Goal: Transaction & Acquisition: Purchase product/service

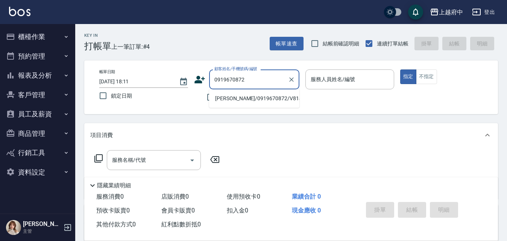
click at [242, 104] on ul "[PERSON_NAME]/0919670872/V81442" at bounding box center [254, 98] width 90 height 18
click at [252, 98] on li "[PERSON_NAME]/0919670872/V81442" at bounding box center [254, 98] width 90 height 12
type input "[PERSON_NAME]/0919670872/V81442"
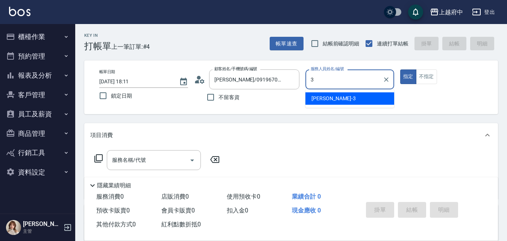
type input "黎黎-3"
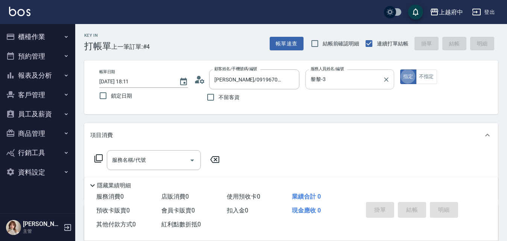
type button "true"
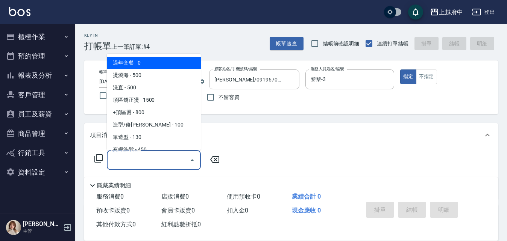
click at [125, 162] on input "服務名稱/代號" at bounding box center [148, 160] width 76 height 13
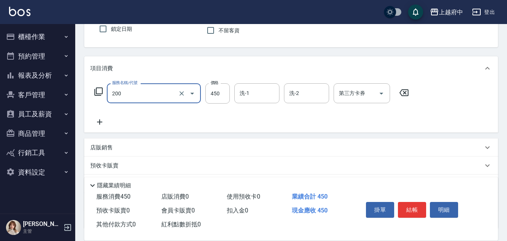
scroll to position [75, 0]
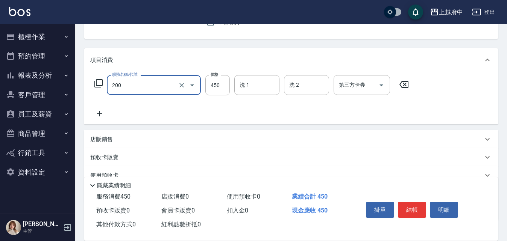
click at [158, 79] on input "200" at bounding box center [143, 85] width 66 height 13
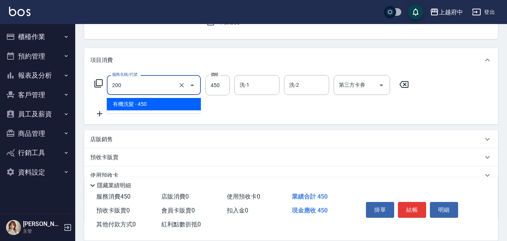
click at [139, 104] on span "有機洗髮 - 450" at bounding box center [154, 104] width 94 height 12
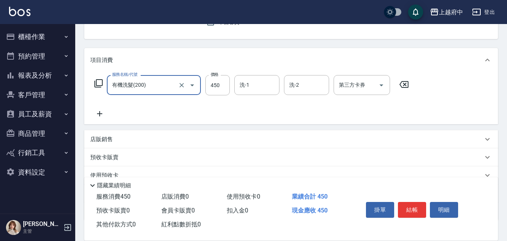
type input "有機洗髮(200)"
click at [96, 114] on icon at bounding box center [99, 113] width 19 height 9
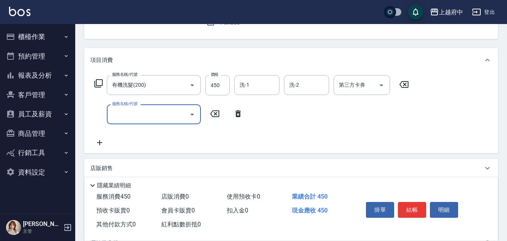
click at [133, 111] on input "服務名稱/代號" at bounding box center [148, 114] width 76 height 13
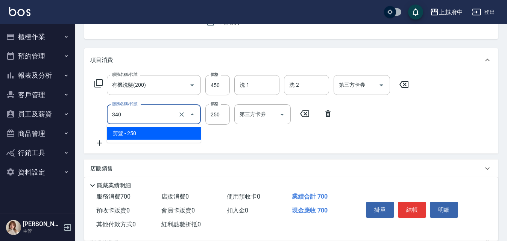
click at [133, 111] on input "340" at bounding box center [143, 114] width 66 height 13
click at [141, 136] on span "剪髮 - 250" at bounding box center [154, 133] width 94 height 12
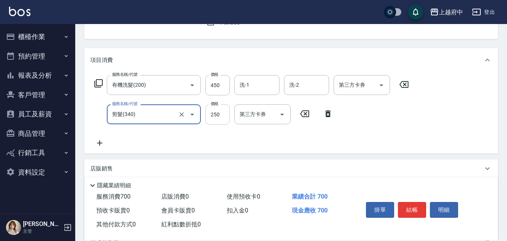
type input "剪髮(340)"
click at [221, 109] on input "250" at bounding box center [217, 114] width 24 height 20
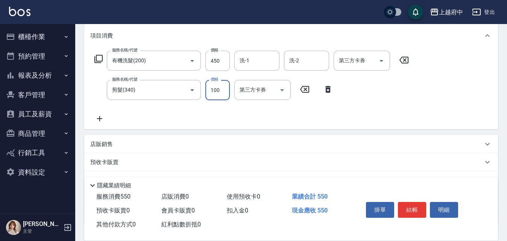
scroll to position [113, 0]
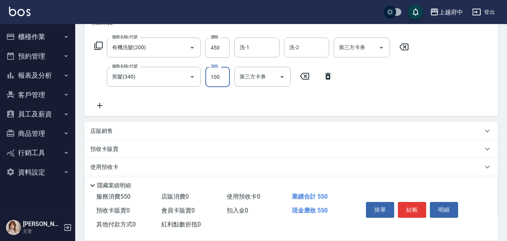
type input "100"
click at [99, 110] on icon at bounding box center [99, 105] width 19 height 9
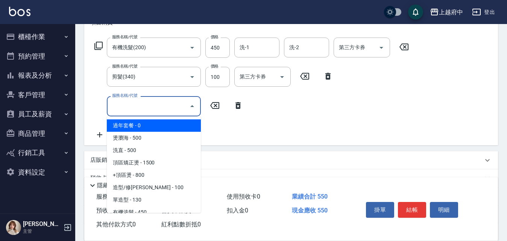
click at [145, 105] on input "服務名稱/代號" at bounding box center [148, 106] width 76 height 13
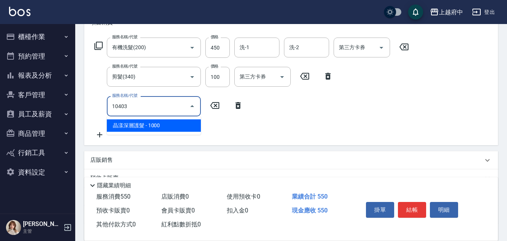
click at [135, 126] on span "晶漾深層護髮 - 1000" at bounding box center [154, 125] width 94 height 12
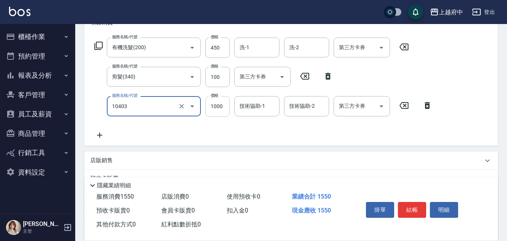
type input "晶漾深層護髮(10403)"
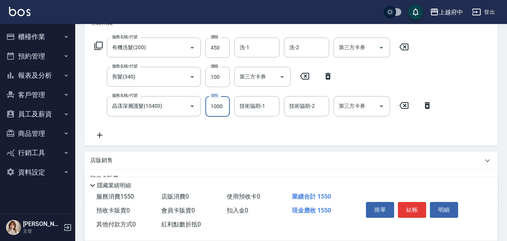
click at [222, 108] on input "1000" at bounding box center [217, 106] width 24 height 20
type input "1200"
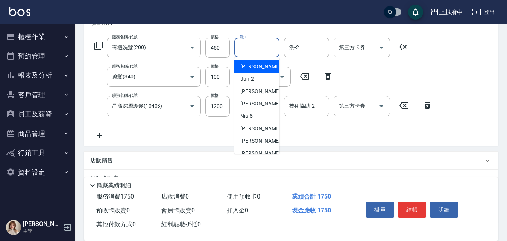
click at [256, 42] on input "洗-1" at bounding box center [256, 47] width 38 height 13
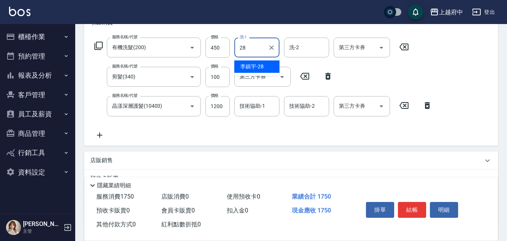
type input "[PERSON_NAME]-28"
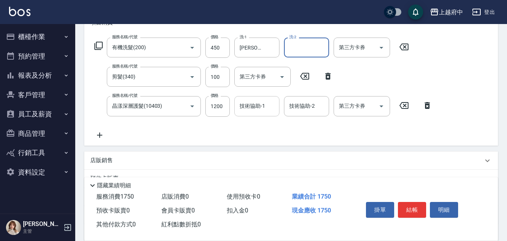
click at [269, 114] on div "技術協助-1" at bounding box center [256, 106] width 45 height 20
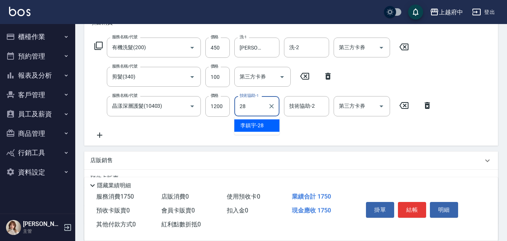
type input "[PERSON_NAME]-28"
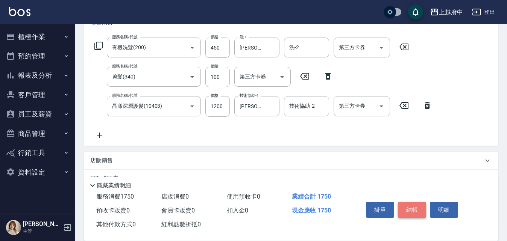
click at [411, 210] on button "結帳" at bounding box center [412, 210] width 28 height 16
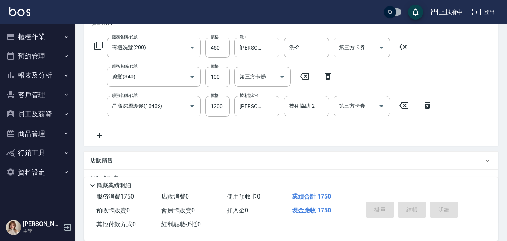
type input "[DATE] 18:14"
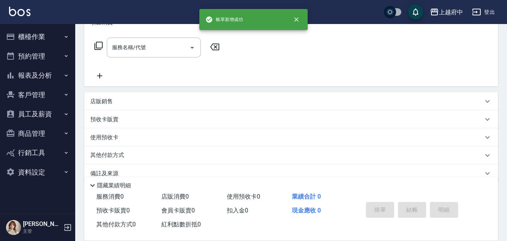
scroll to position [0, 0]
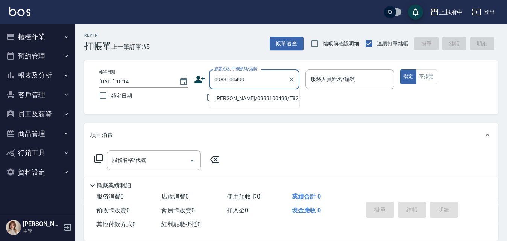
click at [263, 95] on li "[PERSON_NAME]/0983100499/T82263" at bounding box center [254, 98] width 90 height 12
type input "[PERSON_NAME]/0983100499/T82263"
type input "[PERSON_NAME]-5"
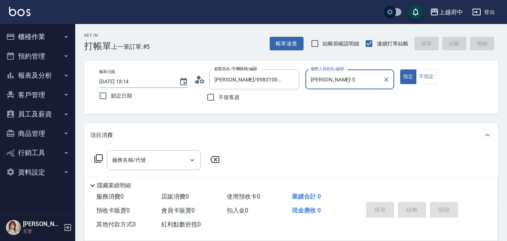
click at [400, 70] on button "指定" at bounding box center [408, 77] width 16 height 15
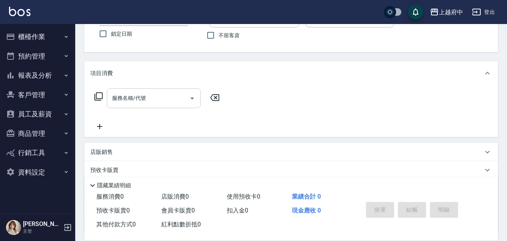
scroll to position [75, 0]
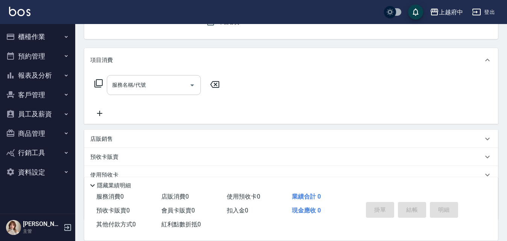
click at [179, 90] on input "服務名稱/代號" at bounding box center [148, 85] width 76 height 13
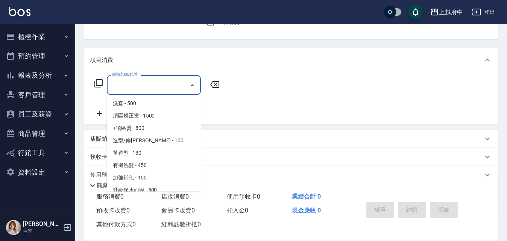
scroll to position [38, 0]
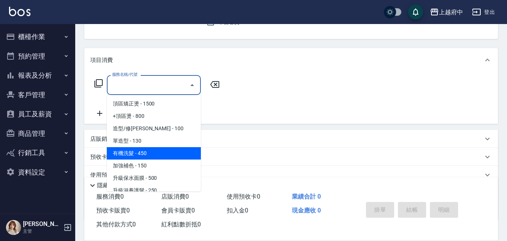
click at [142, 149] on span "有機洗髮 - 450" at bounding box center [154, 153] width 94 height 12
type input "有機洗髮(200)"
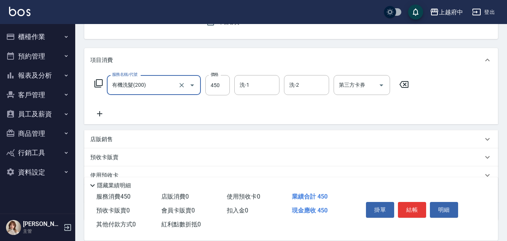
click at [92, 107] on div "服務名稱/代號 有機洗髮(200) 服務名稱/代號 價格 450 價格 洗-1 洗-1 洗-2 洗-2 第三方卡券 第三方卡券" at bounding box center [251, 96] width 323 height 43
click at [101, 112] on icon at bounding box center [99, 113] width 19 height 9
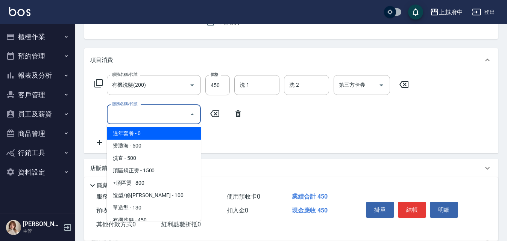
click at [166, 120] on input "服務名稱/代號" at bounding box center [148, 114] width 76 height 13
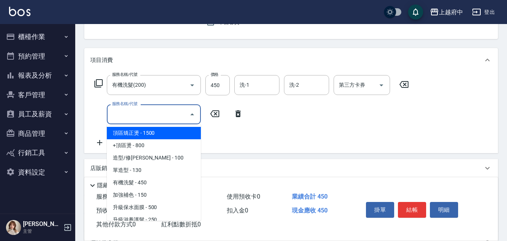
type input "2"
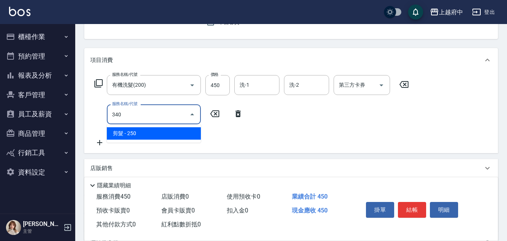
click at [144, 140] on ul "剪髮 - 250" at bounding box center [154, 133] width 94 height 18
click at [159, 134] on span "剪髮 - 250" at bounding box center [154, 133] width 94 height 12
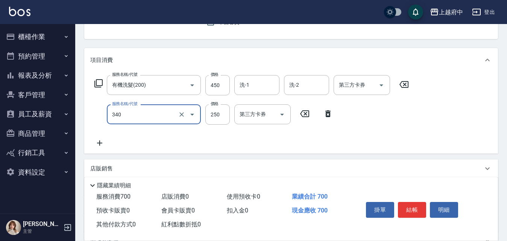
type input "剪髮(340)"
click at [167, 130] on div "服務名稱/代號 有機洗髮(200) 服務名稱/代號 價格 450 價格 洗-1 洗-1 洗-2 洗-2 第三方卡券 第三方卡券 服務名稱/代號 剪髮(340)…" at bounding box center [251, 111] width 323 height 73
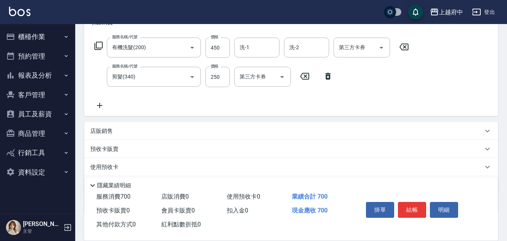
click at [100, 110] on icon at bounding box center [99, 105] width 19 height 9
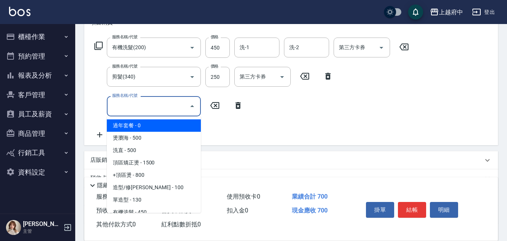
click at [165, 104] on input "服務名稱/代號" at bounding box center [148, 106] width 76 height 13
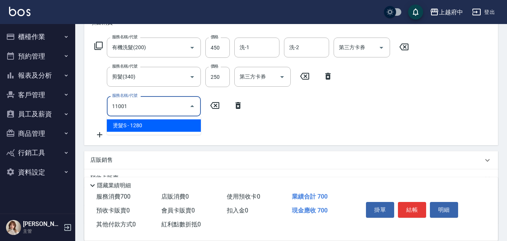
click at [165, 128] on span "燙髮S - 1280" at bounding box center [154, 125] width 94 height 12
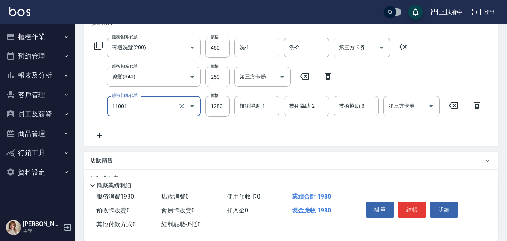
click at [168, 97] on div "11001 服務名稱/代號" at bounding box center [154, 106] width 94 height 20
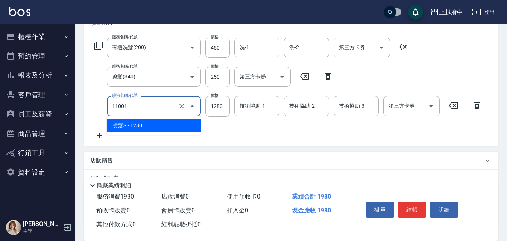
click at [162, 127] on span "燙髮S - 1280" at bounding box center [154, 125] width 94 height 12
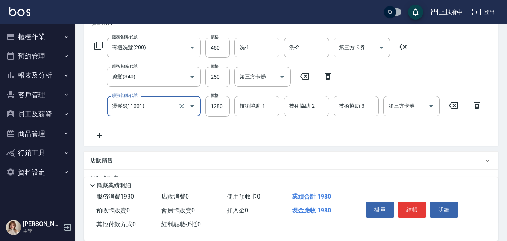
type input "燙髮S(11001)"
click at [103, 134] on icon at bounding box center [99, 135] width 19 height 9
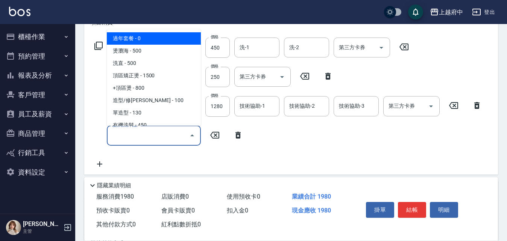
click at [174, 141] on input "服務名稱/代號" at bounding box center [148, 135] width 76 height 13
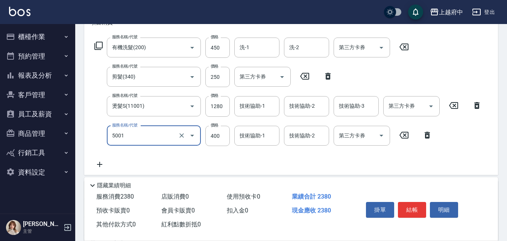
click at [160, 141] on input "5001" at bounding box center [143, 135] width 66 height 13
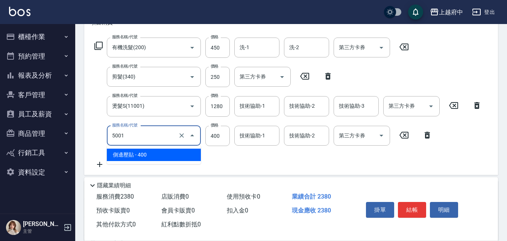
click at [147, 155] on span "側邊壓貼 - 400" at bounding box center [154, 155] width 94 height 12
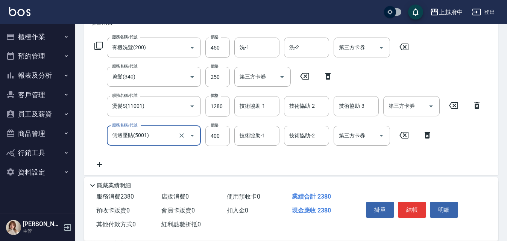
type input "側邊壓貼(5001)"
click at [224, 104] on input "1280" at bounding box center [217, 106] width 24 height 20
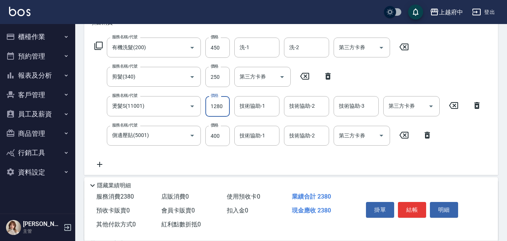
click at [224, 104] on input "1280" at bounding box center [217, 106] width 24 height 20
click at [219, 105] on input "1230" at bounding box center [217, 106] width 24 height 20
type input "2230"
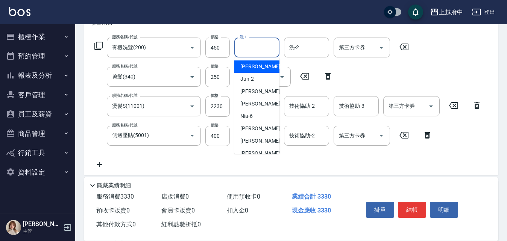
click at [268, 48] on input "洗-1" at bounding box center [256, 47] width 38 height 13
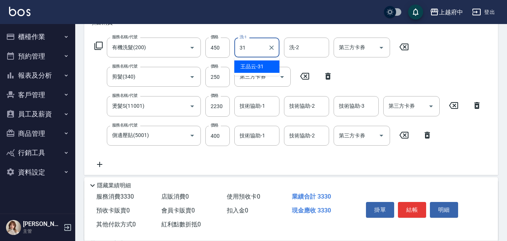
type input "[PERSON_NAME]-31"
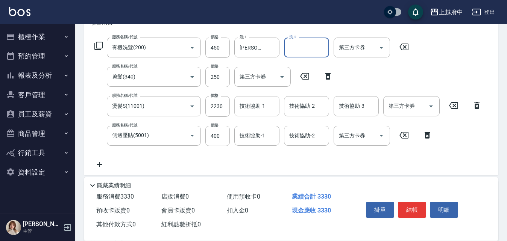
click at [269, 105] on input "技術協助-1" at bounding box center [256, 106] width 38 height 13
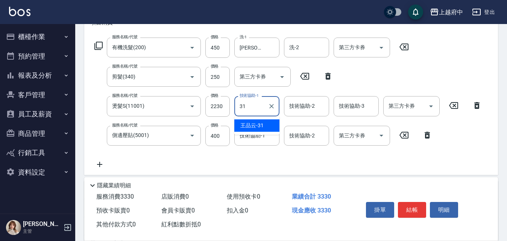
type input "[PERSON_NAME]-31"
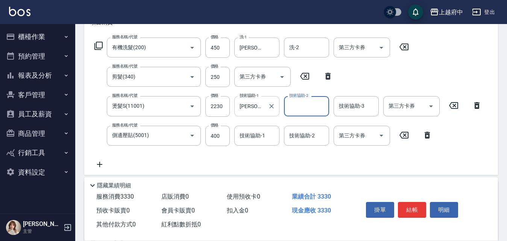
click at [269, 105] on icon "Clear" at bounding box center [272, 107] width 8 height 8
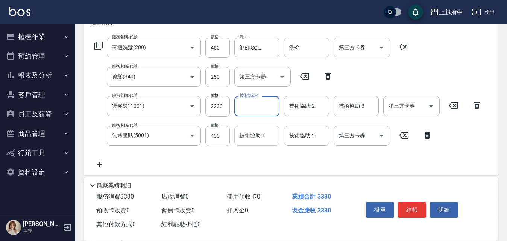
drag, startPoint x: 269, startPoint y: 122, endPoint x: 263, endPoint y: 134, distance: 13.6
click at [263, 134] on input "技術協助-1" at bounding box center [256, 135] width 38 height 13
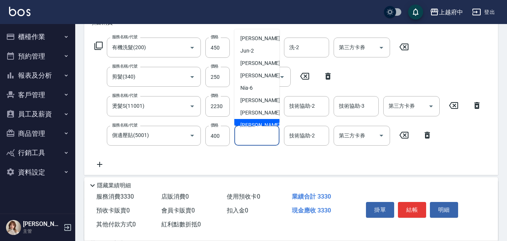
click at [256, 138] on input "技術協助-1" at bounding box center [256, 135] width 38 height 13
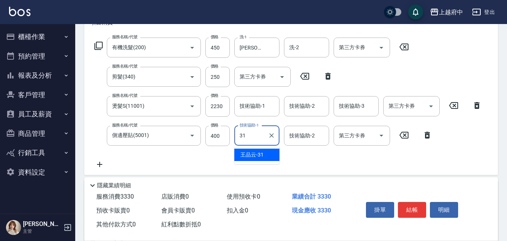
type input "[PERSON_NAME]-31"
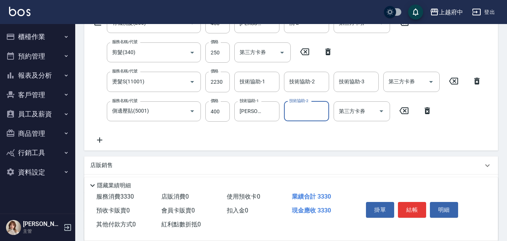
scroll to position [150, 0]
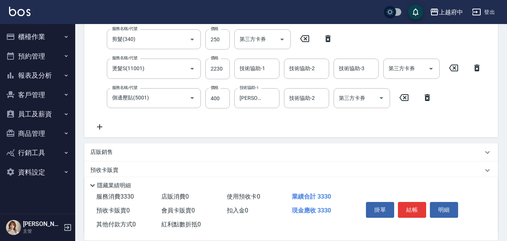
click at [97, 128] on icon at bounding box center [99, 127] width 19 height 9
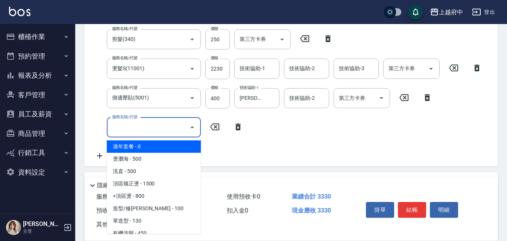
click at [156, 131] on input "服務名稱/代號" at bounding box center [148, 127] width 76 height 13
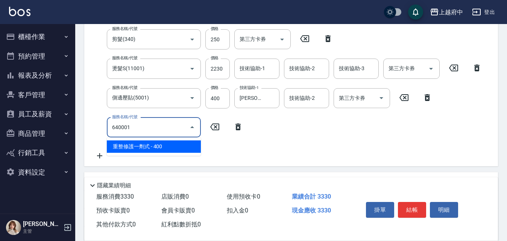
click at [148, 132] on input "640001" at bounding box center [148, 127] width 76 height 13
click at [176, 149] on span "重整修護一劑式 - 400" at bounding box center [154, 147] width 94 height 12
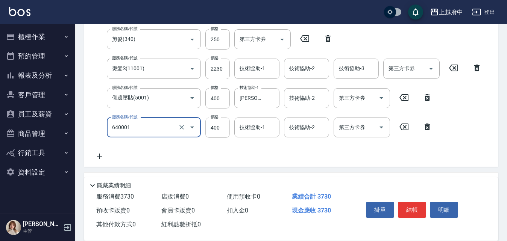
type input "重整修護一劑式(640001)"
click at [217, 125] on input "400" at bounding box center [217, 128] width 24 height 20
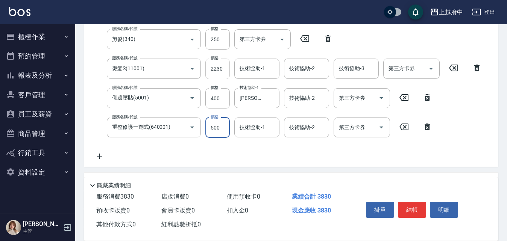
type input "500"
click at [221, 74] on input "2230" at bounding box center [217, 69] width 24 height 20
type input "1730"
click at [244, 139] on div "服務名稱/代號 有機洗髮(200) 服務名稱/代號 價格 450 價格 洗-1 [PERSON_NAME]-31 洗-1 洗-2 洗-2 第三方卡券 第三方卡…" at bounding box center [288, 80] width 396 height 161
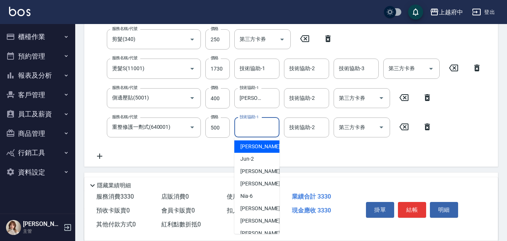
click at [251, 127] on input "技術協助-1" at bounding box center [256, 127] width 38 height 13
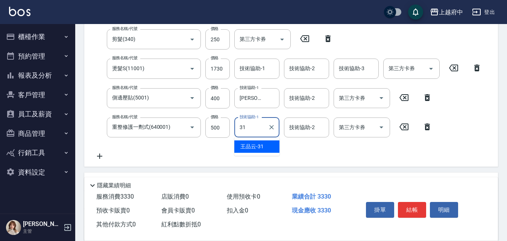
type input "[PERSON_NAME]-31"
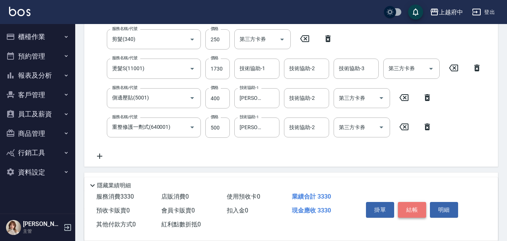
click at [413, 207] on button "結帳" at bounding box center [412, 210] width 28 height 16
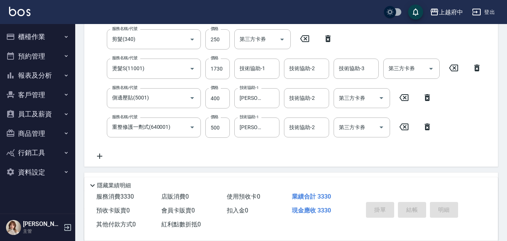
type input "[DATE] 18:17"
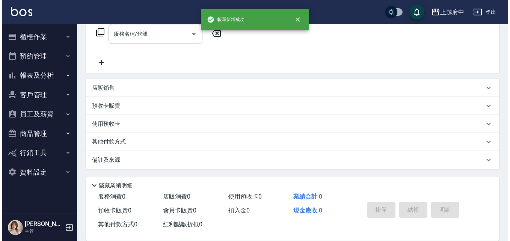
scroll to position [0, 0]
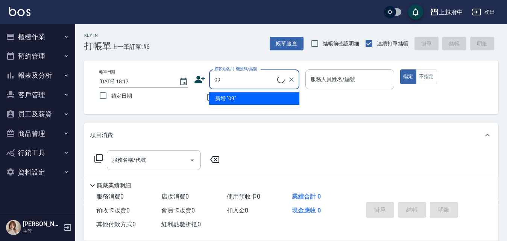
type input "09"
click at [200, 83] on icon at bounding box center [199, 80] width 11 height 8
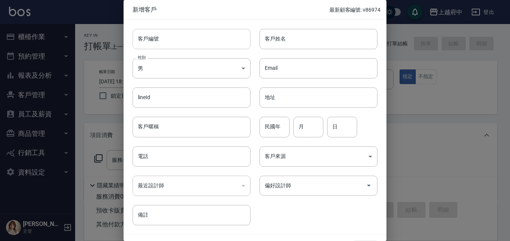
click at [150, 37] on input "客戶編號" at bounding box center [192, 39] width 118 height 20
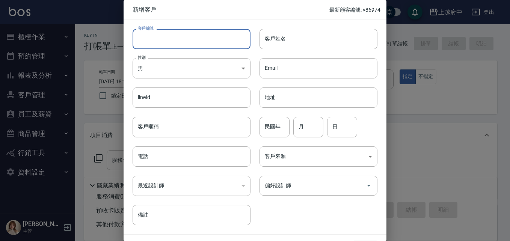
click at [150, 37] on input "客戶編號" at bounding box center [192, 39] width 118 height 20
click at [302, 57] on div "Email Email" at bounding box center [314, 63] width 127 height 29
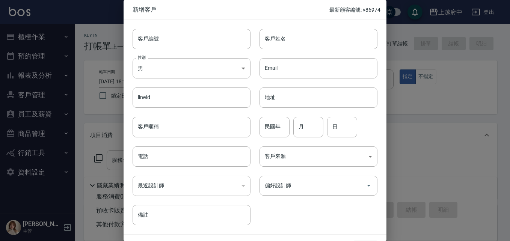
click at [307, 53] on div "Email Email" at bounding box center [314, 63] width 127 height 29
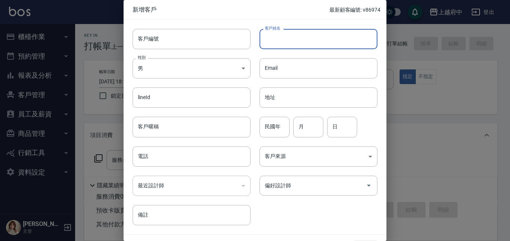
click at [319, 43] on input "客戶姓名" at bounding box center [319, 39] width 118 height 20
type input "ㄌ"
type input "胡祐誠"
click at [284, 136] on input "民國年" at bounding box center [275, 127] width 30 height 20
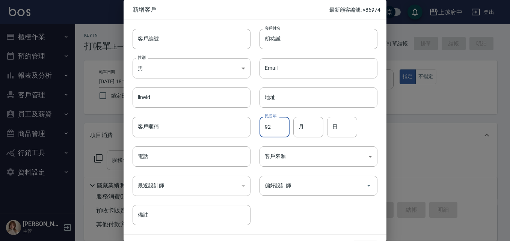
type input "92"
type input "12"
type input "26"
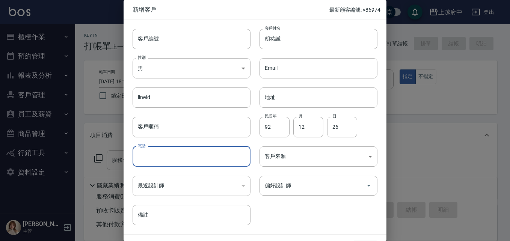
click at [184, 149] on input "電話" at bounding box center [192, 157] width 118 height 20
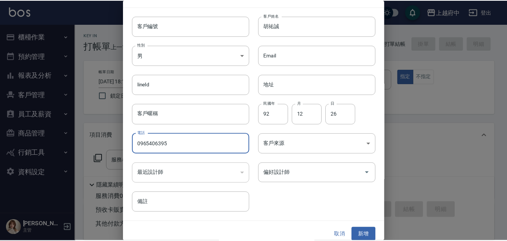
scroll to position [19, 0]
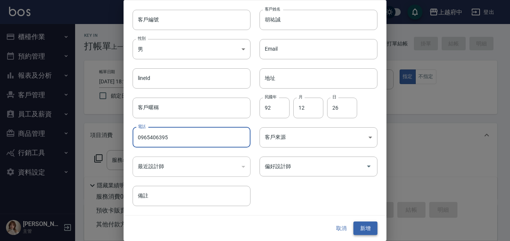
type input "0965406395"
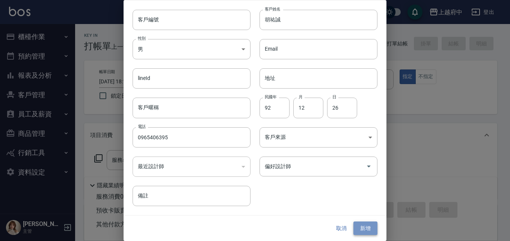
click at [365, 230] on button "新增" at bounding box center [366, 229] width 24 height 14
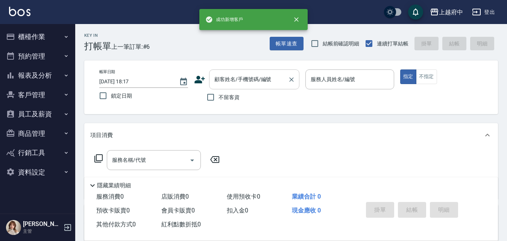
click at [254, 84] on input "顧客姓名/手機號碼/編號" at bounding box center [248, 79] width 72 height 13
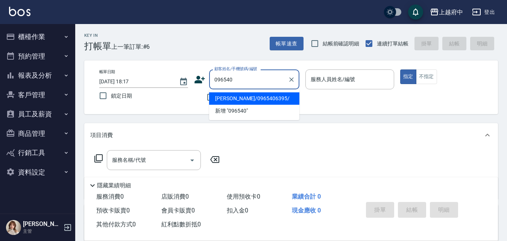
click at [241, 95] on li "[PERSON_NAME]/0965406395/" at bounding box center [254, 98] width 90 height 12
type input "[PERSON_NAME]/0965406395/"
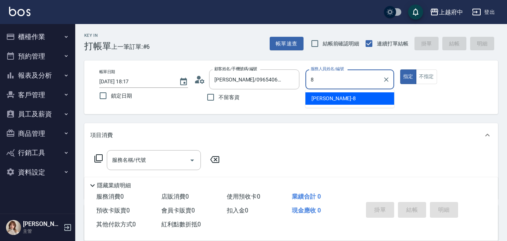
type input "[PERSON_NAME]-8"
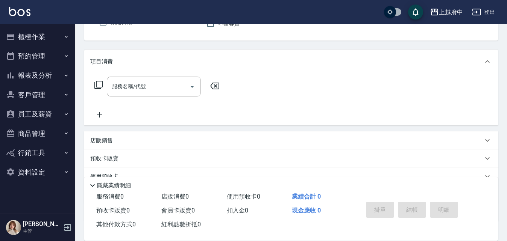
scroll to position [75, 0]
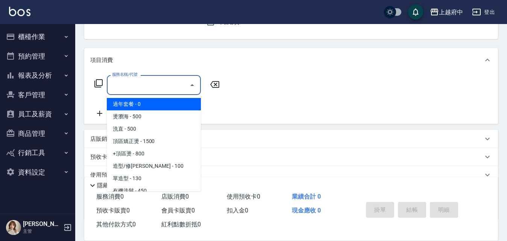
click at [162, 91] on input "服務名稱/代號" at bounding box center [148, 85] width 76 height 13
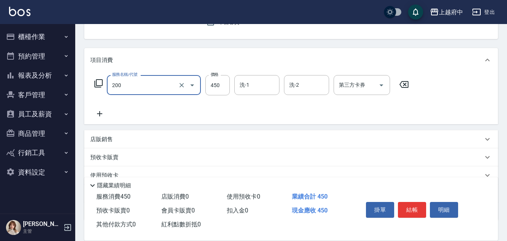
type input "有機洗髮(200)"
click at [95, 111] on icon at bounding box center [99, 113] width 19 height 9
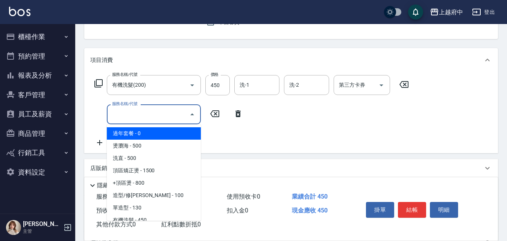
click at [131, 111] on input "服務名稱/代號" at bounding box center [148, 114] width 76 height 13
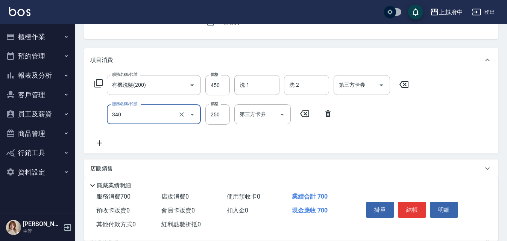
type input "剪髮(340)"
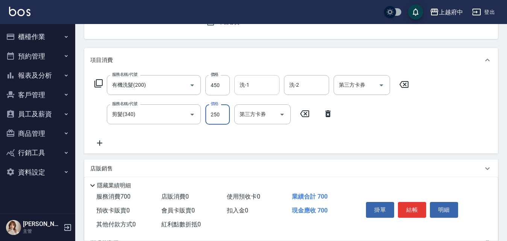
click at [236, 79] on div "洗-1" at bounding box center [256, 85] width 45 height 20
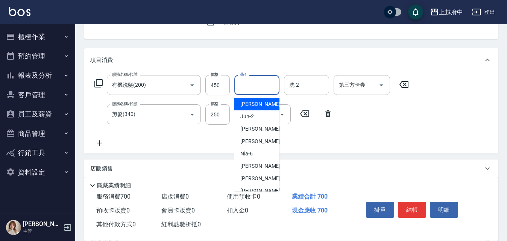
click at [269, 81] on input "洗-1" at bounding box center [256, 85] width 38 height 13
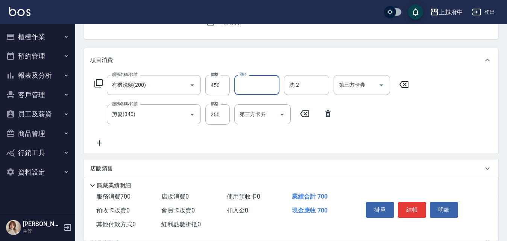
click at [269, 81] on input "洗-1" at bounding box center [256, 85] width 38 height 13
type input "[PERSON_NAME]-31"
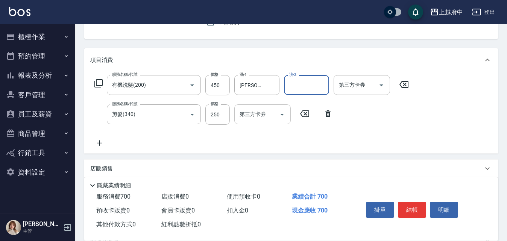
click at [260, 114] on input "第三方卡券" at bounding box center [256, 114] width 38 height 13
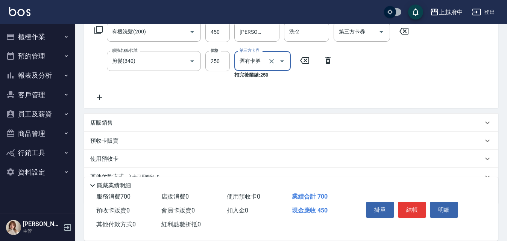
scroll to position [150, 0]
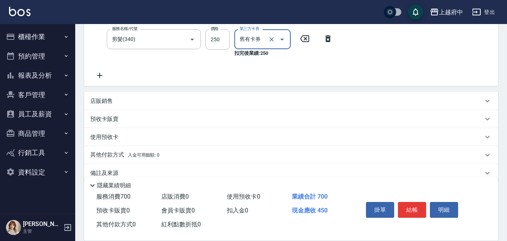
type input "舊有卡券"
click at [101, 79] on icon at bounding box center [99, 75] width 19 height 9
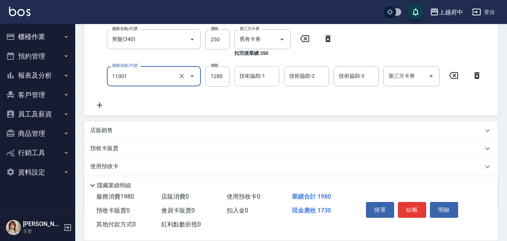
type input "燙髮S(11001)"
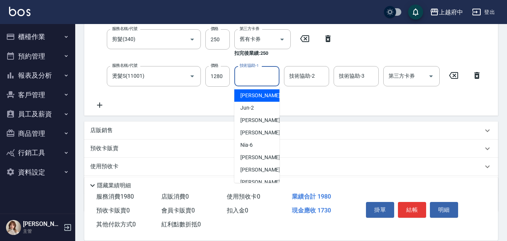
click at [253, 76] on input "技術協助-1" at bounding box center [256, 76] width 38 height 13
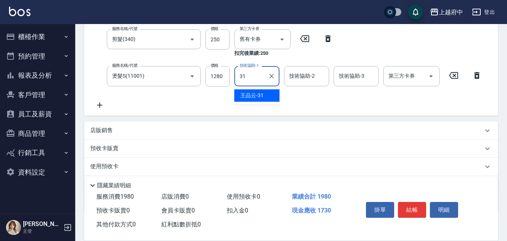
type input "[PERSON_NAME]-31"
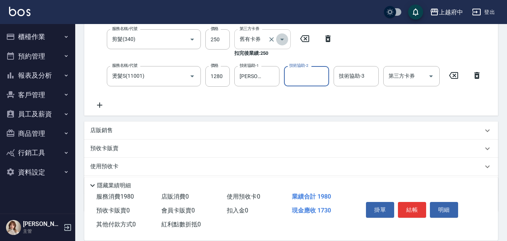
click at [282, 34] on button "Open" at bounding box center [282, 39] width 12 height 12
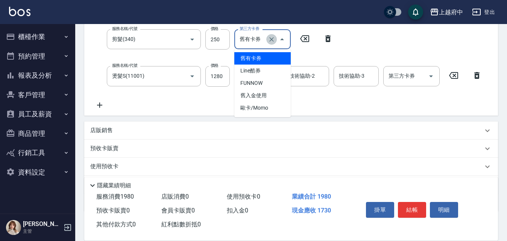
click at [270, 39] on icon "Clear" at bounding box center [272, 40] width 8 height 8
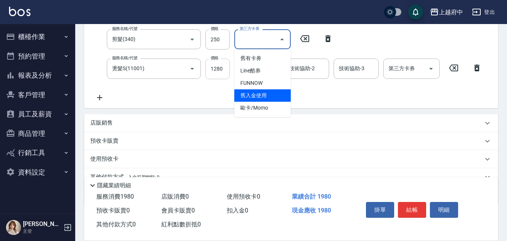
click at [210, 65] on input "1280" at bounding box center [217, 69] width 24 height 20
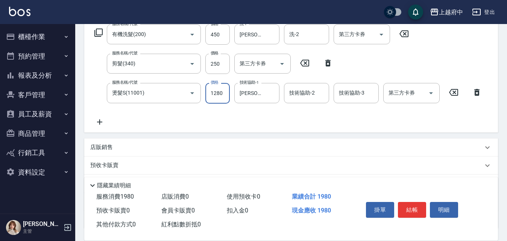
scroll to position [113, 0]
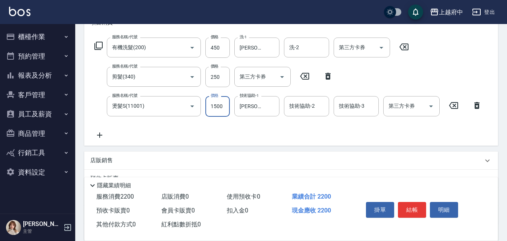
type input "1500"
click at [408, 142] on div "服務名稱/代號 有機洗髮(200) 服務名稱/代號 價格 450 價格 洗-1 [PERSON_NAME]-31 洗-1 洗-2 洗-2 第三方卡券 第三方卡…" at bounding box center [290, 90] width 413 height 111
click at [401, 210] on button "結帳" at bounding box center [412, 210] width 28 height 16
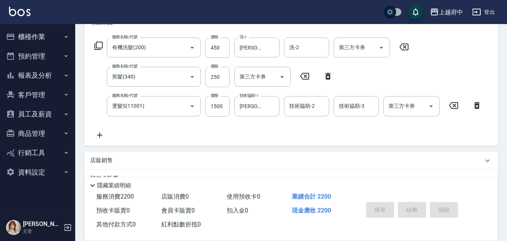
type input "[DATE] 18:19"
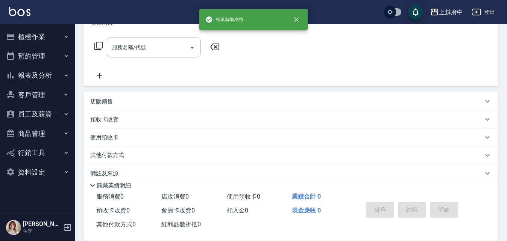
scroll to position [0, 0]
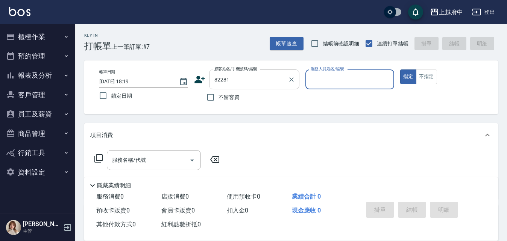
click at [282, 78] on input "82281" at bounding box center [248, 79] width 72 height 13
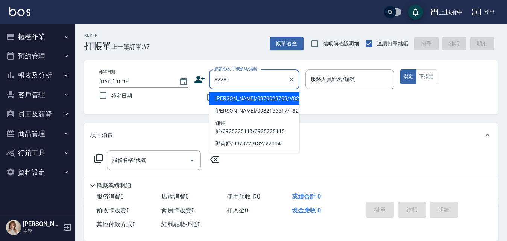
click at [280, 101] on li "[PERSON_NAME]/0970028703/V82281" at bounding box center [254, 98] width 90 height 12
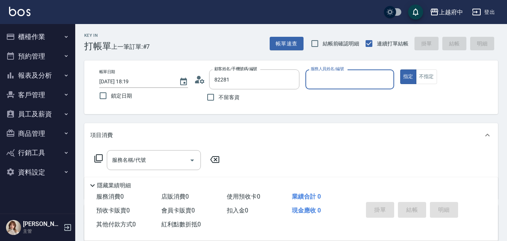
type input "[PERSON_NAME]/0970028703/V82281"
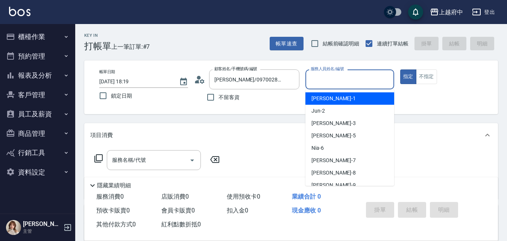
click at [364, 83] on input "服務人員姓名/編號" at bounding box center [350, 79] width 82 height 13
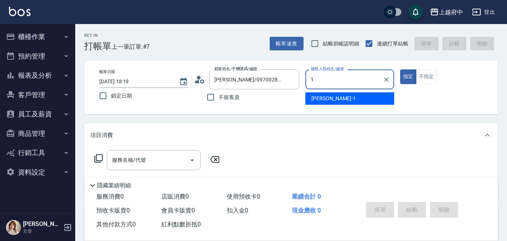
type input "[PERSON_NAME] -1"
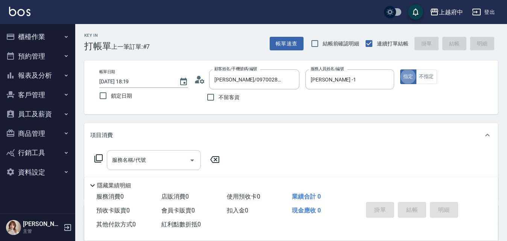
click at [184, 163] on input "服務名稱/代號" at bounding box center [148, 160] width 76 height 13
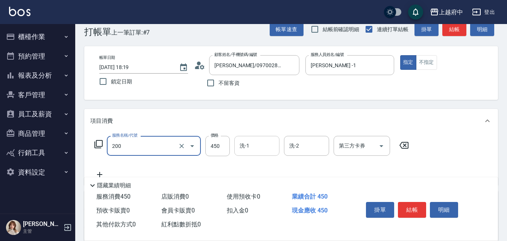
scroll to position [38, 0]
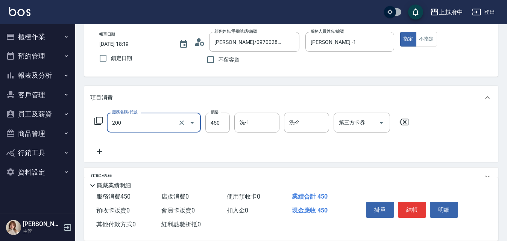
type input "有機洗髮(200)"
click at [258, 87] on div "項目消費" at bounding box center [290, 98] width 413 height 24
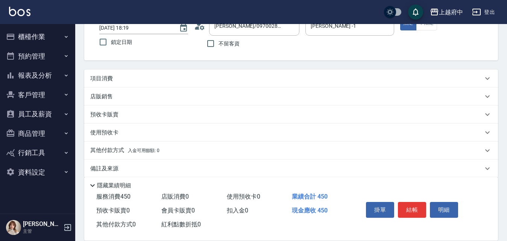
scroll to position [62, 0]
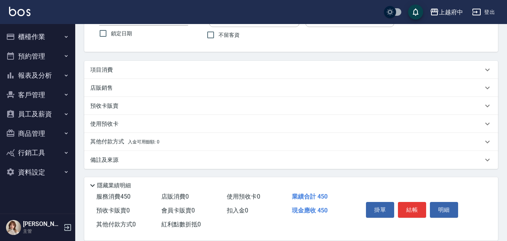
click at [108, 70] on p "項目消費" at bounding box center [101, 70] width 23 height 8
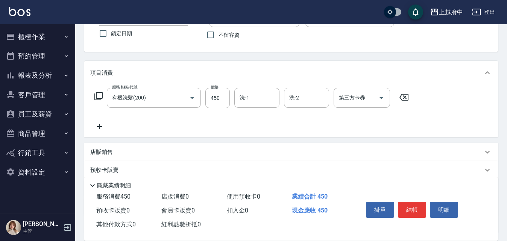
click at [92, 132] on div "服務名稱/代號 有機洗髮(200) 服務名稱/代號 價格 450 價格 洗-1 洗-1 洗-2 洗-2 第三方卡券 第三方卡券" at bounding box center [290, 111] width 413 height 52
click at [104, 130] on icon at bounding box center [99, 126] width 19 height 9
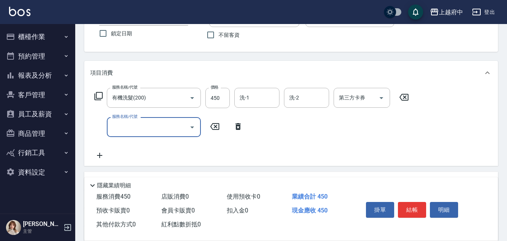
click at [125, 125] on input "服務名稱/代號" at bounding box center [148, 127] width 76 height 13
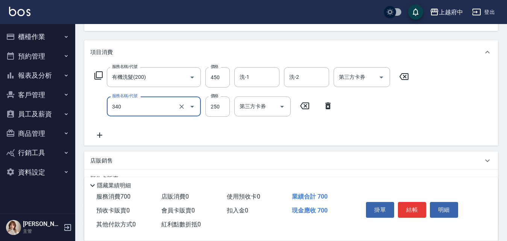
scroll to position [100, 0]
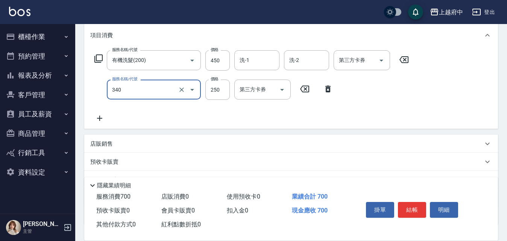
type input "剪髮(340)"
click at [100, 120] on icon at bounding box center [99, 118] width 5 height 5
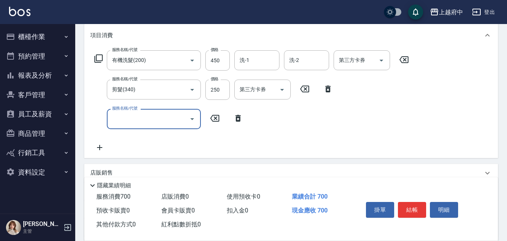
click at [140, 124] on input "服務名稱/代號" at bounding box center [148, 118] width 76 height 13
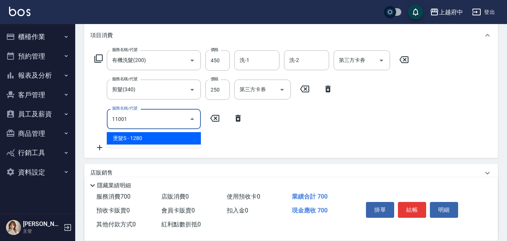
click at [150, 139] on span "燙髮S - 1280" at bounding box center [154, 138] width 94 height 12
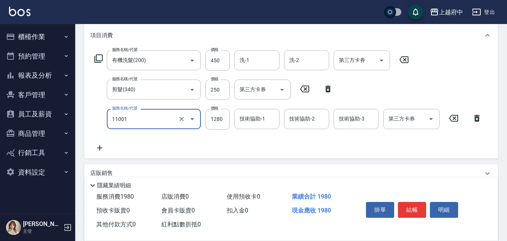
scroll to position [138, 0]
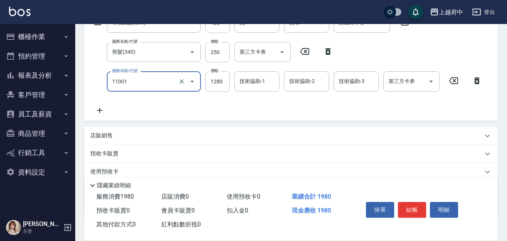
type input "燙髮S(11001)"
click at [100, 112] on icon at bounding box center [99, 110] width 5 height 5
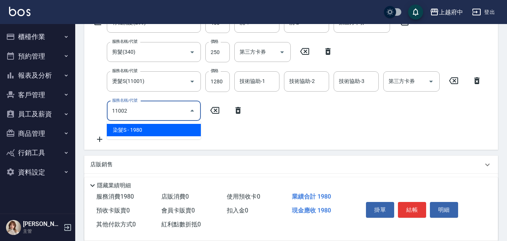
click at [178, 129] on span "染髮S - 1980" at bounding box center [154, 130] width 94 height 12
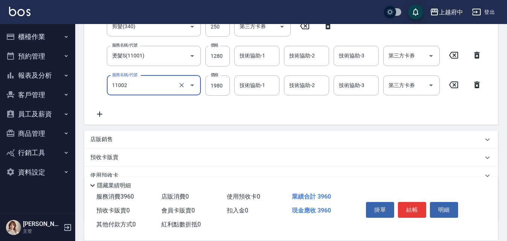
scroll to position [175, 0]
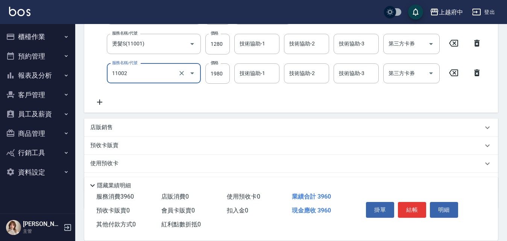
type input "染髮S(11002)"
click at [105, 101] on icon at bounding box center [99, 102] width 19 height 9
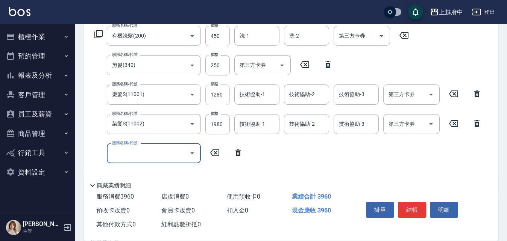
scroll to position [138, 0]
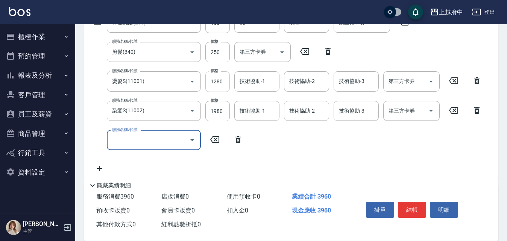
click at [212, 77] on input "1280" at bounding box center [217, 81] width 24 height 20
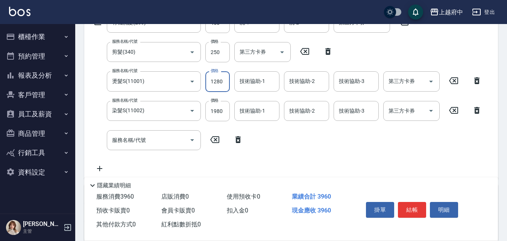
click at [215, 78] on input "1280" at bounding box center [217, 81] width 24 height 20
type input "1500"
click at [264, 83] on div "技術協助-1 技術協助-1" at bounding box center [256, 81] width 45 height 20
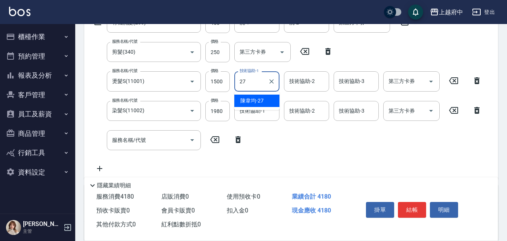
type input "[PERSON_NAME]-27"
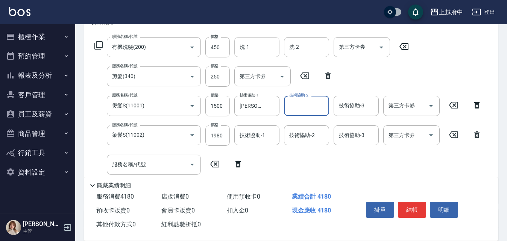
scroll to position [100, 0]
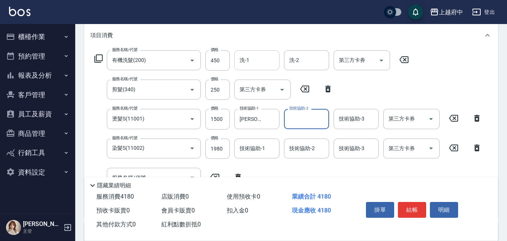
click at [251, 53] on div "洗-1" at bounding box center [256, 60] width 45 height 20
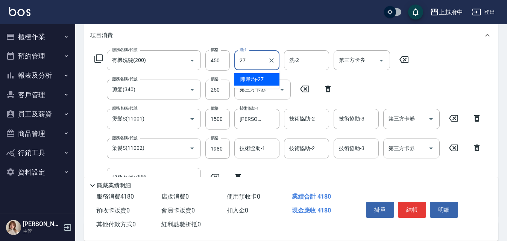
type input "[PERSON_NAME]-27"
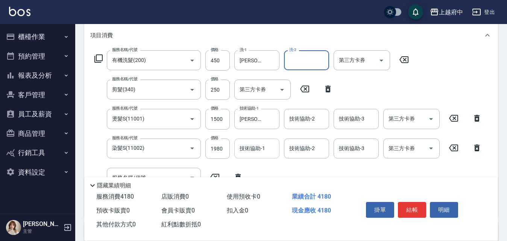
click at [259, 141] on div "技術協助-1" at bounding box center [256, 149] width 45 height 20
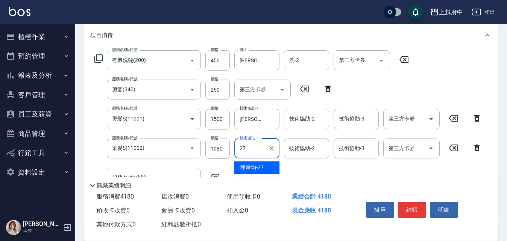
type input "[PERSON_NAME]-27"
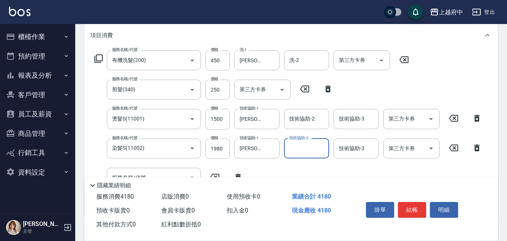
scroll to position [138, 0]
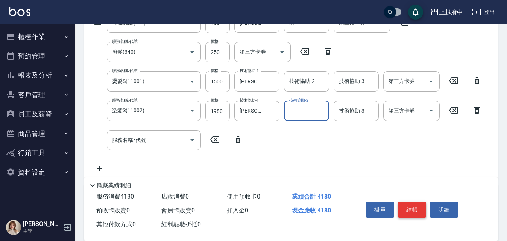
click at [419, 206] on button "結帳" at bounding box center [412, 210] width 28 height 16
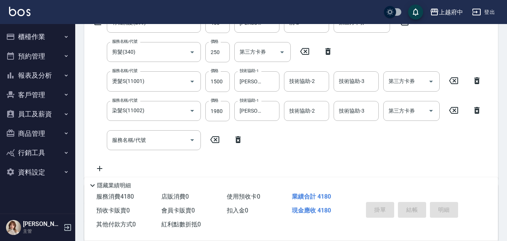
type input "[DATE] 18:20"
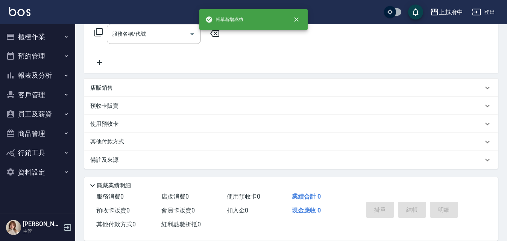
scroll to position [0, 0]
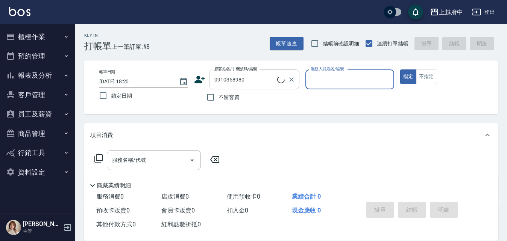
type input "[PERSON_NAME]/0910358980/v86041"
type input "黎黎-3"
click at [259, 82] on input "[PERSON_NAME]/0910358980/v86041" at bounding box center [248, 79] width 72 height 13
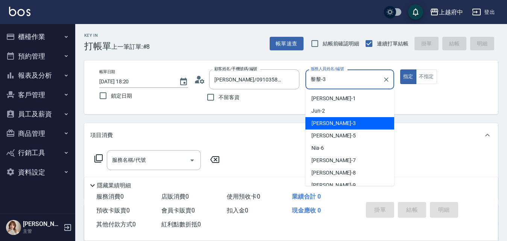
click at [334, 82] on input "黎黎-3" at bounding box center [344, 79] width 71 height 13
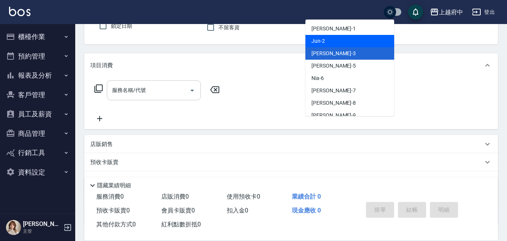
scroll to position [75, 0]
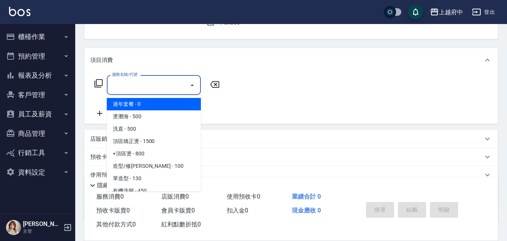
click at [145, 86] on input "服務名稱/代號" at bounding box center [148, 85] width 76 height 13
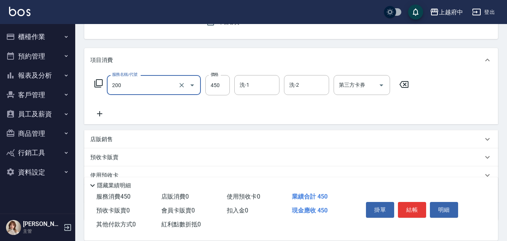
type input "有機洗髮(200)"
click at [99, 121] on div "服務名稱/代號 有機洗髮(200) 服務名稱/代號 價格 450 價格 洗-1 洗-1 洗-2 洗-2 第三方卡券 第三方卡券" at bounding box center [290, 98] width 413 height 52
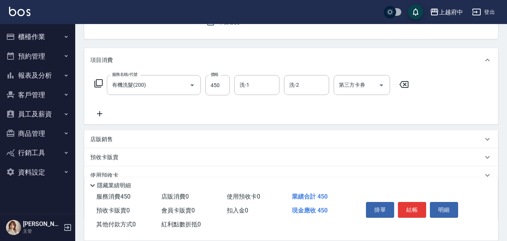
click at [100, 113] on icon at bounding box center [99, 113] width 5 height 5
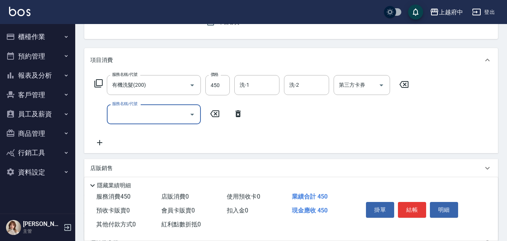
click at [138, 107] on div "服務名稱/代號" at bounding box center [154, 114] width 94 height 20
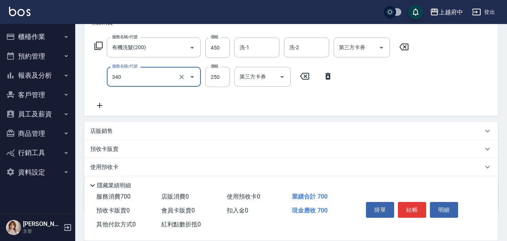
type input "剪髮(340)"
click at [101, 109] on icon at bounding box center [99, 105] width 19 height 9
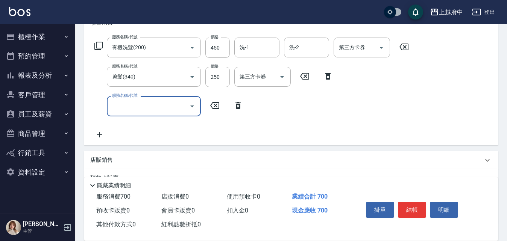
click at [135, 106] on input "服務名稱/代號" at bounding box center [148, 106] width 76 height 13
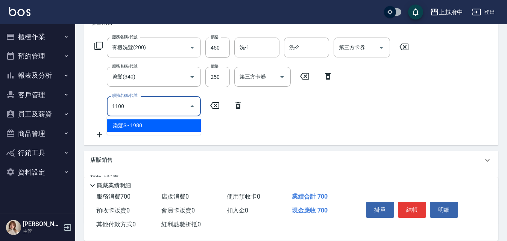
type input "11002"
click at [139, 124] on span "染髮S - 1980" at bounding box center [154, 125] width 94 height 12
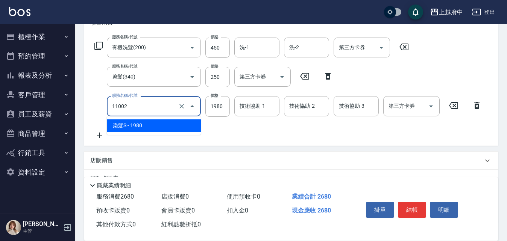
drag, startPoint x: 139, startPoint y: 108, endPoint x: 99, endPoint y: 109, distance: 40.2
click at [99, 109] on div "服務名稱/代號 11002 服務名稱/代號 價格 1980 價格 技術協助-1 技術協助-1 技術協助-2 技術協助-2 技術協助-3 技術協助-3 第三方卡…" at bounding box center [288, 106] width 396 height 20
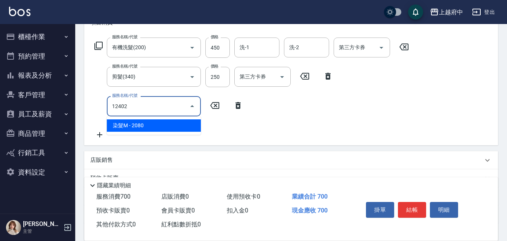
click at [186, 127] on span "染髮M - 2080" at bounding box center [154, 125] width 94 height 12
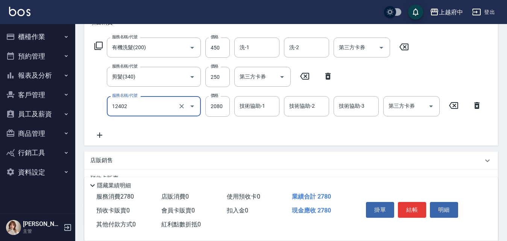
type input "染髮M(12402)"
drag, startPoint x: 88, startPoint y: 135, endPoint x: 95, endPoint y: 135, distance: 6.4
click at [90, 135] on div "服務名稱/代號 有機洗髮(200) 服務名稱/代號 價格 450 價格 洗-1 洗-1 洗-2 洗-2 第三方卡券 第三方卡券 服務名稱/代號 剪髮(340)…" at bounding box center [290, 90] width 413 height 111
click at [102, 135] on icon at bounding box center [99, 135] width 5 height 5
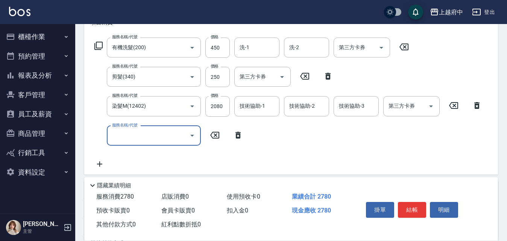
click at [150, 132] on input "服務名稱/代號" at bounding box center [148, 135] width 76 height 13
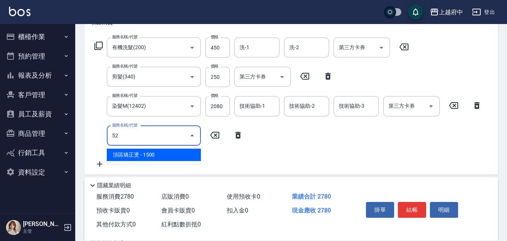
click at [146, 159] on span "頂區矯正燙 - 1500" at bounding box center [154, 155] width 94 height 12
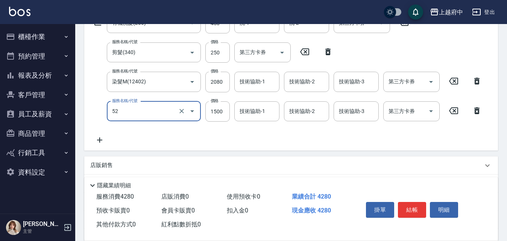
scroll to position [150, 0]
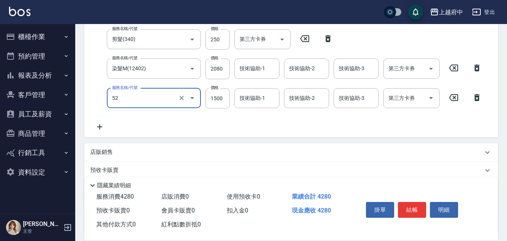
click at [136, 94] on input "52" at bounding box center [143, 98] width 66 height 13
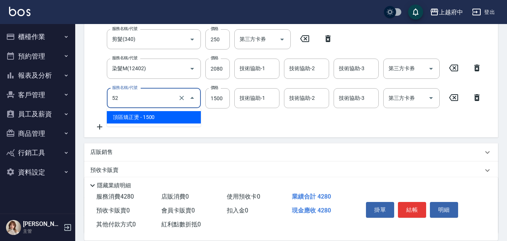
type input "頂區矯正燙(52)"
click at [101, 126] on icon at bounding box center [99, 127] width 19 height 9
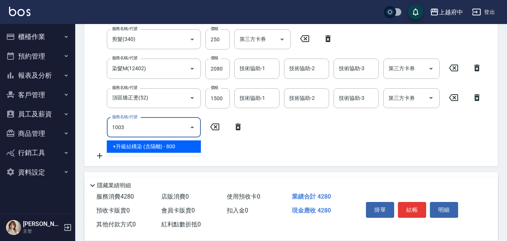
click at [133, 148] on span "+升級結構染 (含隔離) - 800" at bounding box center [154, 147] width 94 height 12
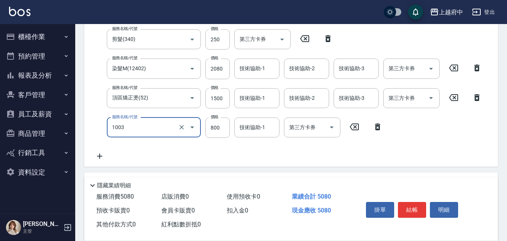
scroll to position [188, 0]
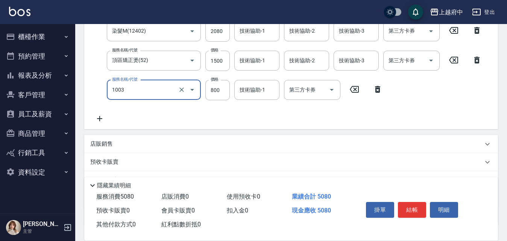
type input "+升級結構染 (含隔離)(1003)"
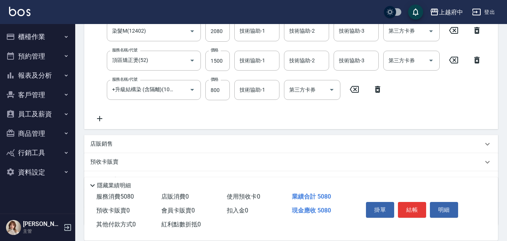
click at [99, 121] on icon at bounding box center [99, 118] width 19 height 9
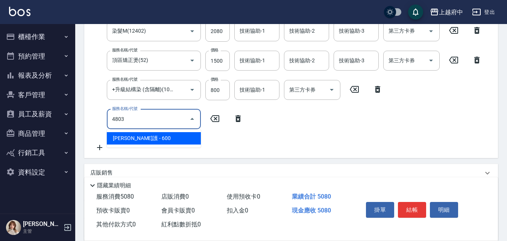
click at [134, 139] on span "[PERSON_NAME]護 - 600" at bounding box center [154, 138] width 94 height 12
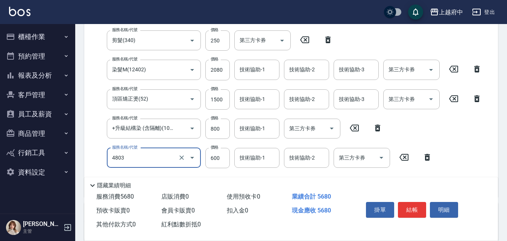
scroll to position [113, 0]
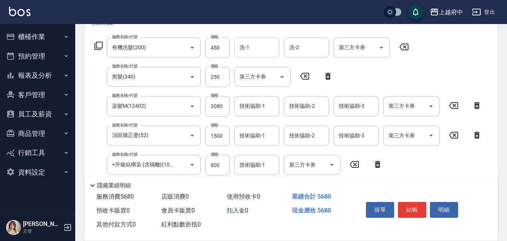
type input "[PERSON_NAME]護(4803)"
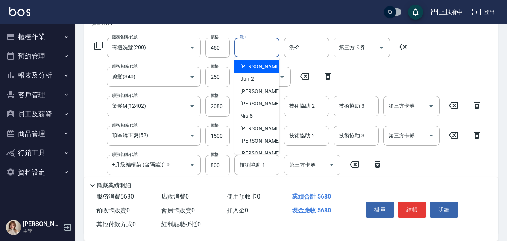
click at [263, 48] on input "洗-1" at bounding box center [256, 47] width 38 height 13
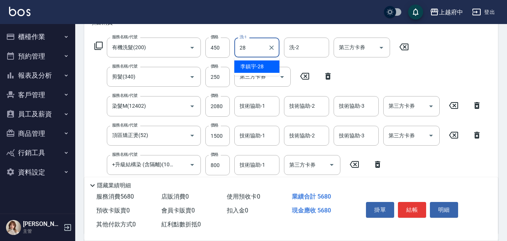
type input "[PERSON_NAME]-28"
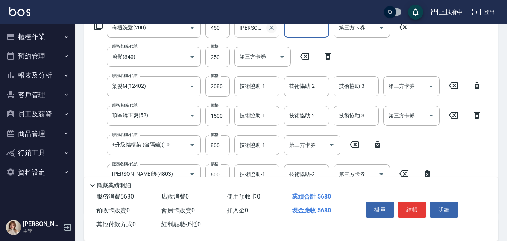
scroll to position [150, 0]
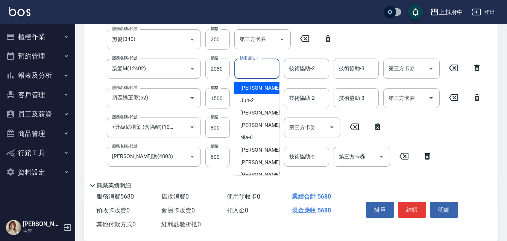
click at [251, 65] on input "技術協助-1" at bounding box center [256, 68] width 38 height 13
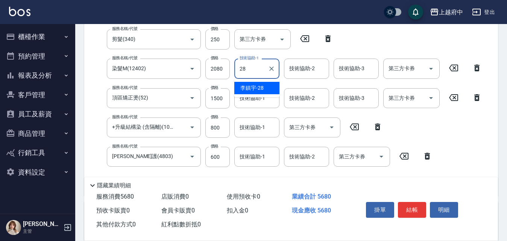
type input "[PERSON_NAME]-28"
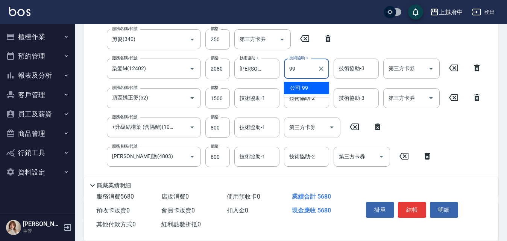
click at [300, 85] on span "公司 -99" at bounding box center [299, 88] width 18 height 8
type input "公司-99"
click at [252, 101] on input "技術協助-1" at bounding box center [256, 98] width 38 height 13
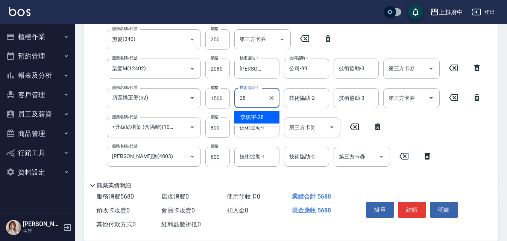
type input "[PERSON_NAME]-28"
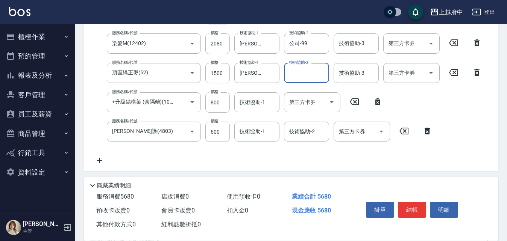
scroll to position [188, 0]
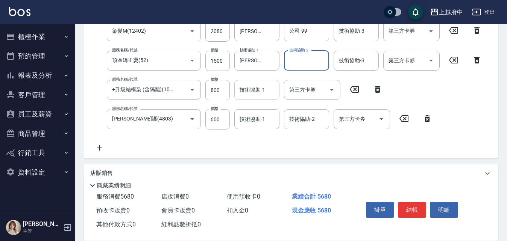
click at [239, 90] on input "技術協助-1" at bounding box center [256, 89] width 38 height 13
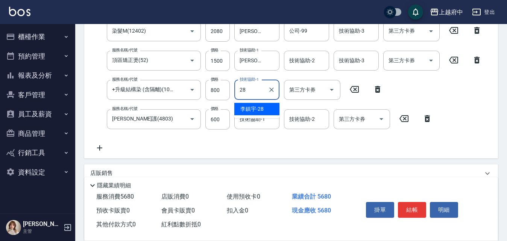
type input "[PERSON_NAME]-28"
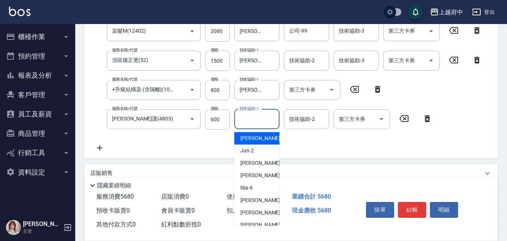
drag, startPoint x: 241, startPoint y: 118, endPoint x: 249, endPoint y: 114, distance: 8.4
click at [243, 118] on input "技術協助-1" at bounding box center [256, 119] width 38 height 13
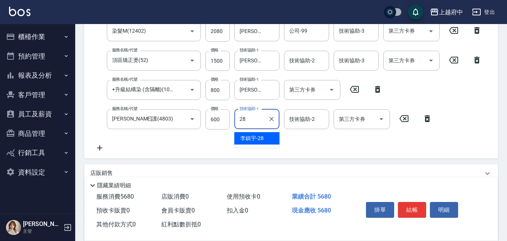
type input "[PERSON_NAME]-28"
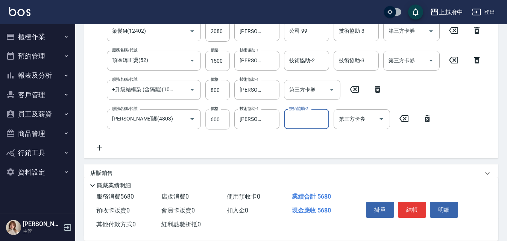
click at [221, 118] on input "600" at bounding box center [217, 119] width 24 height 20
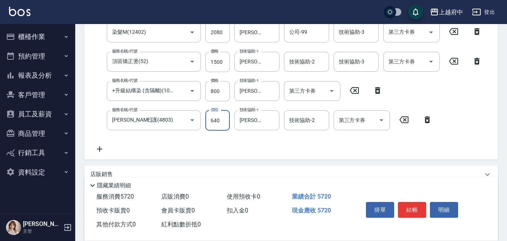
type input "640"
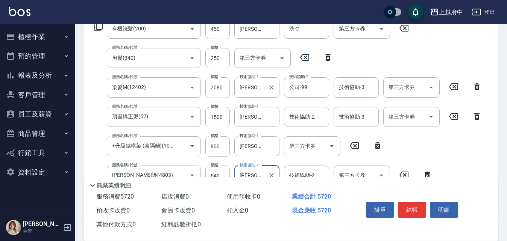
scroll to position [149, 0]
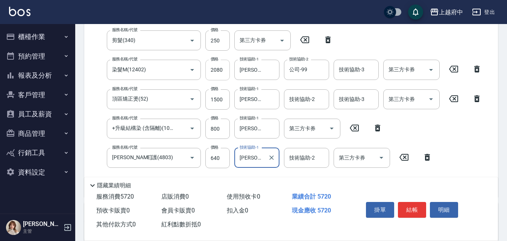
click at [224, 69] on input "2080" at bounding box center [217, 70] width 24 height 20
click at [216, 64] on input "2080" at bounding box center [217, 70] width 24 height 20
type input "2050"
click at [218, 102] on input "1500" at bounding box center [217, 99] width 24 height 20
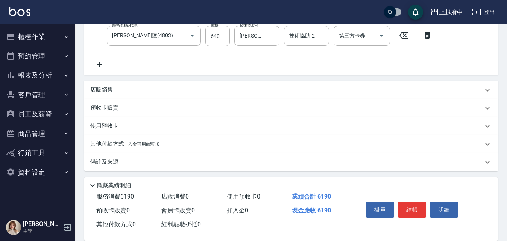
scroll to position [274, 0]
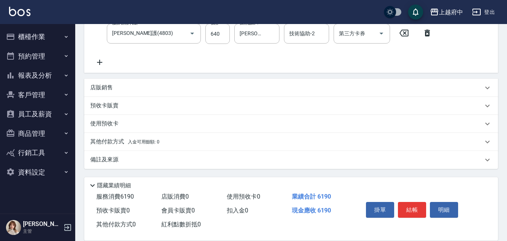
type input "2000"
click at [158, 140] on span "入金可用餘額: 0" at bounding box center [144, 141] width 32 height 5
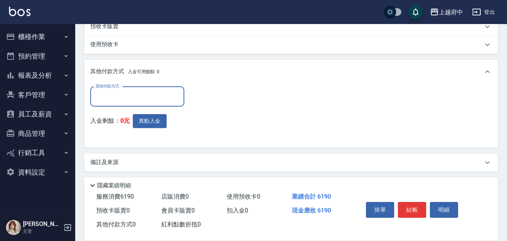
scroll to position [355, 0]
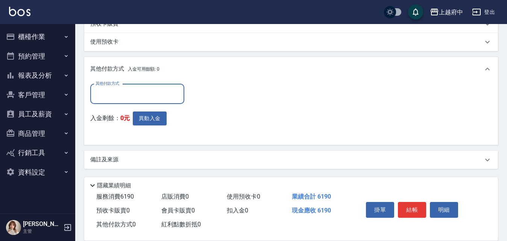
click at [160, 65] on div "其他付款方式 入金可用餘額: 0" at bounding box center [286, 69] width 392 height 8
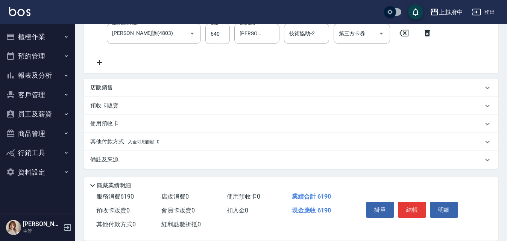
scroll to position [274, 0]
click at [106, 164] on div "備註及來源" at bounding box center [290, 160] width 413 height 18
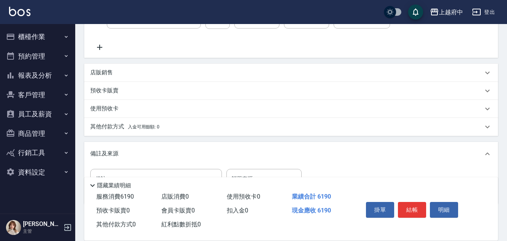
scroll to position [301, 0]
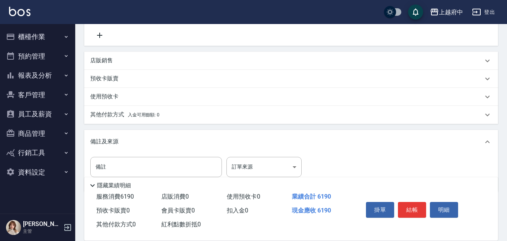
click at [125, 110] on div "其他付款方式 入金可用餘額: 0" at bounding box center [290, 115] width 413 height 18
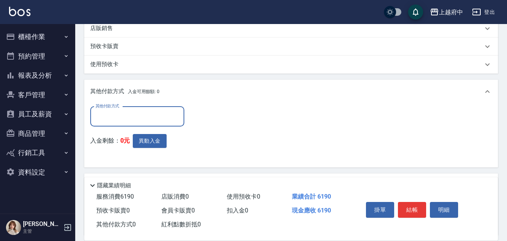
scroll to position [376, 0]
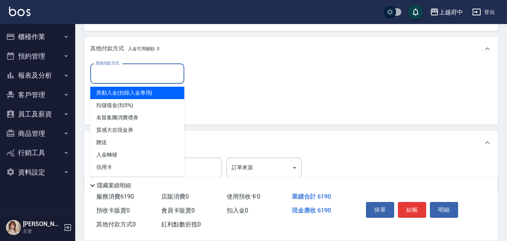
click at [106, 71] on input "其他付款方式" at bounding box center [137, 73] width 87 height 13
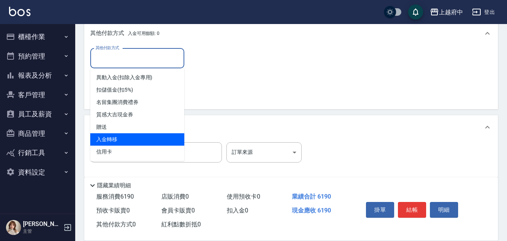
scroll to position [400, 0]
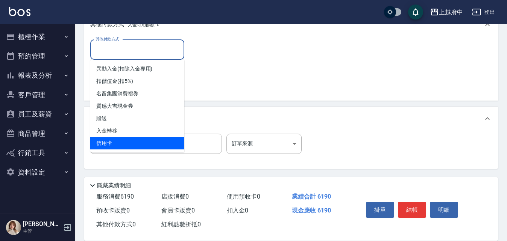
click at [122, 142] on span "信用卡" at bounding box center [137, 143] width 94 height 12
type input "信用卡"
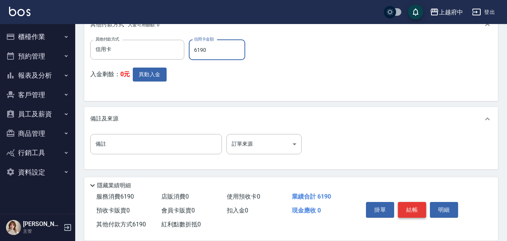
type input "6190"
click at [416, 207] on button "結帳" at bounding box center [412, 210] width 28 height 16
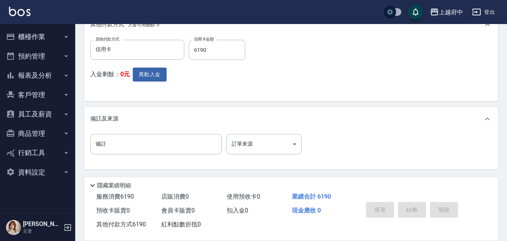
type input "[DATE] 18:23"
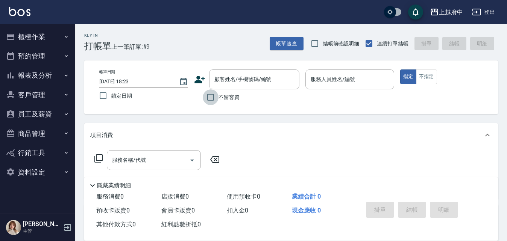
drag, startPoint x: 207, startPoint y: 98, endPoint x: 247, endPoint y: 90, distance: 40.3
click at [212, 97] on input "不留客資" at bounding box center [211, 97] width 16 height 16
checkbox input "true"
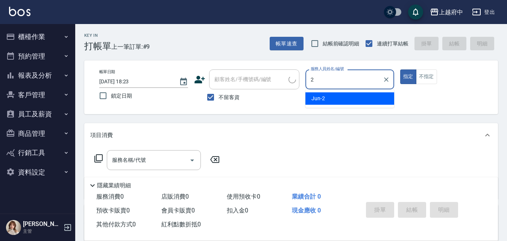
type input "23"
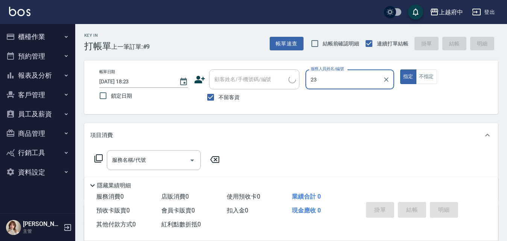
type input "林小姐/0925750509/"
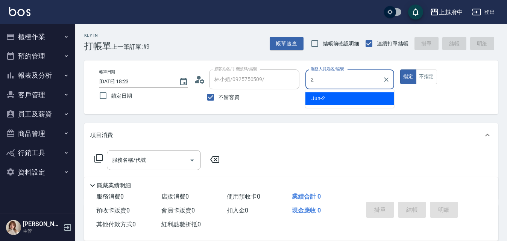
type input "Jun-2"
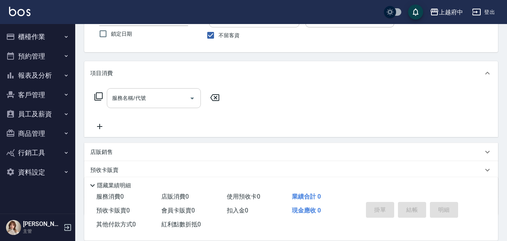
scroll to position [75, 0]
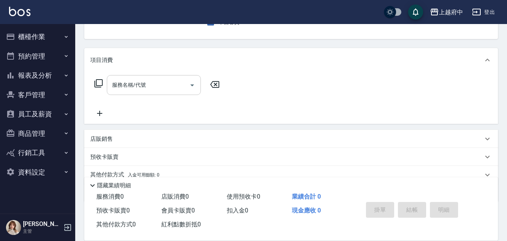
click at [148, 91] on input "服務名稱/代號" at bounding box center [148, 85] width 76 height 13
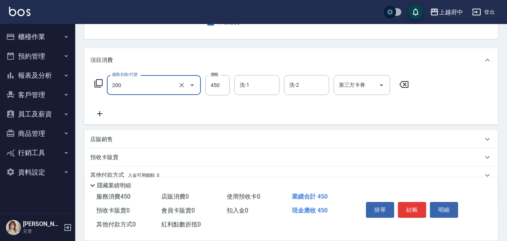
type input "有機洗髮(200)"
drag, startPoint x: 98, startPoint y: 121, endPoint x: 104, endPoint y: 118, distance: 6.6
click at [102, 119] on div "服務名稱/代號 有機洗髮(200) 服務名稱/代號 價格 450 價格 洗-1 洗-1 洗-2 洗-2 第三方卡券 第三方卡券" at bounding box center [290, 98] width 413 height 52
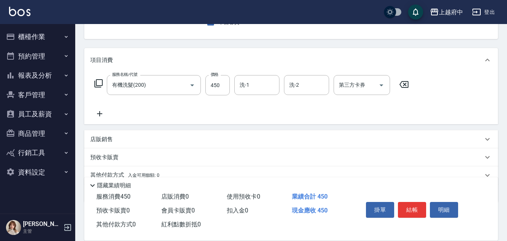
click at [104, 118] on icon at bounding box center [99, 113] width 19 height 9
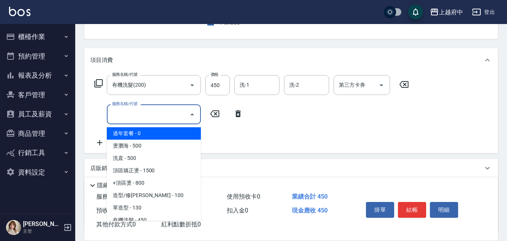
click at [123, 109] on input "服務名稱/代號" at bounding box center [148, 114] width 76 height 13
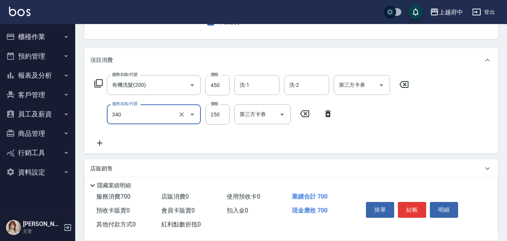
type input "剪髮(340)"
click at [100, 147] on icon at bounding box center [99, 143] width 19 height 9
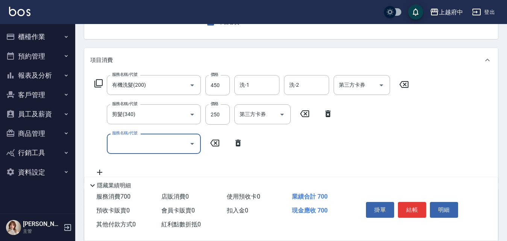
click at [162, 150] on input "服務名稱/代號" at bounding box center [148, 143] width 76 height 13
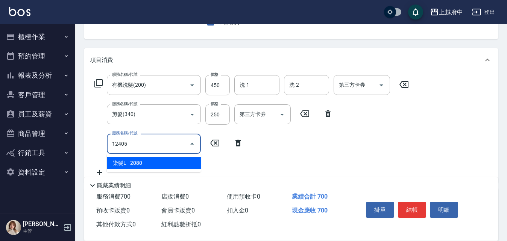
click at [173, 166] on span "染髮L - 2080" at bounding box center [154, 163] width 94 height 12
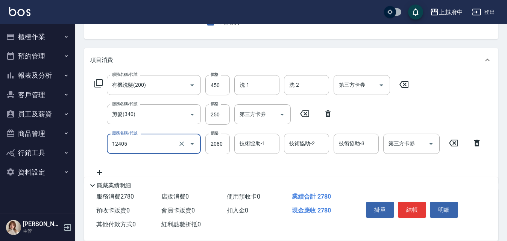
type input "染髮L(12405)"
drag, startPoint x: 192, startPoint y: 158, endPoint x: 211, endPoint y: 173, distance: 24.1
click at [211, 173] on div "服務名稱/代號 有機洗髮(200) 服務名稱/代號 價格 450 價格 洗-1 洗-1 洗-2 洗-2 第三方卡券 第三方卡券 服務名稱/代號 剪髮(340)…" at bounding box center [288, 126] width 396 height 102
click at [224, 141] on input "2080" at bounding box center [217, 144] width 24 height 20
type input "1900"
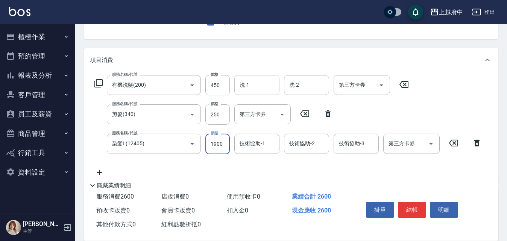
click at [262, 83] on input "洗-1" at bounding box center [256, 85] width 38 height 13
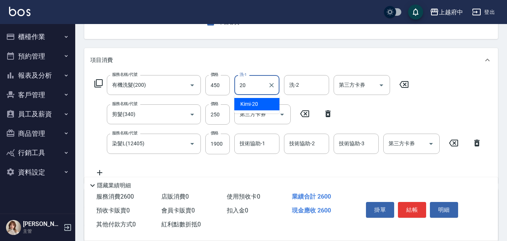
type input "Kimi-20"
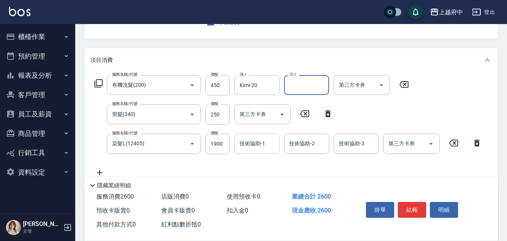
click at [255, 144] on input "技術協助-1" at bounding box center [256, 143] width 38 height 13
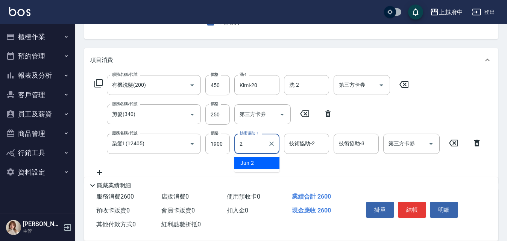
type input "Jun-2"
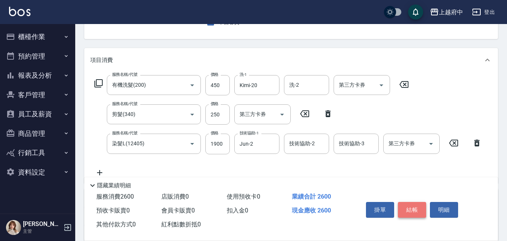
click at [408, 207] on button "結帳" at bounding box center [412, 210] width 28 height 16
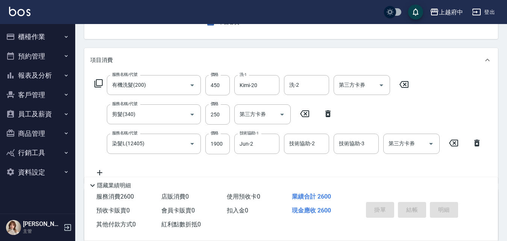
type input "[DATE] 18:26"
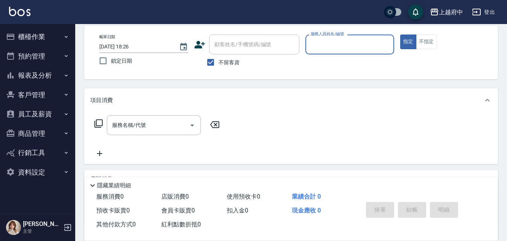
scroll to position [0, 0]
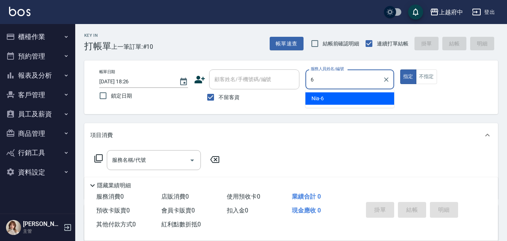
type input "Nia-6"
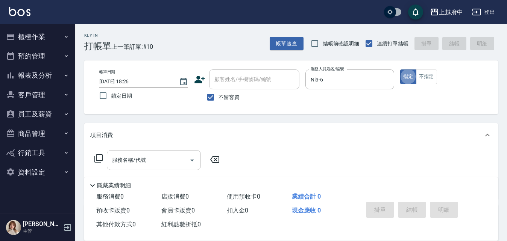
click at [133, 162] on input "服務名稱/代號" at bounding box center [148, 160] width 76 height 13
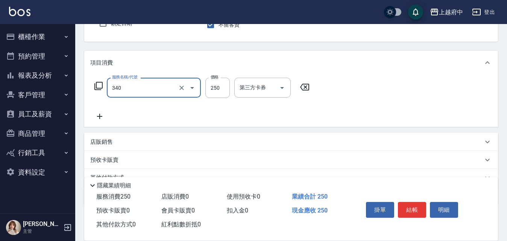
scroll to position [75, 0]
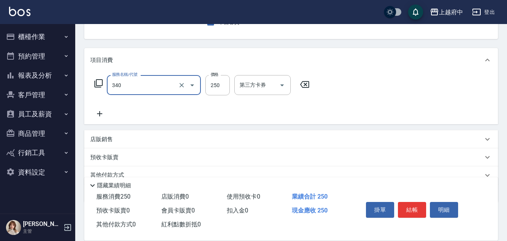
type input "剪髮(340)"
click at [100, 113] on icon at bounding box center [99, 113] width 19 height 9
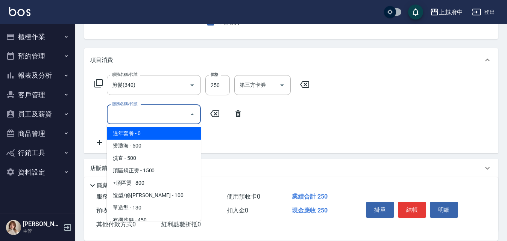
click at [132, 112] on input "服務名稱/代號" at bounding box center [148, 114] width 76 height 13
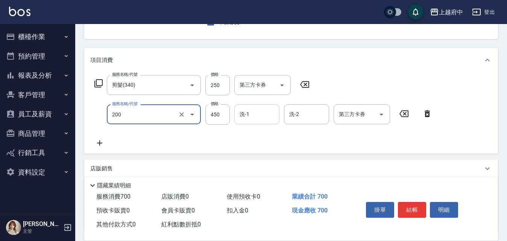
type input "有機洗髮(200)"
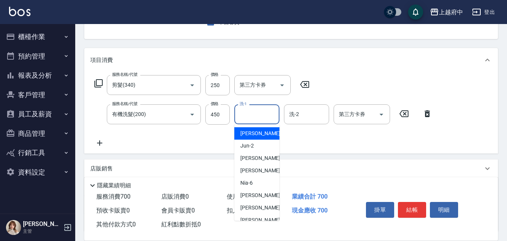
click at [257, 117] on input "洗-1" at bounding box center [256, 114] width 38 height 13
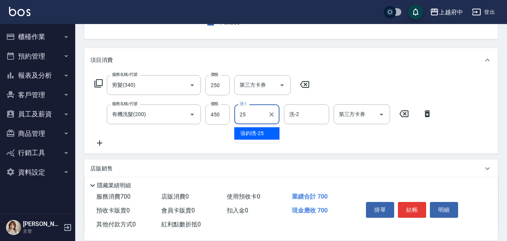
type input "[PERSON_NAME]-25"
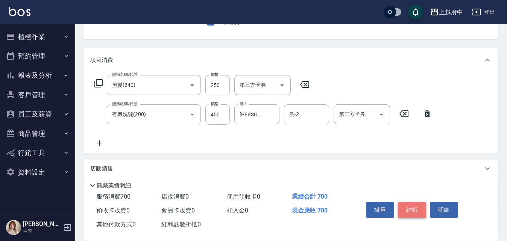
click at [416, 205] on button "結帳" at bounding box center [412, 210] width 28 height 16
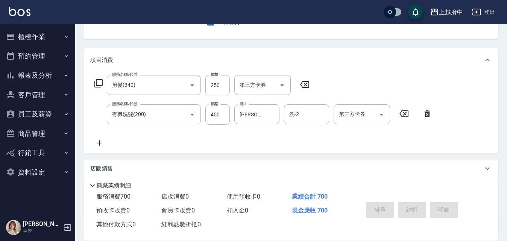
type input "[DATE] 18:28"
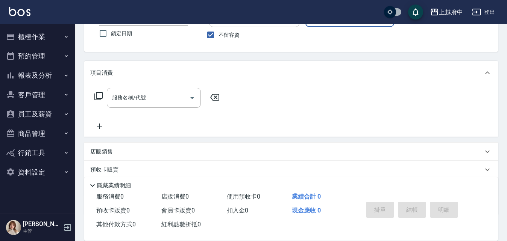
scroll to position [0, 0]
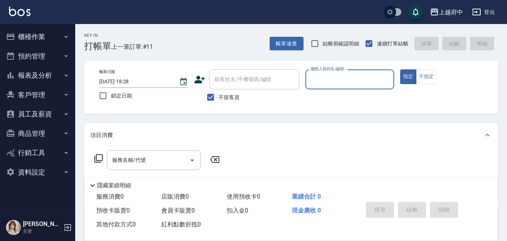
click at [207, 94] on input "不留客資" at bounding box center [211, 97] width 16 height 16
checkbox input "false"
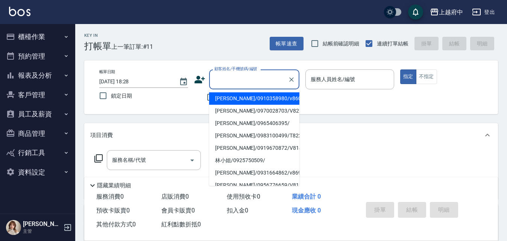
click at [240, 76] on input "顧客姓名/手機號碼/編號" at bounding box center [248, 79] width 72 height 13
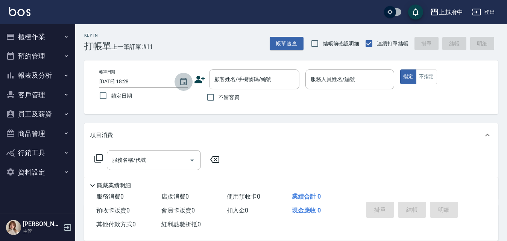
click at [185, 77] on icon "Choose date, selected date is 2025-08-24" at bounding box center [183, 81] width 9 height 9
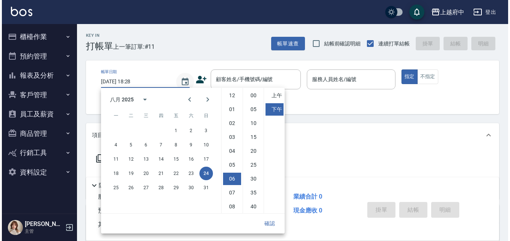
scroll to position [42, 0]
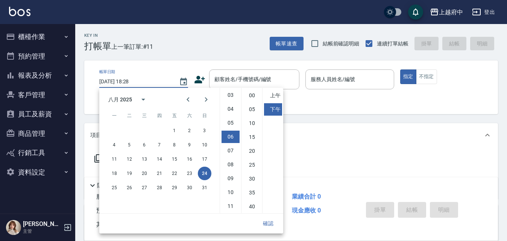
click at [206, 51] on div "Key In 打帳單 上一筆訂單:#11 帳單速查 結帳前確認明細 連續打單結帳 掛單 結帳 明細" at bounding box center [286, 37] width 422 height 27
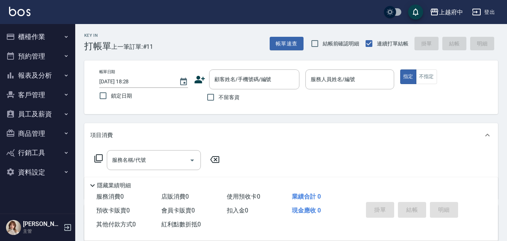
click at [205, 78] on icon at bounding box center [199, 79] width 11 height 11
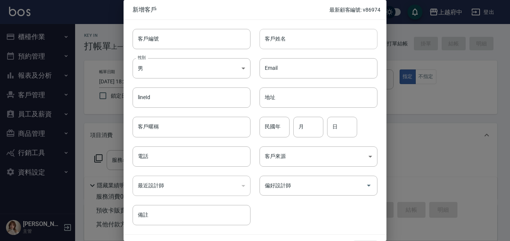
click at [310, 48] on input "客戶姓名" at bounding box center [319, 39] width 118 height 20
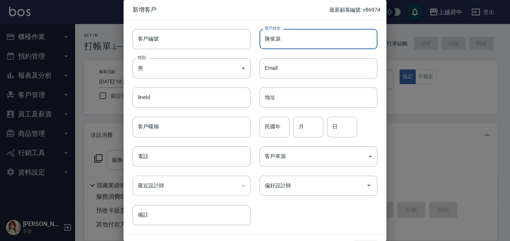
type input "陳俊源"
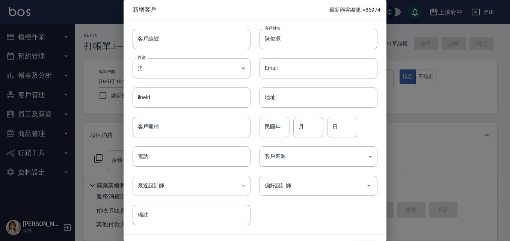
drag, startPoint x: 288, startPoint y: 126, endPoint x: 283, endPoint y: 128, distance: 5.7
click at [288, 126] on div "民國年 民國年 月 月 日 日" at bounding box center [314, 122] width 127 height 29
click at [280, 130] on input "民國年" at bounding box center [275, 127] width 30 height 20
type input "98"
type input "10"
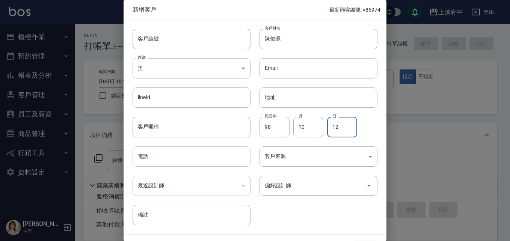
type input "12"
click at [179, 156] on input "電話" at bounding box center [192, 157] width 118 height 20
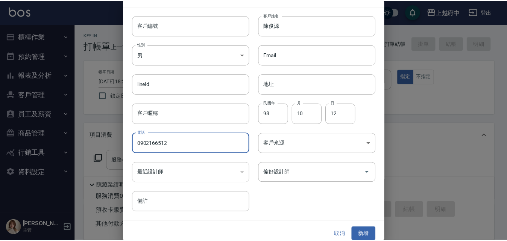
scroll to position [19, 0]
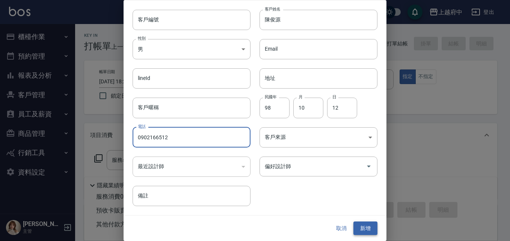
type input "0902166512"
click at [371, 230] on button "新增" at bounding box center [366, 229] width 24 height 14
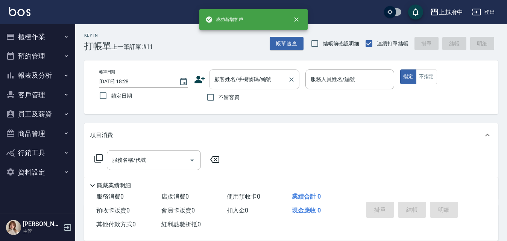
click at [266, 80] on input "顧客姓名/手機號碼/編號" at bounding box center [248, 79] width 72 height 13
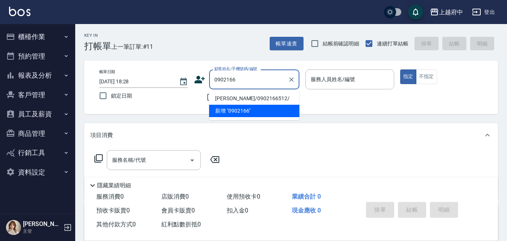
click at [260, 97] on li "[PERSON_NAME]/0902166512/" at bounding box center [254, 98] width 90 height 12
type input "[PERSON_NAME]/0902166512/"
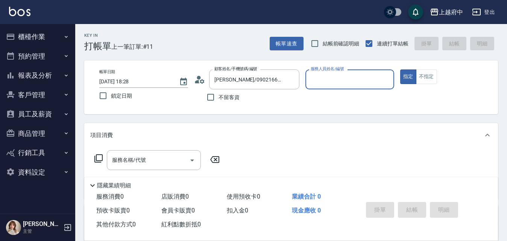
click at [348, 81] on input "服務人員姓名/編號" at bounding box center [350, 79] width 82 height 13
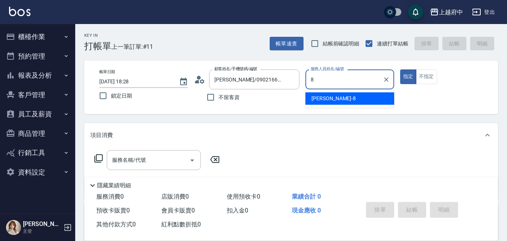
type input "[PERSON_NAME]-8"
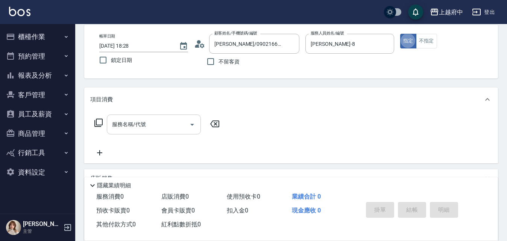
scroll to position [38, 0]
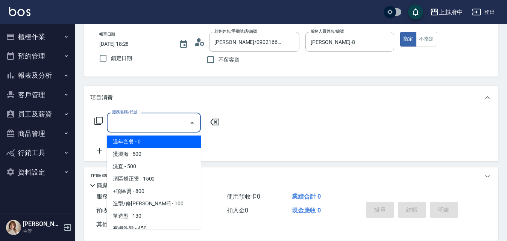
click at [143, 125] on input "服務名稱/代號" at bounding box center [148, 122] width 76 height 13
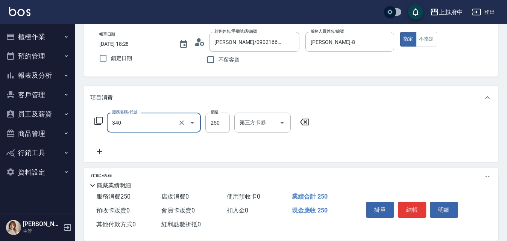
scroll to position [75, 0]
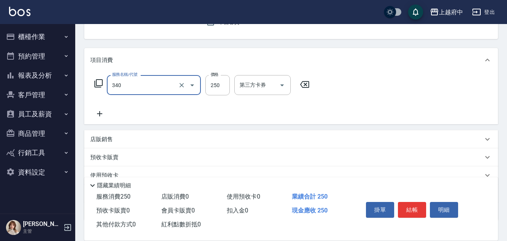
type input "剪髮(340)"
click at [100, 115] on icon at bounding box center [99, 113] width 5 height 5
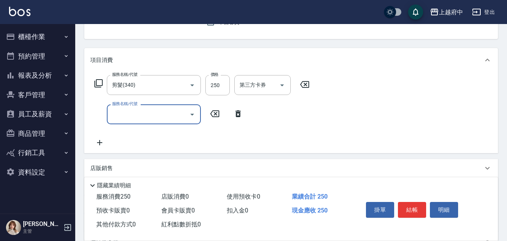
click at [142, 113] on input "服務名稱/代號" at bounding box center [148, 114] width 76 height 13
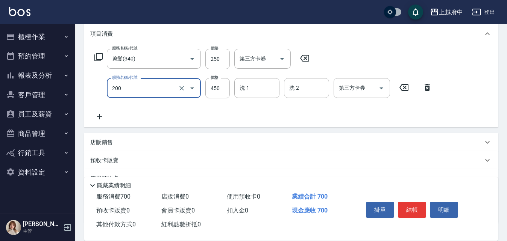
scroll to position [113, 0]
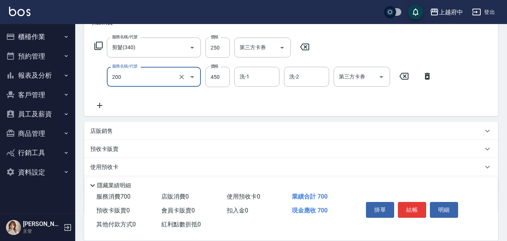
type input "有機洗髮(200)"
click at [97, 102] on icon at bounding box center [99, 105] width 19 height 9
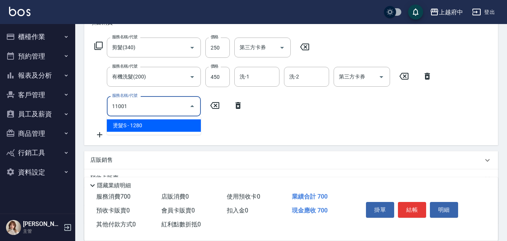
type input "11001"
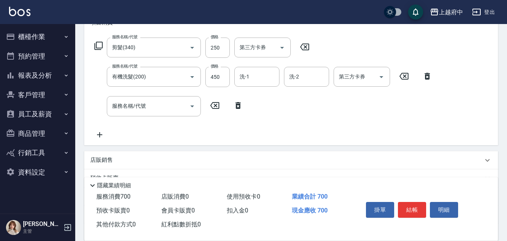
click at [147, 138] on div "服務名稱/代號 剪髮(340) 服務名稱/代號 價格 250 價格 第三方卡券 第三方卡券 服務名稱/代號 有機洗髮(200) 服務名稱/代號 價格 450 …" at bounding box center [263, 88] width 346 height 101
click at [130, 98] on div "服務名稱/代號" at bounding box center [154, 106] width 94 height 20
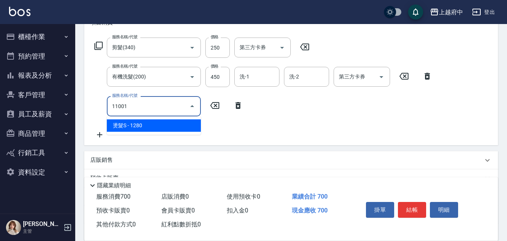
click at [133, 128] on span "燙髮S - 1280" at bounding box center [154, 125] width 94 height 12
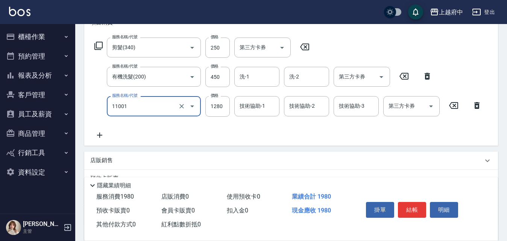
type input "燙髮S(11001)"
click at [101, 135] on icon at bounding box center [99, 135] width 5 height 5
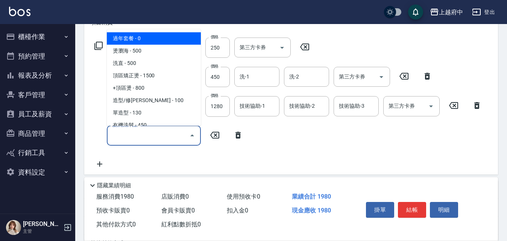
click at [131, 136] on input "服務名稱/代號" at bounding box center [148, 135] width 76 height 13
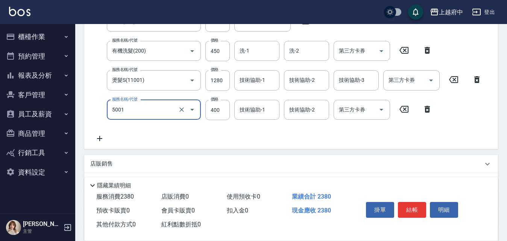
scroll to position [150, 0]
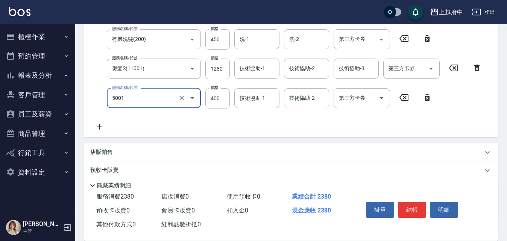
type input "側邊壓貼(5001)"
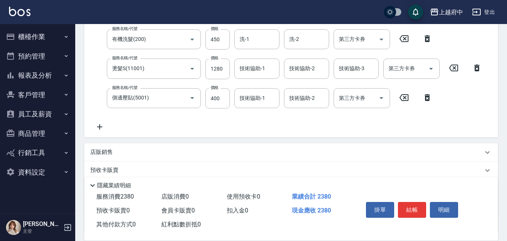
click at [101, 127] on icon at bounding box center [99, 127] width 19 height 9
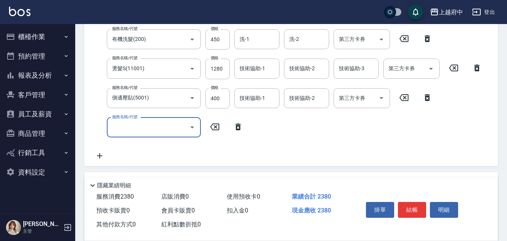
click at [132, 131] on input "服務名稱/代號" at bounding box center [148, 127] width 76 height 13
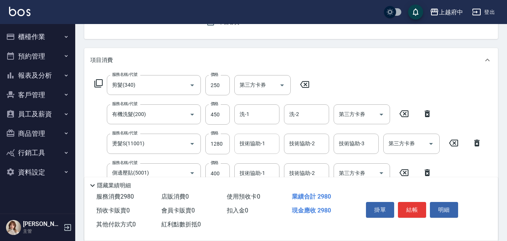
scroll to position [113, 0]
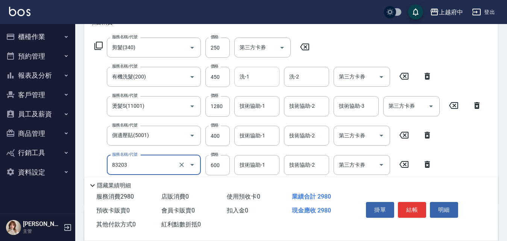
type input "蘆薈敷膜(83203)"
click at [254, 79] on input "洗-1" at bounding box center [256, 76] width 38 height 13
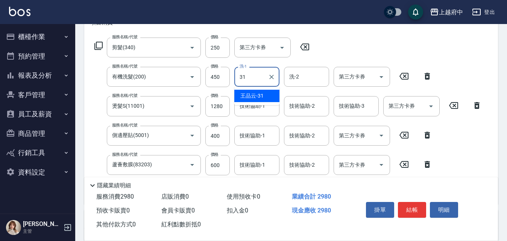
type input "[PERSON_NAME]-31"
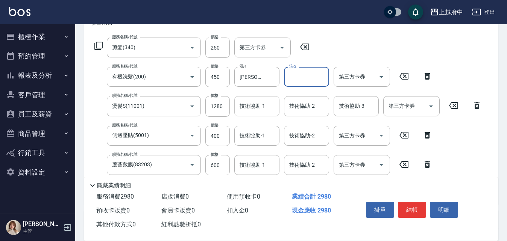
click at [265, 104] on input "技術協助-1" at bounding box center [256, 106] width 38 height 13
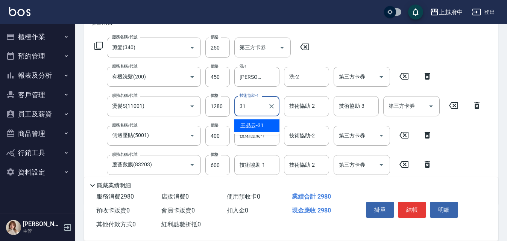
type input "[PERSON_NAME]-31"
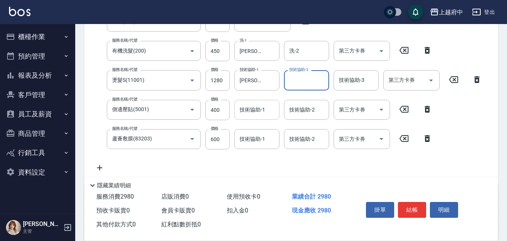
scroll to position [150, 0]
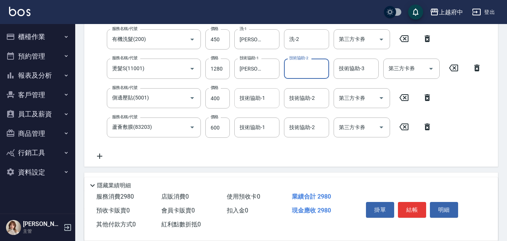
click at [256, 93] on input "技術協助-1" at bounding box center [256, 98] width 38 height 13
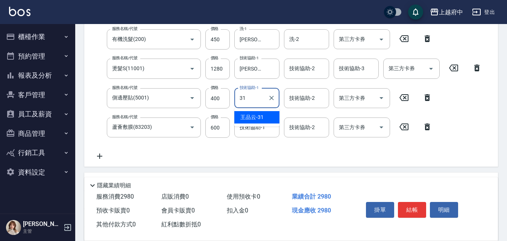
type input "[PERSON_NAME]-31"
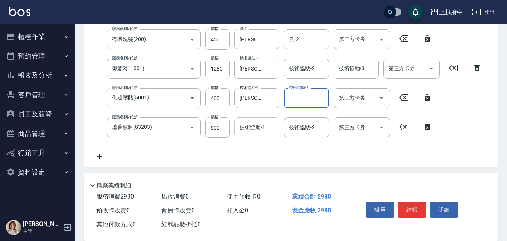
click at [244, 133] on input "技術協助-1" at bounding box center [256, 127] width 38 height 13
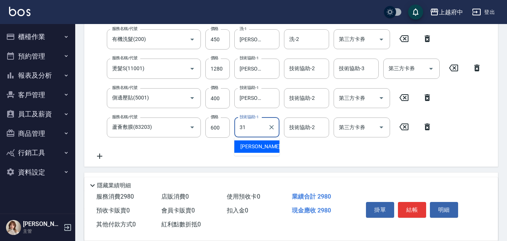
type input "[PERSON_NAME]-31"
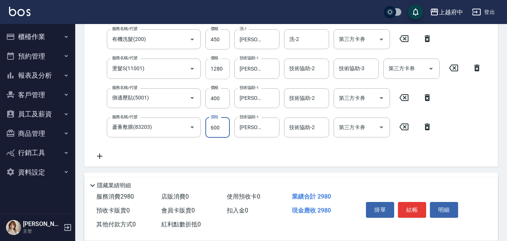
click at [223, 71] on input "1280" at bounding box center [217, 69] width 24 height 20
type input "1500"
click at [405, 209] on button "結帳" at bounding box center [412, 210] width 28 height 16
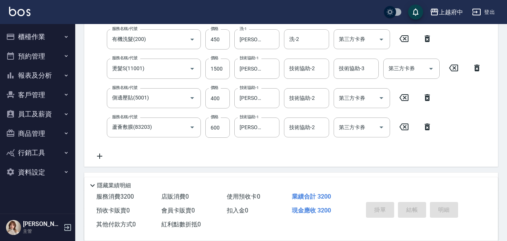
type input "[DATE] 18:33"
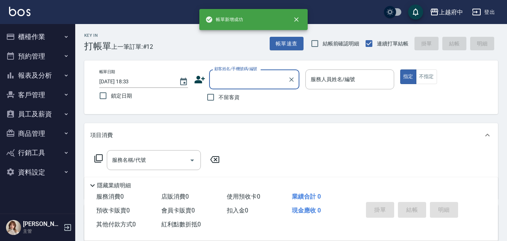
click at [255, 75] on input "顧客姓名/手機號碼/編號" at bounding box center [248, 79] width 72 height 13
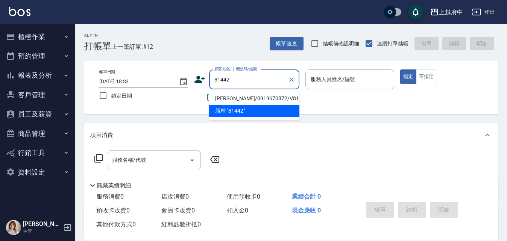
click at [242, 96] on li "[PERSON_NAME]/0919670872/V81442" at bounding box center [254, 98] width 90 height 12
type input "[PERSON_NAME]/0919670872/V81442"
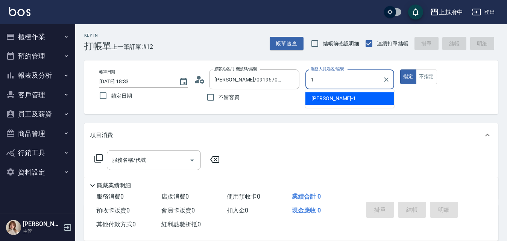
type input "[PERSON_NAME] -1"
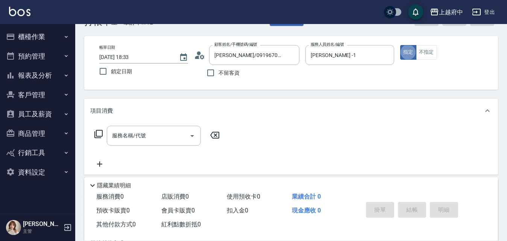
scroll to position [38, 0]
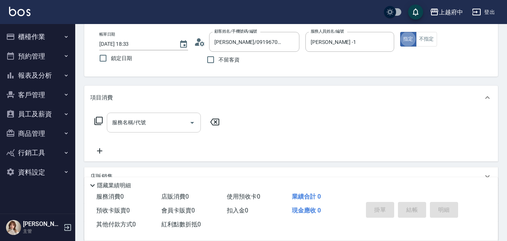
click at [142, 131] on div "服務名稱/代號" at bounding box center [154, 123] width 94 height 20
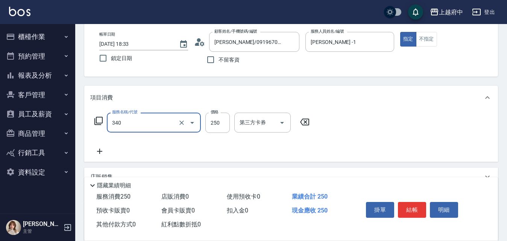
type input "剪髮(340)"
click at [107, 152] on icon at bounding box center [99, 151] width 19 height 9
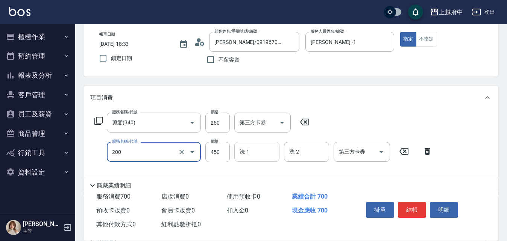
type input "有機洗髮(200)"
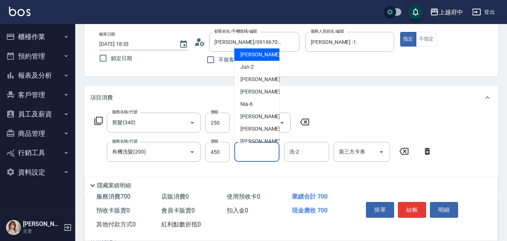
click at [257, 148] on input "洗-1" at bounding box center [256, 151] width 38 height 13
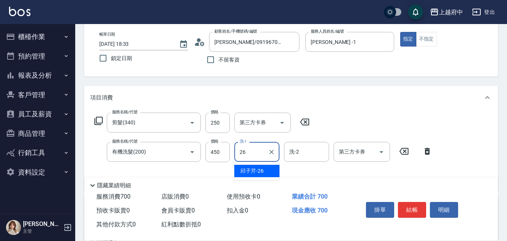
type input "[PERSON_NAME]-26"
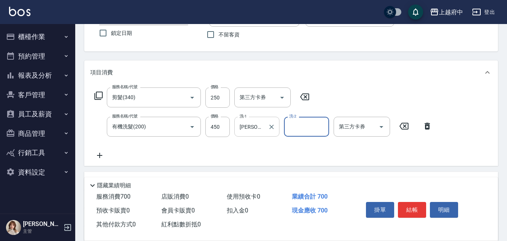
scroll to position [75, 0]
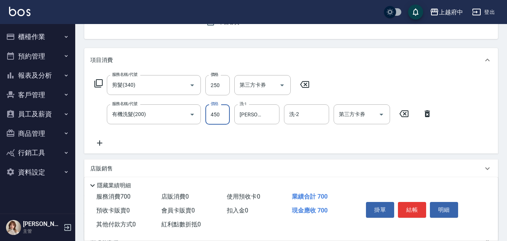
click at [218, 116] on input "450" at bounding box center [217, 114] width 24 height 20
drag, startPoint x: 231, startPoint y: 92, endPoint x: 229, endPoint y: 88, distance: 4.9
click at [231, 89] on div "服務名稱/代號 剪髮(340) 服務名稱/代號 價格 250 價格 第三方卡券 第三方卡券" at bounding box center [202, 85] width 224 height 20
type input "300"
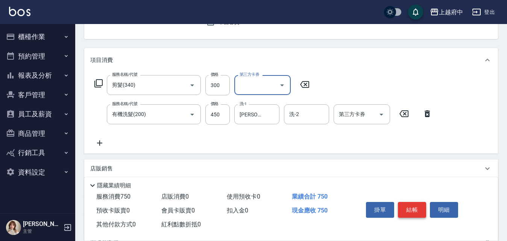
click at [414, 207] on button "結帳" at bounding box center [412, 210] width 28 height 16
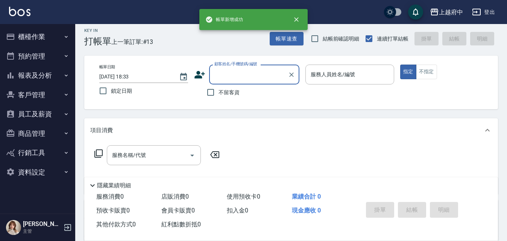
scroll to position [0, 0]
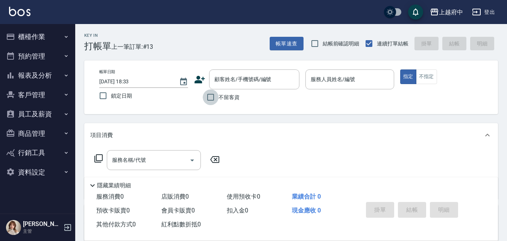
drag, startPoint x: 212, startPoint y: 99, endPoint x: 319, endPoint y: 103, distance: 107.2
click at [213, 99] on input "不留客資" at bounding box center [211, 97] width 16 height 16
checkbox input "true"
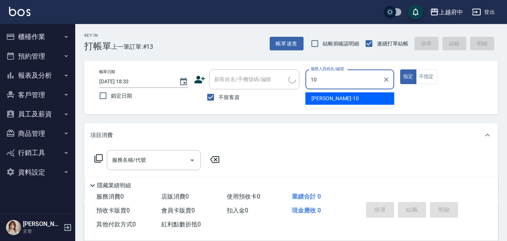
type input "[PERSON_NAME]-10"
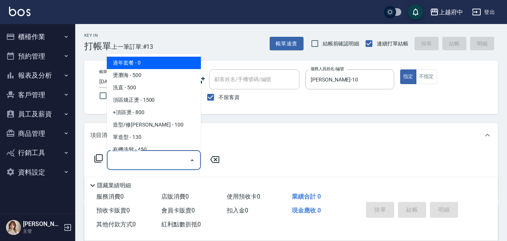
click at [145, 162] on input "服務名稱/代號" at bounding box center [148, 160] width 76 height 13
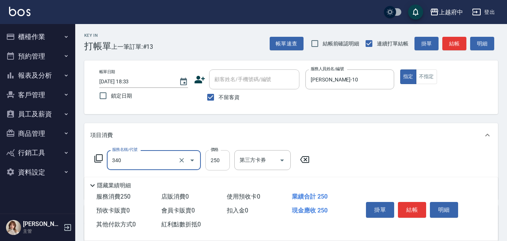
type input "剪髮(340)"
click at [217, 153] on input "250" at bounding box center [217, 160] width 24 height 20
type input "500"
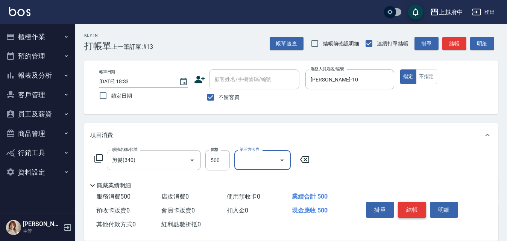
click at [411, 209] on button "結帳" at bounding box center [412, 210] width 28 height 16
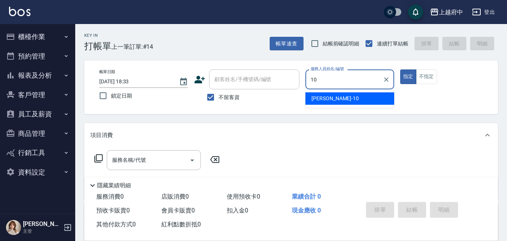
type input "[PERSON_NAME]-10"
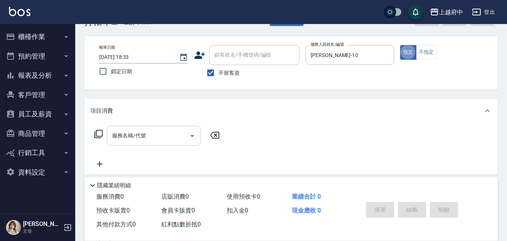
scroll to position [38, 0]
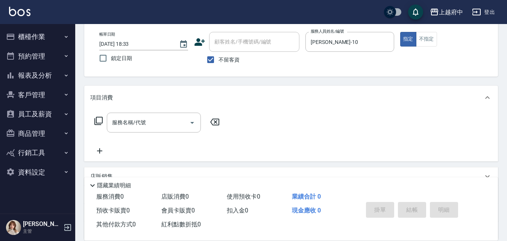
drag, startPoint x: 135, startPoint y: 133, endPoint x: 153, endPoint y: 116, distance: 25.8
click at [135, 133] on div "服務名稱/代號 服務名稱/代號" at bounding box center [157, 134] width 134 height 43
click at [154, 115] on div "服務名稱/代號" at bounding box center [154, 123] width 94 height 20
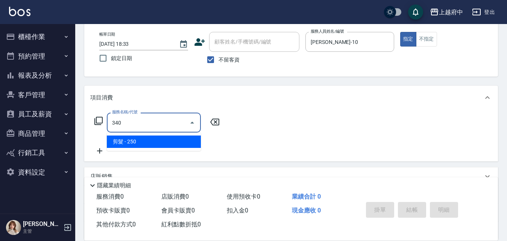
drag, startPoint x: 150, startPoint y: 150, endPoint x: 160, endPoint y: 145, distance: 11.1
click at [151, 149] on ul "剪髮 - 250" at bounding box center [154, 142] width 94 height 18
drag, startPoint x: 160, startPoint y: 145, endPoint x: 179, endPoint y: 142, distance: 19.3
click at [162, 145] on span "剪髮 - 250" at bounding box center [154, 142] width 94 height 12
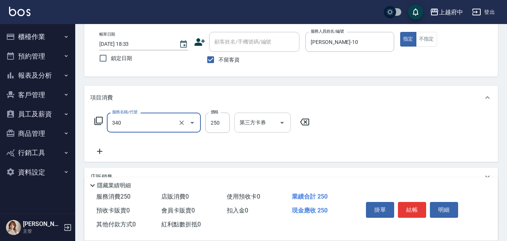
click at [239, 115] on div "第三方卡券" at bounding box center [262, 123] width 56 height 20
type input "剪髮(340)"
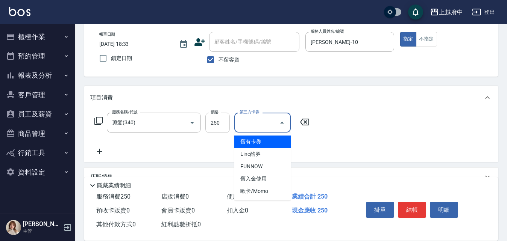
click at [216, 126] on input "250" at bounding box center [217, 123] width 24 height 20
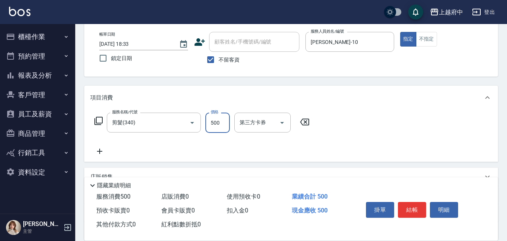
type input "500"
click at [419, 204] on button "結帳" at bounding box center [412, 210] width 28 height 16
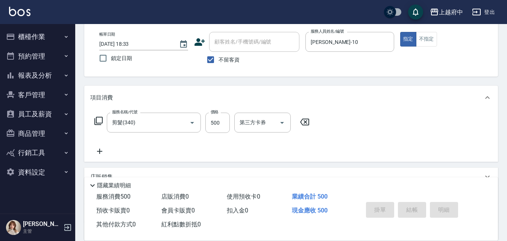
type input "[DATE] 18:34"
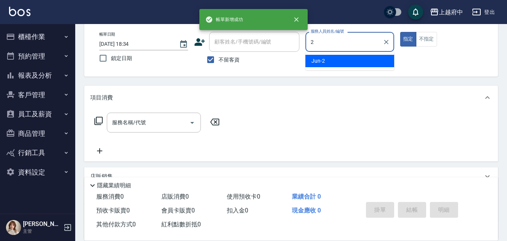
type input "Jun-2"
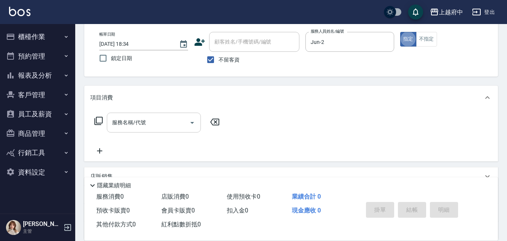
click at [159, 117] on input "服務名稱/代號" at bounding box center [148, 122] width 76 height 13
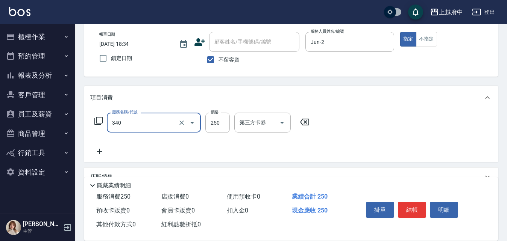
type input "剪髮(340)"
click at [87, 148] on div "服務名稱/代號 剪髮(340) 服務名稱/代號 價格 250 價格 第三方卡券 第三方卡券" at bounding box center [290, 136] width 413 height 52
click at [98, 148] on icon at bounding box center [99, 151] width 19 height 9
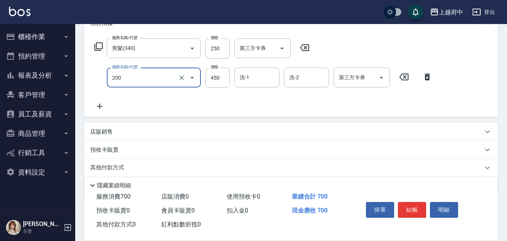
scroll to position [113, 0]
type input "有機洗髮(200)"
click at [103, 101] on icon at bounding box center [99, 105] width 19 height 9
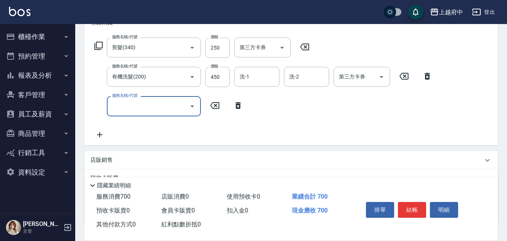
click at [130, 115] on div "服務名稱/代號" at bounding box center [154, 106] width 94 height 20
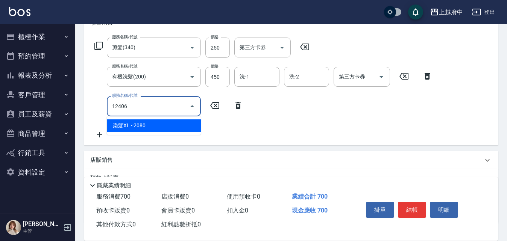
click at [145, 123] on span "染髮XL - 2080" at bounding box center [154, 125] width 94 height 12
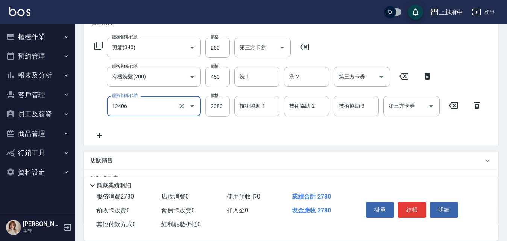
type input "染髮XL(12406)"
click at [219, 103] on input "2080" at bounding box center [217, 106] width 24 height 20
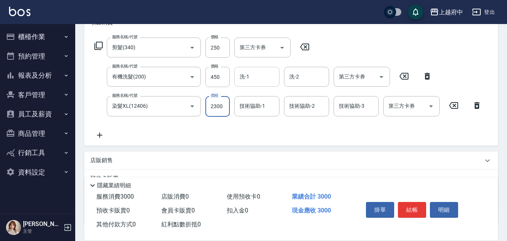
type input "2300"
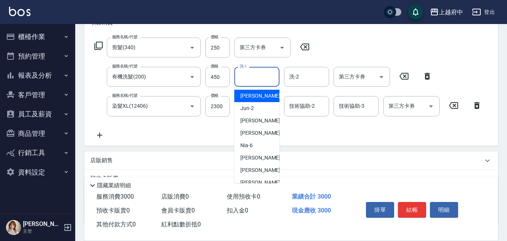
click at [248, 83] on input "洗-1" at bounding box center [256, 76] width 38 height 13
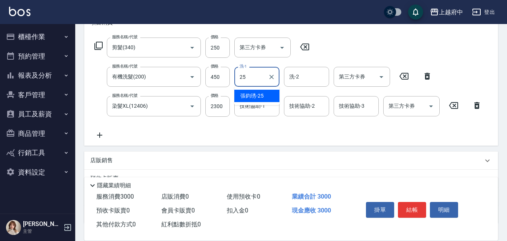
type input "[PERSON_NAME]-25"
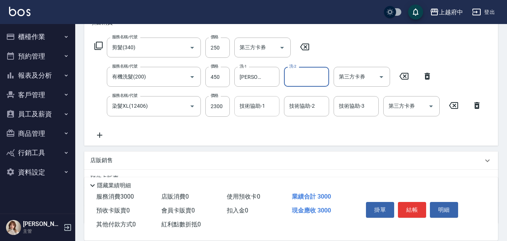
click at [259, 110] on input "技術協助-1" at bounding box center [256, 106] width 38 height 13
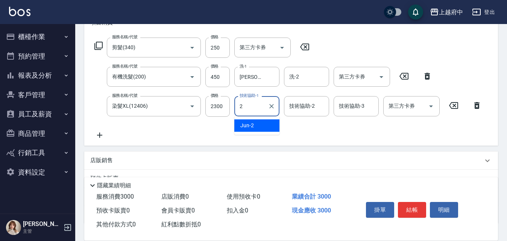
type input "Jun-2"
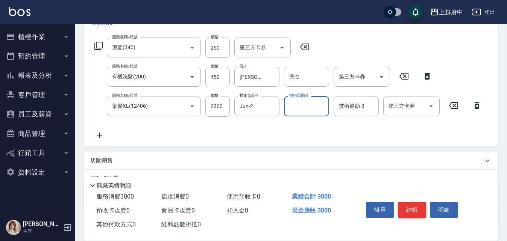
click at [415, 209] on button "結帳" at bounding box center [412, 210] width 28 height 16
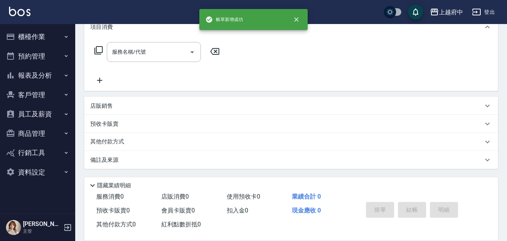
scroll to position [0, 0]
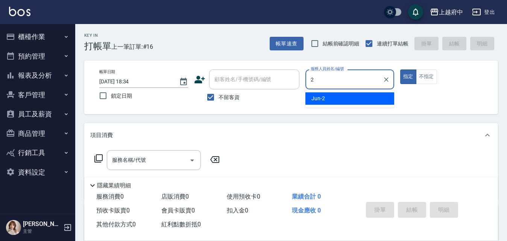
type input "Jun-2"
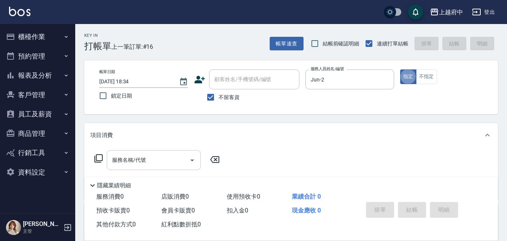
click at [166, 163] on input "服務名稱/代號" at bounding box center [148, 160] width 76 height 13
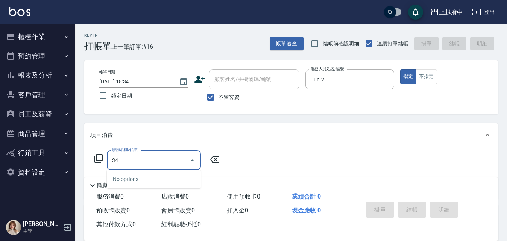
type input "3"
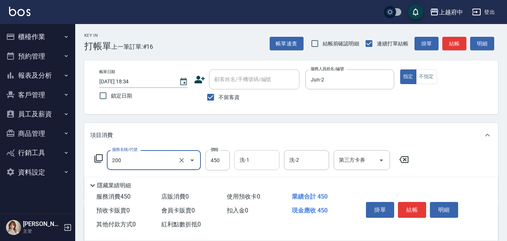
type input "有機洗髮(200)"
click at [238, 160] on input "洗-1" at bounding box center [256, 160] width 38 height 13
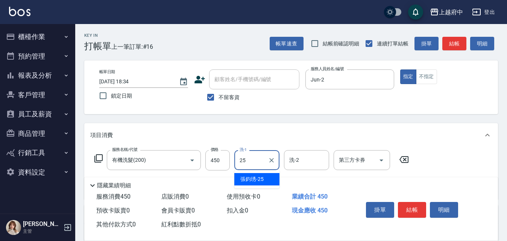
type input "[PERSON_NAME]-25"
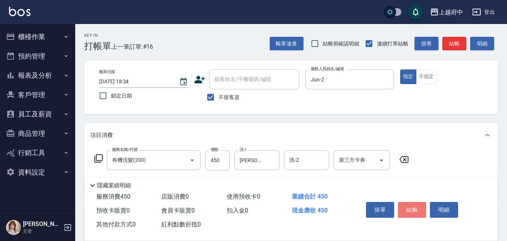
drag, startPoint x: 408, startPoint y: 206, endPoint x: 415, endPoint y: 187, distance: 20.3
click at [413, 199] on div "掛單 結帳 明細" at bounding box center [412, 211] width 98 height 24
click at [412, 208] on button "結帳" at bounding box center [412, 210] width 28 height 16
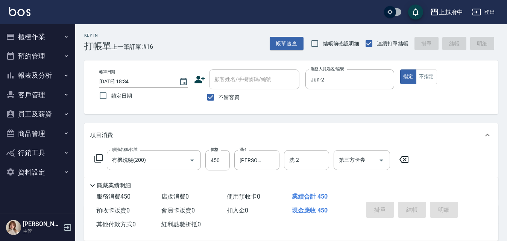
type input "[DATE] 18:35"
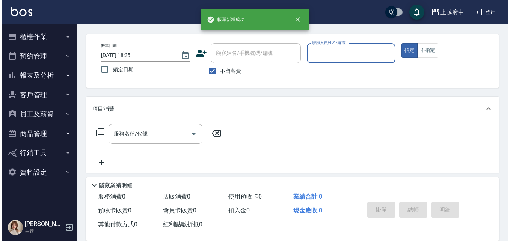
scroll to position [38, 0]
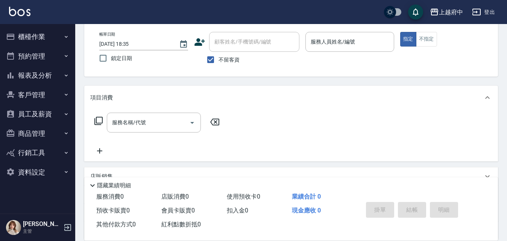
click at [194, 47] on icon at bounding box center [199, 41] width 11 height 11
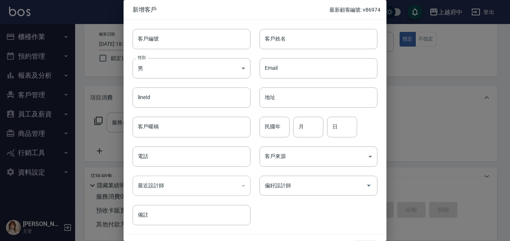
click at [473, 92] on div at bounding box center [255, 120] width 510 height 241
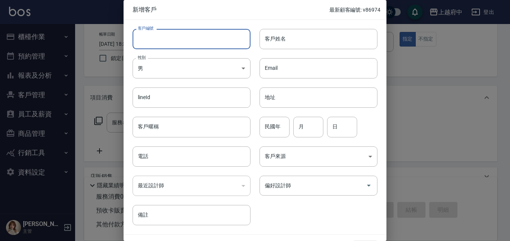
click at [171, 43] on input "客戶編號" at bounding box center [192, 39] width 118 height 20
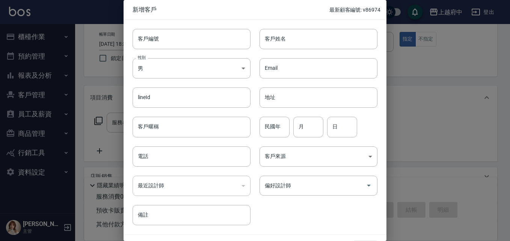
click at [489, 100] on div at bounding box center [255, 120] width 510 height 241
click at [304, 40] on input "客戶姓名" at bounding box center [319, 39] width 118 height 20
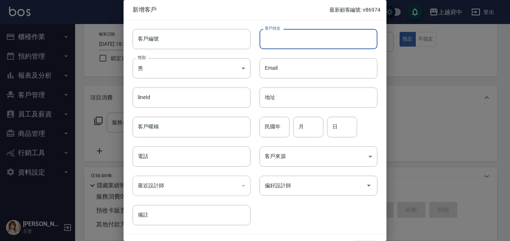
click at [298, 47] on input "客戶姓名" at bounding box center [319, 39] width 118 height 20
type input "胡凱翔"
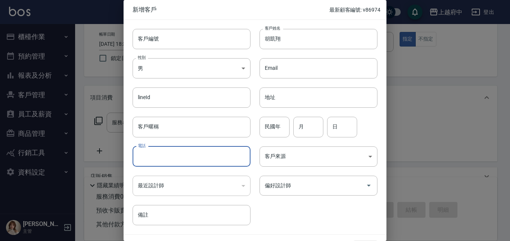
click at [158, 160] on input "電話" at bounding box center [192, 157] width 118 height 20
type input "0916435895"
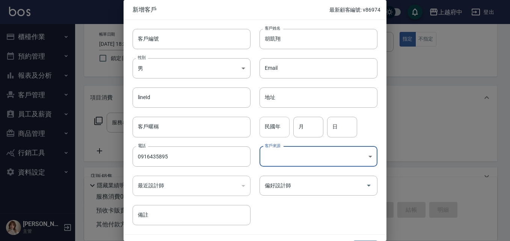
click at [283, 118] on input "民國年" at bounding box center [275, 127] width 30 height 20
click at [307, 120] on input "月" at bounding box center [308, 127] width 30 height 20
type input "01"
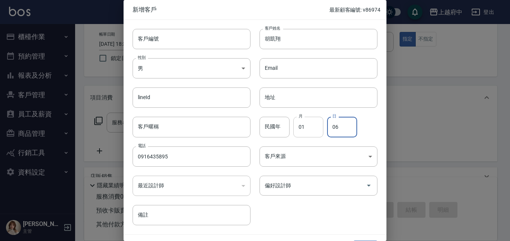
type input "06"
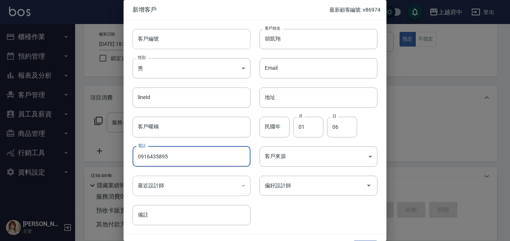
click at [213, 34] on input "客戶編號" at bounding box center [192, 39] width 118 height 20
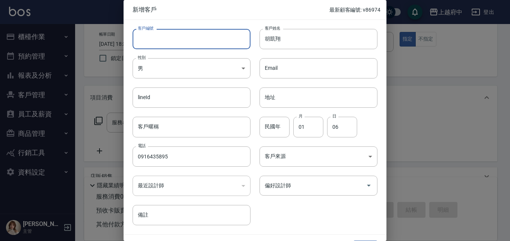
type input "t"
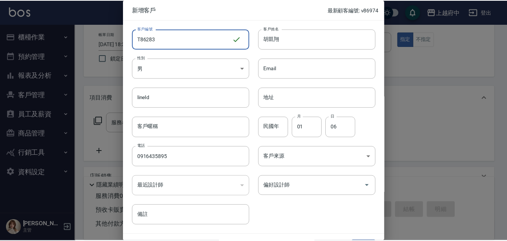
scroll to position [19, 0]
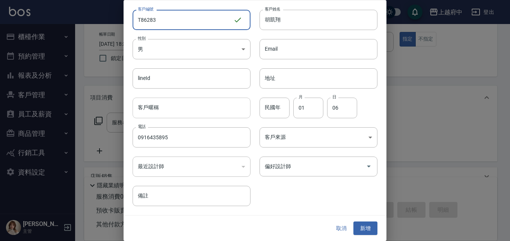
type input "T86283"
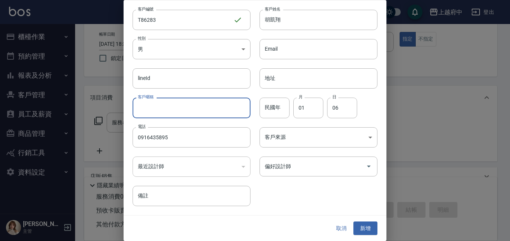
click at [177, 118] on input "客戶暱稱" at bounding box center [192, 108] width 118 height 20
type input "2026/07"
click at [370, 227] on button "新增" at bounding box center [366, 229] width 24 height 14
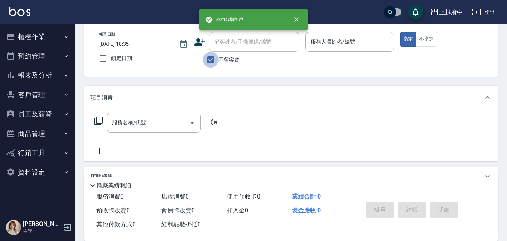
click at [209, 58] on input "不留客資" at bounding box center [211, 60] width 16 height 16
checkbox input "false"
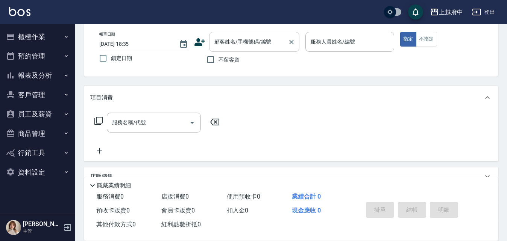
click at [243, 35] on div "顧客姓名/手機號碼/編號" at bounding box center [254, 42] width 90 height 20
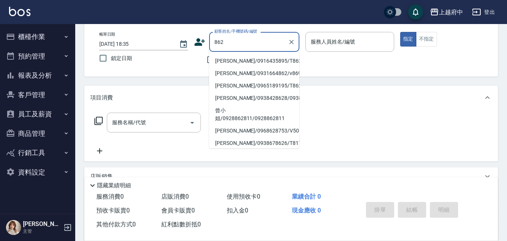
click at [249, 62] on li "[PERSON_NAME]/0916435895/T86283" at bounding box center [254, 61] width 90 height 12
type input "[PERSON_NAME]/0916435895/T86283"
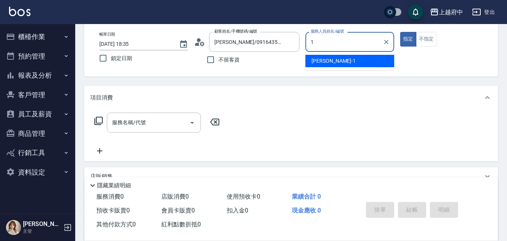
type input "[PERSON_NAME] -1"
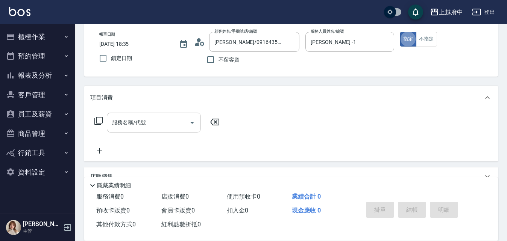
click at [158, 117] on input "服務名稱/代號" at bounding box center [148, 122] width 76 height 13
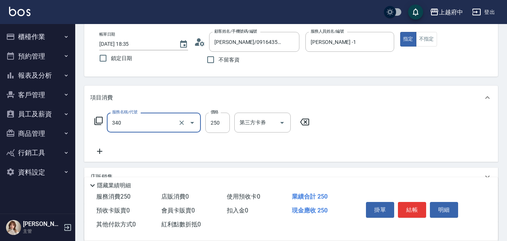
type input "剪髮(340)"
click at [102, 151] on icon at bounding box center [99, 151] width 19 height 9
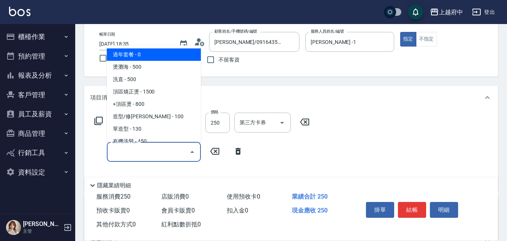
click at [131, 151] on input "服務名稱/代號" at bounding box center [148, 151] width 76 height 13
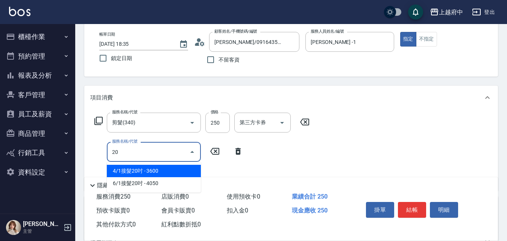
type input "4/1接髮20吋(55555)"
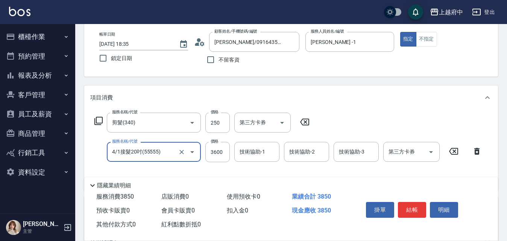
click at [131, 151] on input "4/1接髮20吋(55555)" at bounding box center [143, 151] width 66 height 13
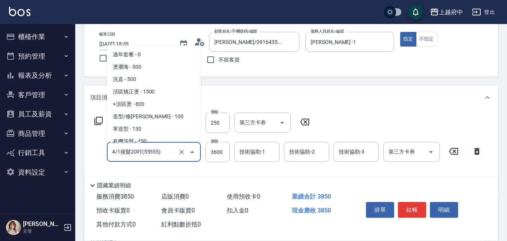
scroll to position [844, 0]
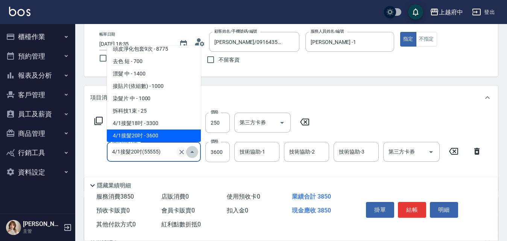
drag, startPoint x: 189, startPoint y: 157, endPoint x: 178, endPoint y: 154, distance: 10.6
click at [187, 157] on div at bounding box center [186, 152] width 21 height 20
click at [178, 154] on icon "Clear" at bounding box center [182, 152] width 8 height 8
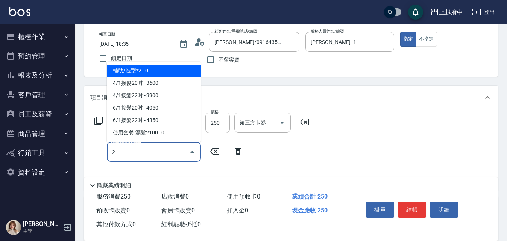
scroll to position [0, 0]
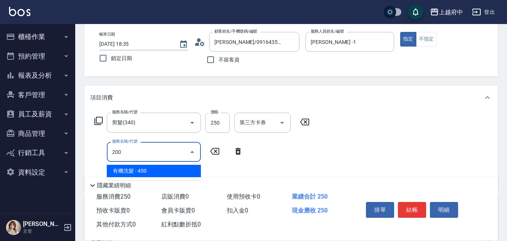
type input "200"
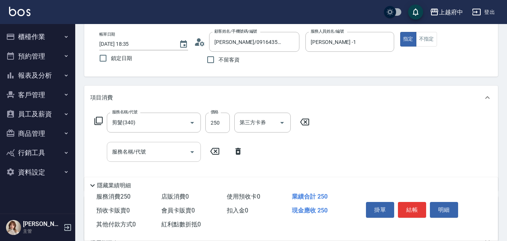
drag, startPoint x: 177, startPoint y: 139, endPoint x: 134, endPoint y: 160, distance: 47.9
click at [134, 160] on div "服務名稱/代號" at bounding box center [154, 152] width 94 height 20
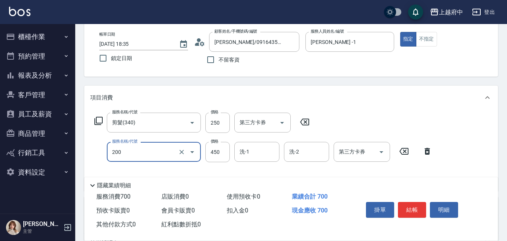
scroll to position [75, 0]
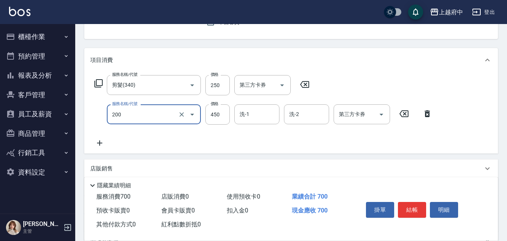
type input "有機洗髮(200)"
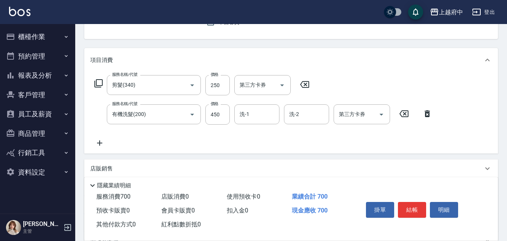
click at [96, 143] on icon at bounding box center [99, 143] width 19 height 9
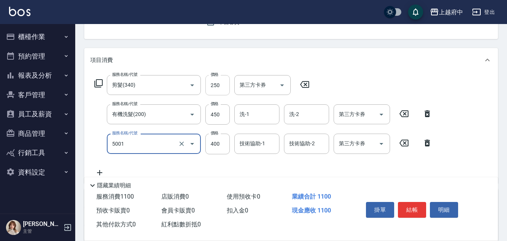
type input "側邊壓貼(5001)"
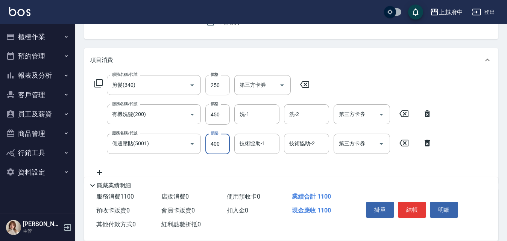
click at [219, 85] on input "250" at bounding box center [217, 85] width 24 height 20
type input "280"
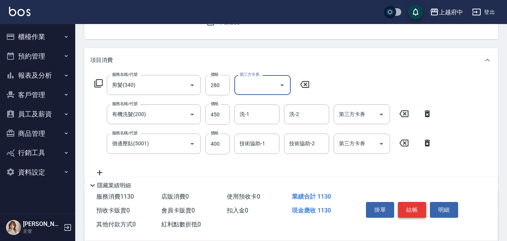
click at [408, 206] on button "結帳" at bounding box center [412, 210] width 28 height 16
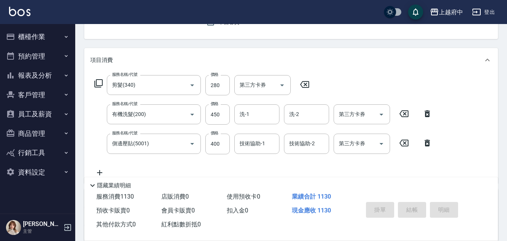
type input "[DATE] 18:38"
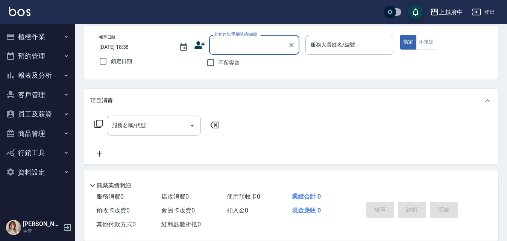
scroll to position [0, 0]
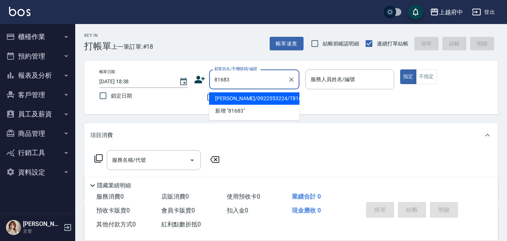
click at [249, 100] on li "[PERSON_NAME]/0922553224/T81683" at bounding box center [254, 98] width 90 height 12
type input "[PERSON_NAME]/0922553224/T81683"
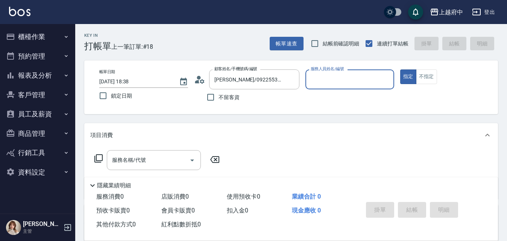
type input "[PERSON_NAME]-5"
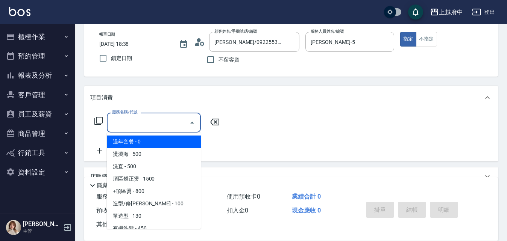
click at [172, 123] on input "服務名稱/代號" at bounding box center [148, 122] width 76 height 13
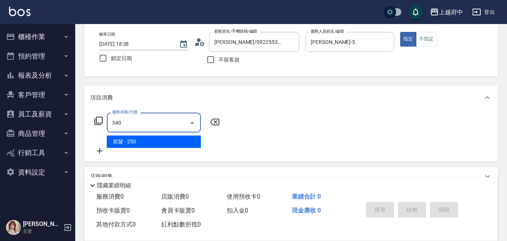
click at [185, 143] on span "剪髮 - 250" at bounding box center [154, 142] width 94 height 12
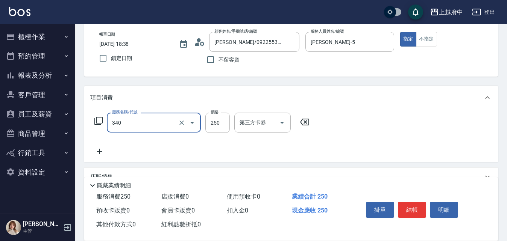
type input "剪髮(340)"
click at [96, 152] on icon at bounding box center [99, 151] width 19 height 9
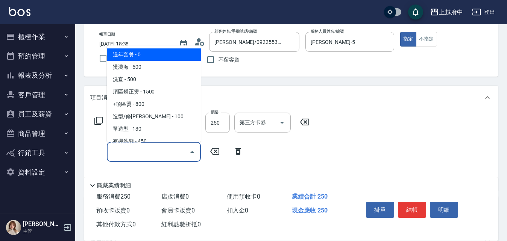
click at [127, 153] on input "服務名稱/代號" at bounding box center [148, 151] width 76 height 13
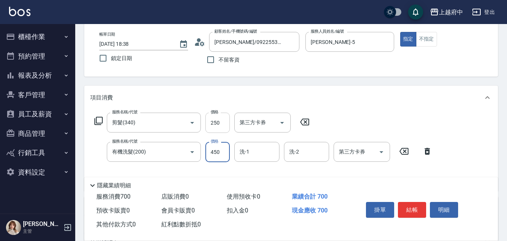
click at [224, 128] on input "250" at bounding box center [217, 123] width 24 height 20
click at [221, 127] on input "250" at bounding box center [217, 123] width 24 height 20
click at [446, 96] on div "項目消費" at bounding box center [286, 98] width 392 height 8
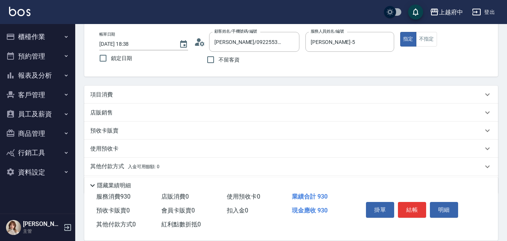
click at [298, 94] on div "項目消費" at bounding box center [286, 95] width 392 height 8
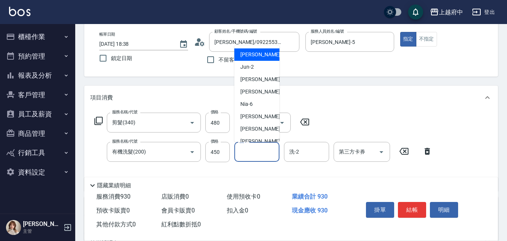
click at [259, 151] on input "洗-1" at bounding box center [256, 151] width 38 height 13
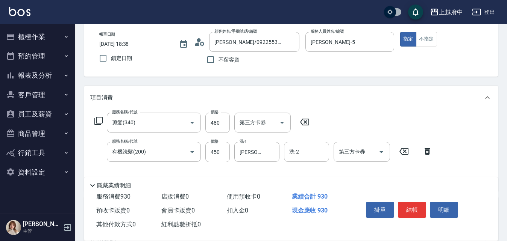
click at [429, 208] on div "掛單 結帳 明細" at bounding box center [412, 211] width 98 height 24
click at [419, 213] on button "結帳" at bounding box center [412, 210] width 28 height 16
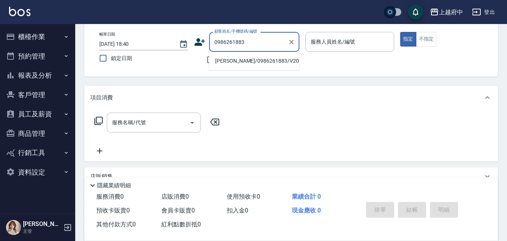
click at [274, 61] on li "[PERSON_NAME]/0986261883/V20172" at bounding box center [254, 61] width 90 height 12
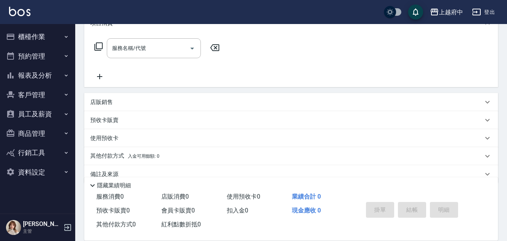
scroll to position [113, 0]
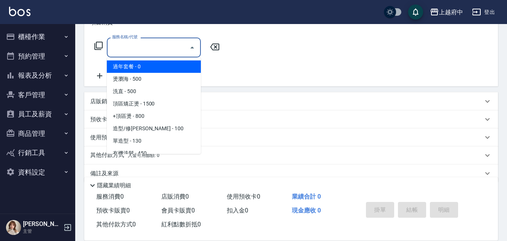
click at [146, 50] on input "服務名稱/代號" at bounding box center [148, 47] width 76 height 13
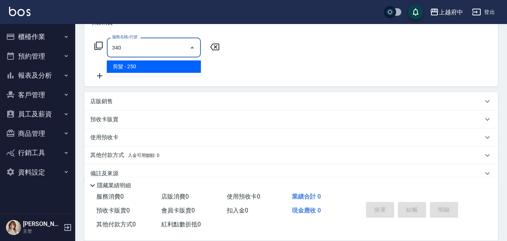
click at [131, 69] on span "剪髮 - 250" at bounding box center [154, 66] width 94 height 12
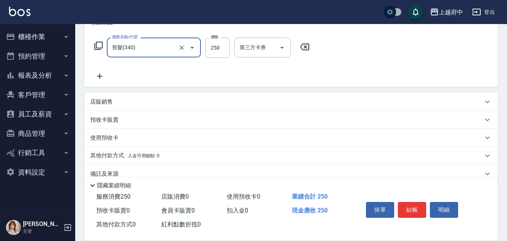
click at [101, 73] on icon at bounding box center [99, 76] width 19 height 9
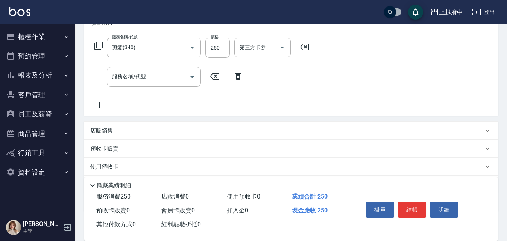
click at [156, 88] on div "服務名稱/代號 剪髮(340) 服務名稱/代號 價格 250 價格 第三方卡券 第三方卡券 服務名稱/代號 服務名稱/代號" at bounding box center [202, 74] width 224 height 72
click at [161, 85] on div "服務名稱/代號" at bounding box center [154, 77] width 94 height 20
click at [210, 82] on input "450" at bounding box center [217, 77] width 24 height 20
click at [214, 41] on input "250" at bounding box center [217, 48] width 24 height 20
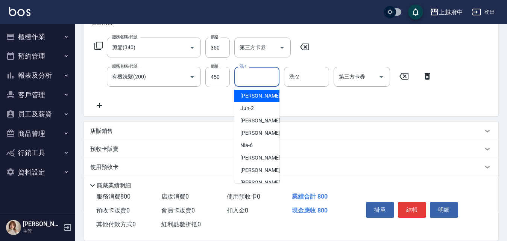
click at [244, 73] on input "洗-1" at bounding box center [256, 76] width 38 height 13
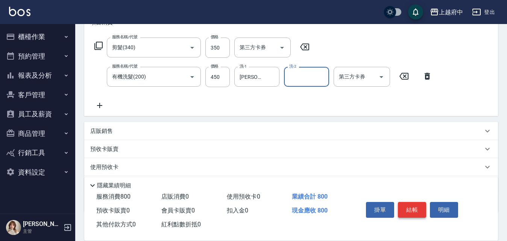
click at [418, 211] on button "結帳" at bounding box center [412, 210] width 28 height 16
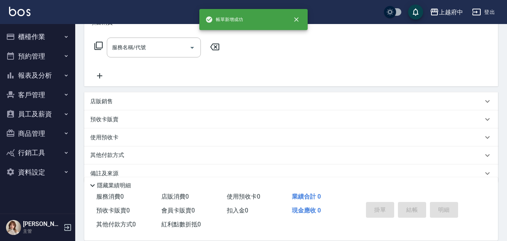
scroll to position [0, 0]
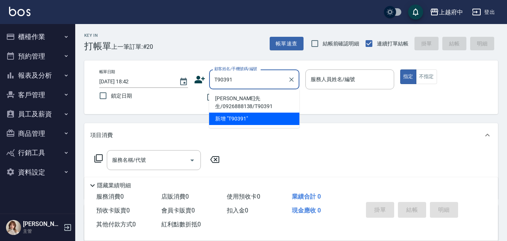
click at [240, 99] on li "[PERSON_NAME]先生/0926888138/T90391" at bounding box center [254, 102] width 90 height 20
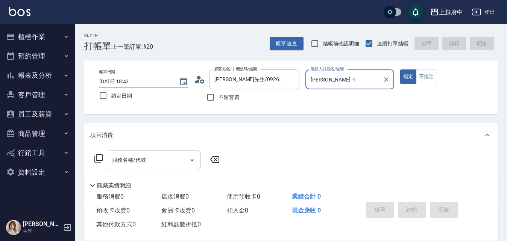
click at [180, 157] on input "服務名稱/代號" at bounding box center [148, 160] width 76 height 13
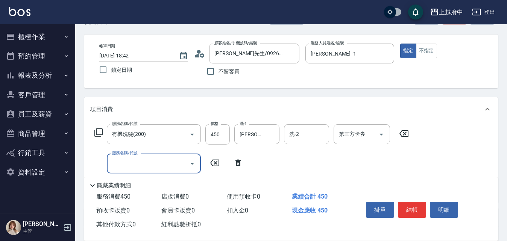
scroll to position [38, 0]
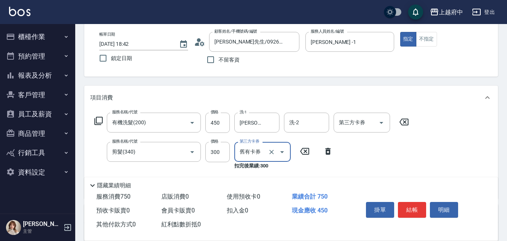
click at [272, 151] on icon "Clear" at bounding box center [272, 152] width 8 height 8
click at [251, 177] on div "隱藏業績明細" at bounding box center [290, 183] width 413 height 13
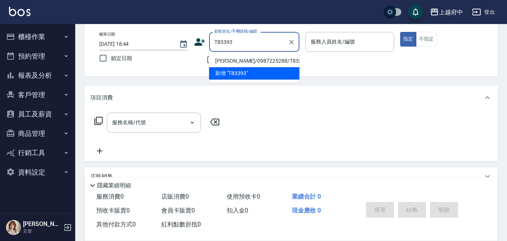
click at [272, 64] on li "[PERSON_NAME]/0987225288/T83393" at bounding box center [254, 61] width 90 height 12
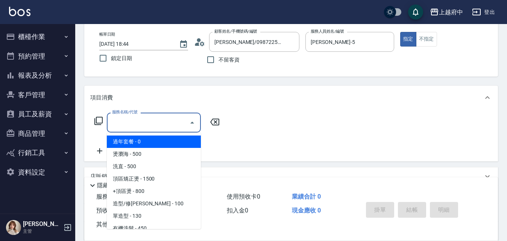
click at [171, 124] on input "服務名稱/代號" at bounding box center [148, 122] width 76 height 13
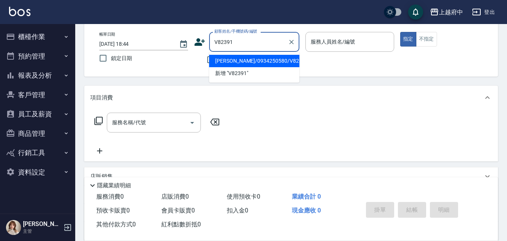
click at [275, 61] on li "[PERSON_NAME]/0934250580/V82391" at bounding box center [254, 61] width 90 height 12
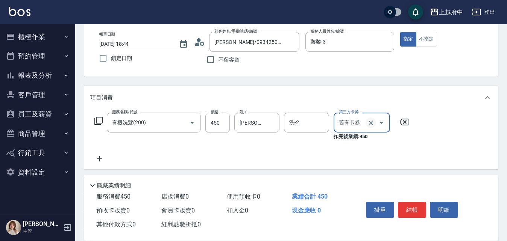
click at [372, 120] on icon "Clear" at bounding box center [371, 123] width 8 height 8
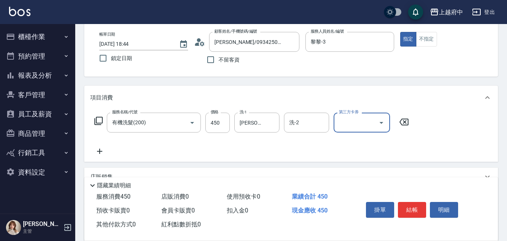
click at [100, 150] on icon at bounding box center [99, 151] width 5 height 5
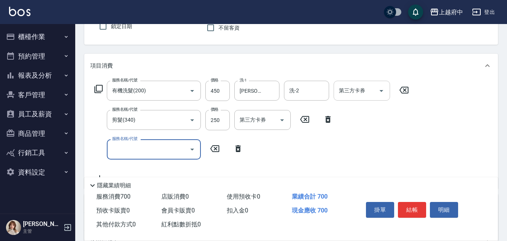
scroll to position [113, 0]
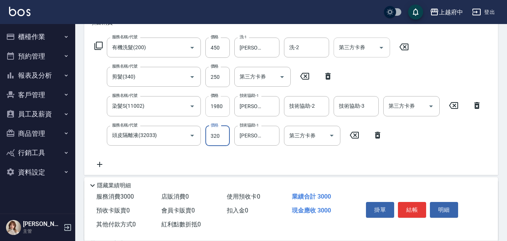
click at [218, 101] on input "1980" at bounding box center [217, 106] width 24 height 20
click at [219, 106] on input "1980" at bounding box center [217, 106] width 24 height 20
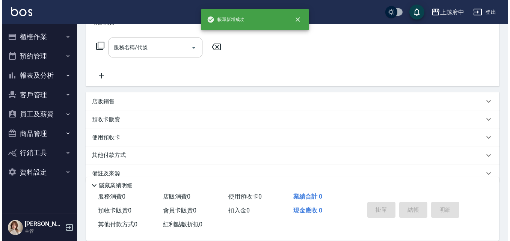
scroll to position [0, 0]
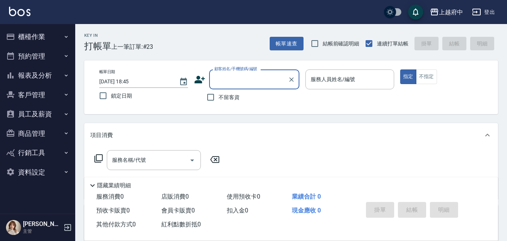
click at [202, 81] on icon at bounding box center [199, 79] width 11 height 11
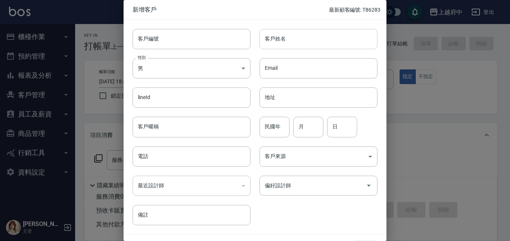
click at [283, 30] on input "客戶姓名" at bounding box center [319, 39] width 118 height 20
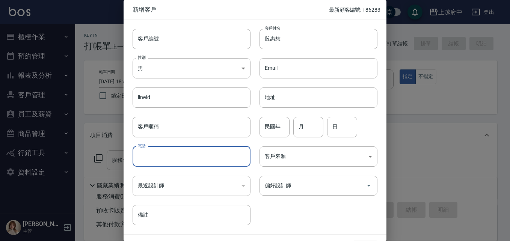
click at [195, 157] on input "電話" at bounding box center [192, 157] width 118 height 20
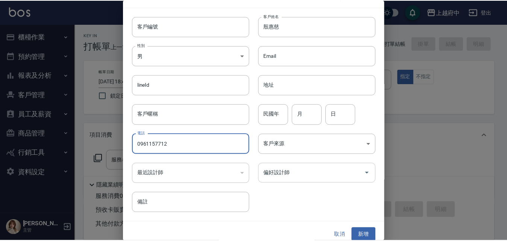
scroll to position [19, 0]
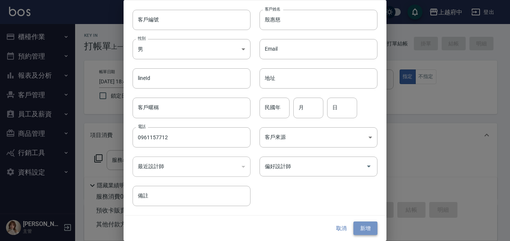
click at [361, 230] on button "新增" at bounding box center [366, 229] width 24 height 14
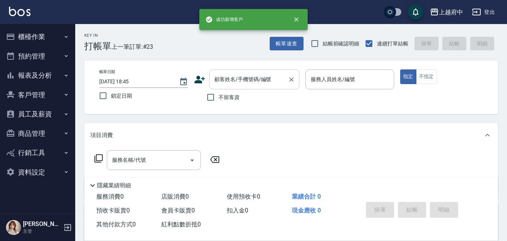
drag, startPoint x: 254, startPoint y: 88, endPoint x: 249, endPoint y: 84, distance: 6.4
click at [253, 86] on div "顧客姓名/手機號碼/編號" at bounding box center [254, 80] width 90 height 20
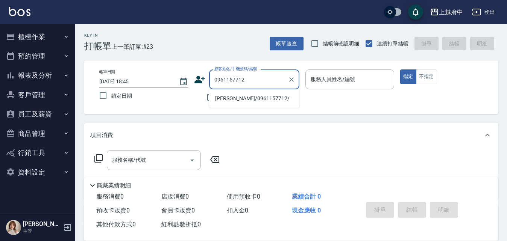
drag, startPoint x: 263, startPoint y: 100, endPoint x: 260, endPoint y: 105, distance: 6.2
click at [263, 100] on li "[PERSON_NAME]/0961157712/" at bounding box center [254, 98] width 90 height 12
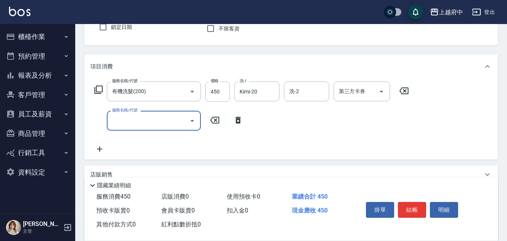
scroll to position [75, 0]
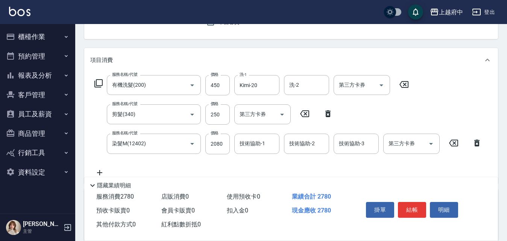
click at [328, 113] on icon at bounding box center [327, 113] width 5 height 7
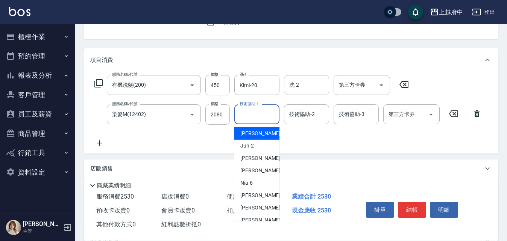
click at [260, 113] on input "技術協助-1" at bounding box center [256, 114] width 38 height 13
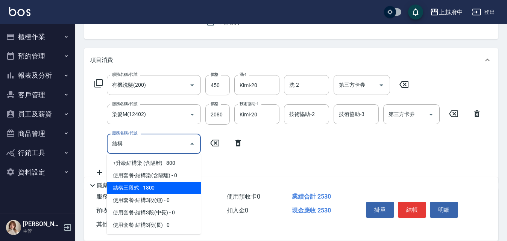
click at [161, 190] on span "結構三段式 - 1800" at bounding box center [154, 188] width 94 height 12
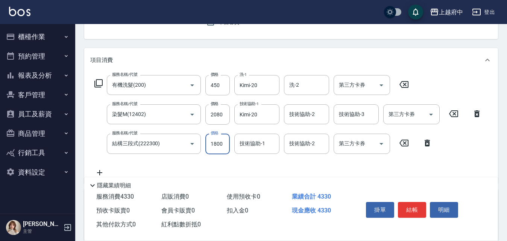
click at [221, 144] on input "1800" at bounding box center [217, 144] width 24 height 20
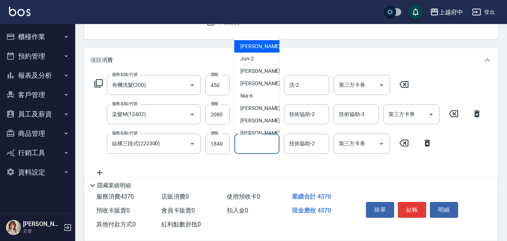
click at [259, 145] on input "技術協助-1" at bounding box center [256, 143] width 38 height 13
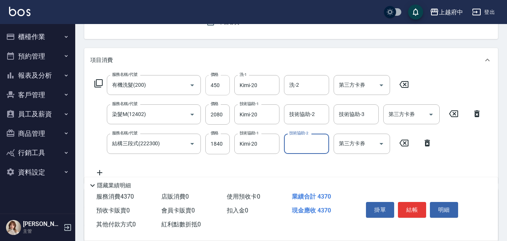
click at [227, 85] on input "450" at bounding box center [217, 85] width 24 height 20
click at [226, 85] on input "450" at bounding box center [217, 85] width 24 height 20
click at [221, 112] on input "2080" at bounding box center [217, 114] width 24 height 20
click at [218, 119] on input "2080" at bounding box center [217, 114] width 24 height 20
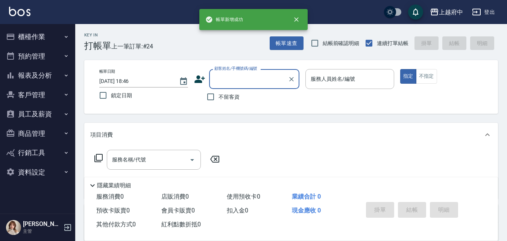
scroll to position [0, 0]
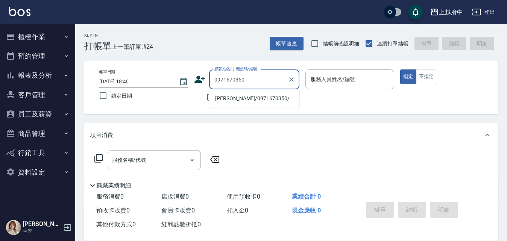
click at [257, 100] on li "[PERSON_NAME]/0971670350/" at bounding box center [254, 98] width 90 height 12
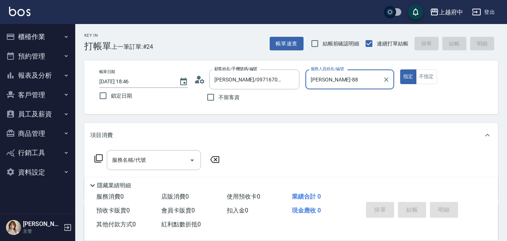
click at [400, 70] on button "指定" at bounding box center [408, 77] width 16 height 15
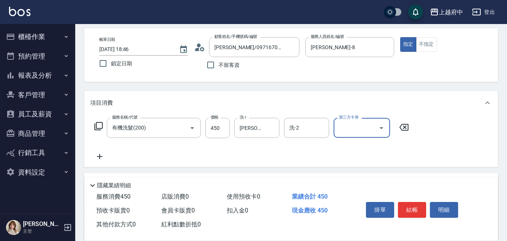
scroll to position [75, 0]
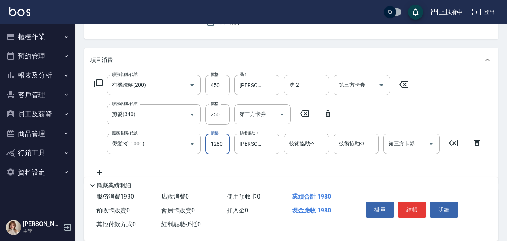
click at [222, 145] on input "1280" at bounding box center [217, 144] width 24 height 20
click at [215, 143] on input "1300" at bounding box center [217, 144] width 24 height 20
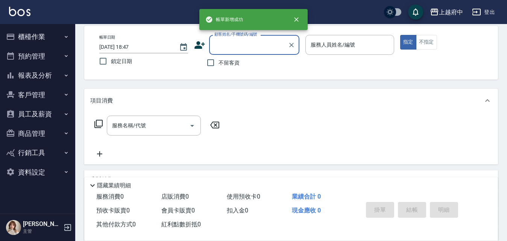
scroll to position [0, 0]
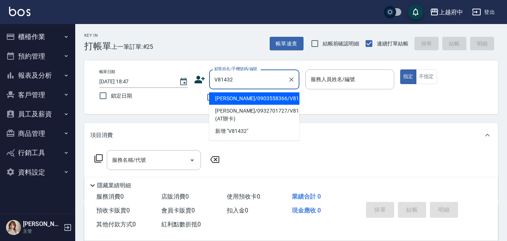
click at [280, 100] on li "[PERSON_NAME]/0903558366/V81432" at bounding box center [254, 98] width 90 height 12
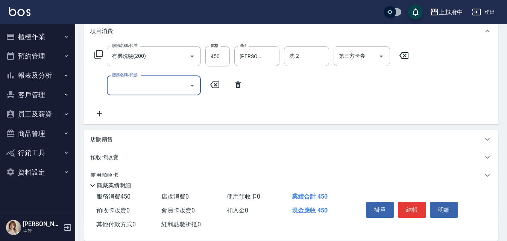
scroll to position [113, 0]
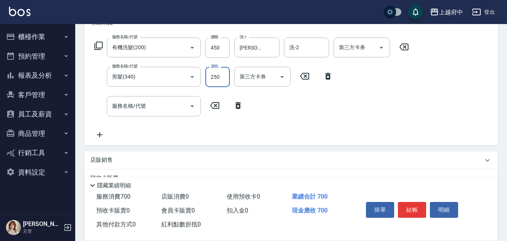
click at [220, 76] on input "250" at bounding box center [217, 77] width 24 height 20
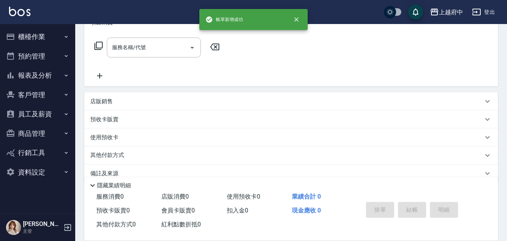
scroll to position [0, 0]
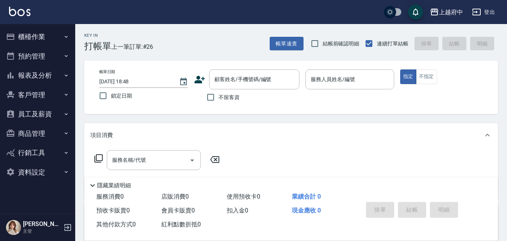
click at [232, 97] on span "不留客資" at bounding box center [228, 98] width 21 height 8
click at [218, 97] on input "不留客資" at bounding box center [211, 97] width 16 height 16
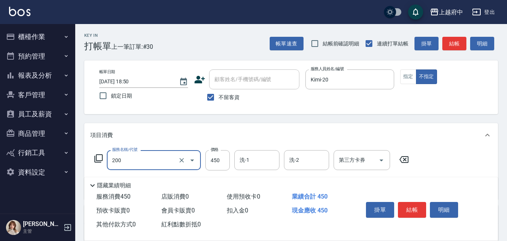
drag, startPoint x: 97, startPoint y: 161, endPoint x: 68, endPoint y: 166, distance: 29.7
click at [71, 166] on div "上越府中 登出 櫃檯作業 打帳單 帳單列表 掛單列表 營業儀表板 現金收支登錄 材料自購登錄 每日結帳 排班表 現場電腦打卡 預約管理 預約管理 單日預約紀錄…" at bounding box center [253, 175] width 507 height 350
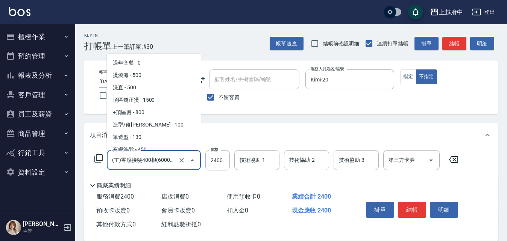
click at [135, 162] on input "(主)零感接髮400根(60002)" at bounding box center [143, 160] width 66 height 13
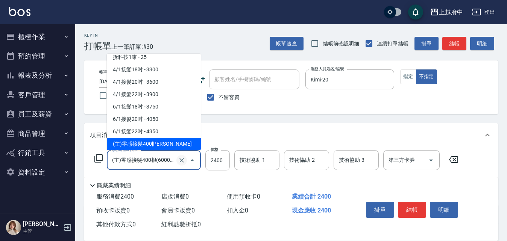
drag, startPoint x: 184, startPoint y: 155, endPoint x: 181, endPoint y: 160, distance: 6.1
click at [183, 157] on div at bounding box center [186, 160] width 21 height 20
click at [181, 160] on icon "Clear" at bounding box center [181, 160] width 5 height 5
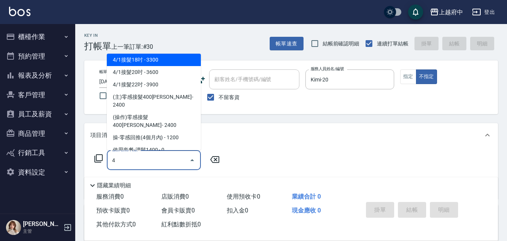
scroll to position [0, 0]
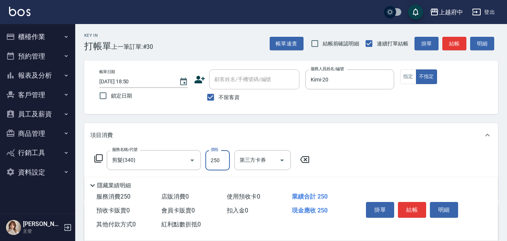
click at [219, 159] on input "250" at bounding box center [217, 160] width 24 height 20
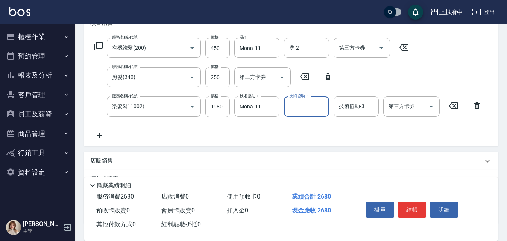
scroll to position [113, 0]
click at [220, 47] on input "450" at bounding box center [217, 48] width 24 height 20
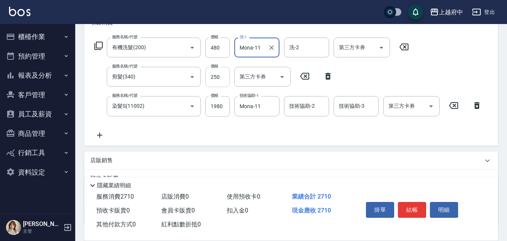
click at [222, 74] on input "250" at bounding box center [217, 77] width 24 height 20
click at [219, 86] on input "250" at bounding box center [217, 77] width 24 height 20
click at [199, 107] on div "染髮S(11002) 服務名稱/代號" at bounding box center [154, 106] width 94 height 20
click at [223, 104] on input "1980" at bounding box center [217, 106] width 24 height 20
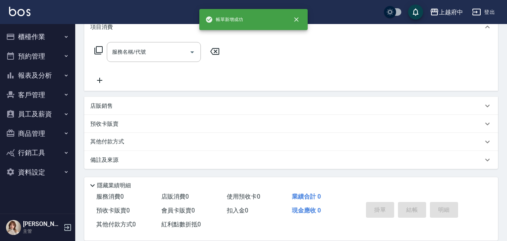
scroll to position [0, 0]
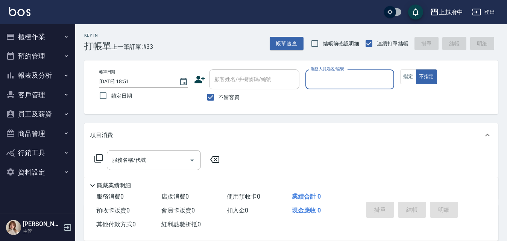
click at [63, 37] on icon "button" at bounding box center [66, 37] width 6 height 6
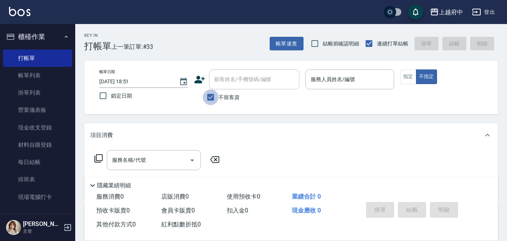
drag, startPoint x: 211, startPoint y: 103, endPoint x: 213, endPoint y: 95, distance: 7.7
click at [212, 100] on input "不留客資" at bounding box center [211, 97] width 16 height 16
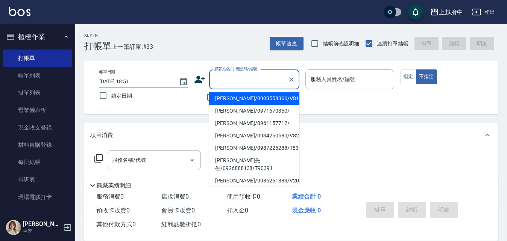
drag, startPoint x: 227, startPoint y: 83, endPoint x: 235, endPoint y: 81, distance: 8.1
click at [228, 83] on input "顧客姓名/手機號碼/編號" at bounding box center [248, 79] width 72 height 13
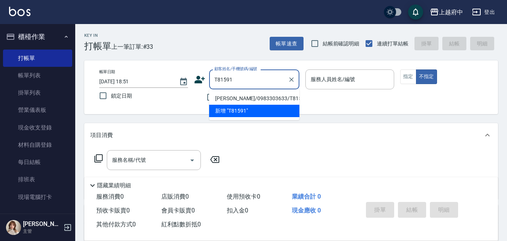
click at [262, 101] on li "[PERSON_NAME]/0983303633/T81591" at bounding box center [254, 98] width 90 height 12
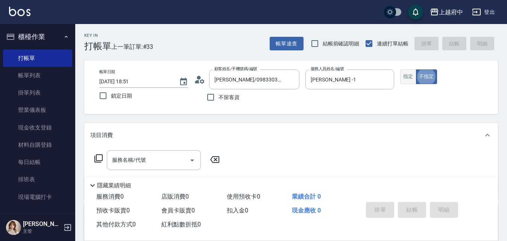
click at [409, 76] on button "指定" at bounding box center [408, 77] width 16 height 15
click at [186, 166] on div at bounding box center [191, 160] width 11 height 20
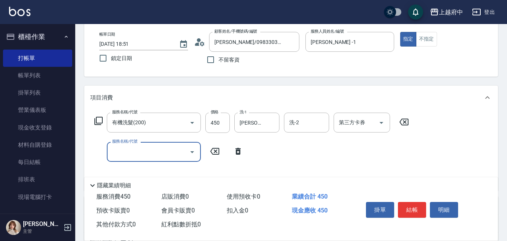
scroll to position [75, 0]
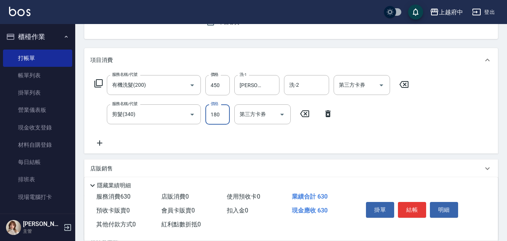
click at [212, 110] on input "180" at bounding box center [217, 114] width 24 height 20
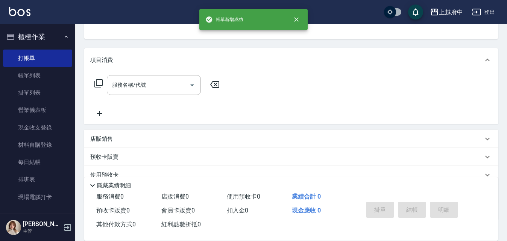
scroll to position [73, 0]
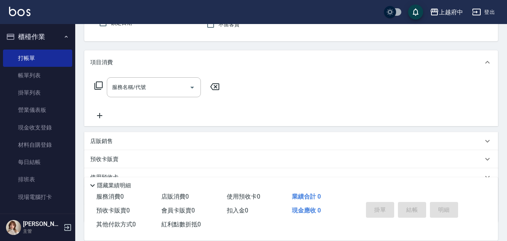
click at [58, 31] on button "櫃檯作業" at bounding box center [37, 37] width 69 height 20
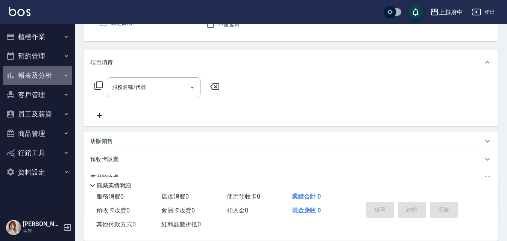
click at [50, 82] on button "報表及分析" at bounding box center [37, 76] width 69 height 20
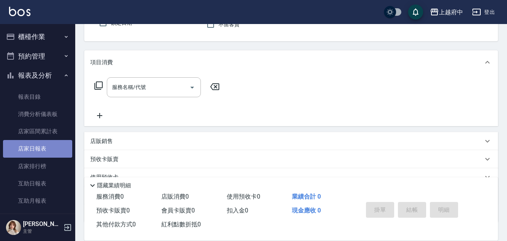
click at [56, 144] on link "店家日報表" at bounding box center [37, 148] width 69 height 17
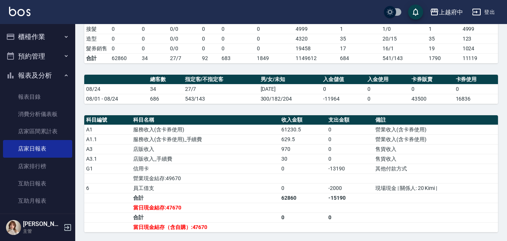
scroll to position [225, 0]
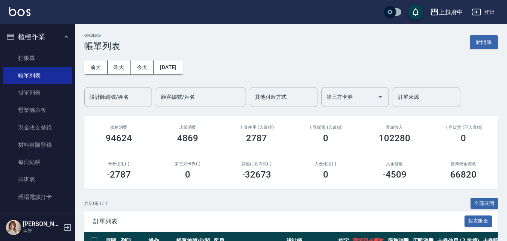
scroll to position [382, 0]
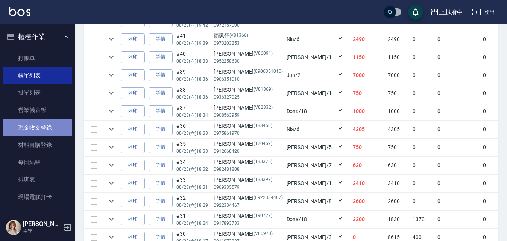
click at [53, 127] on link "現金收支登錄" at bounding box center [37, 127] width 69 height 17
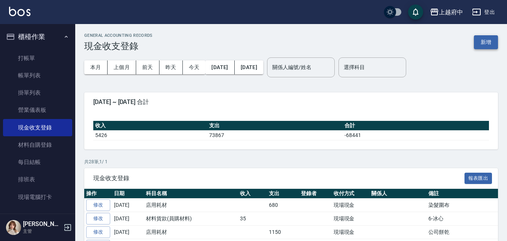
click at [488, 44] on button "新增" at bounding box center [485, 42] width 24 height 14
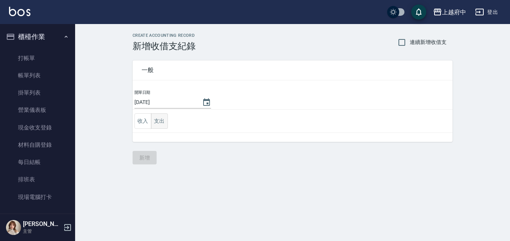
click at [159, 123] on button "支出" at bounding box center [159, 120] width 17 height 15
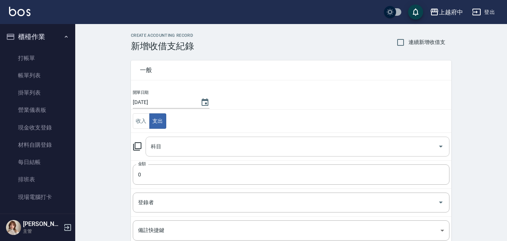
drag, startPoint x: 187, startPoint y: 145, endPoint x: 188, endPoint y: 149, distance: 4.4
click at [187, 146] on input "科目" at bounding box center [292, 146] width 286 height 13
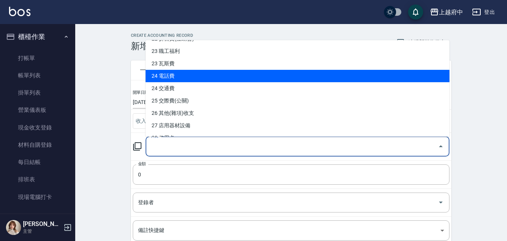
scroll to position [376, 0]
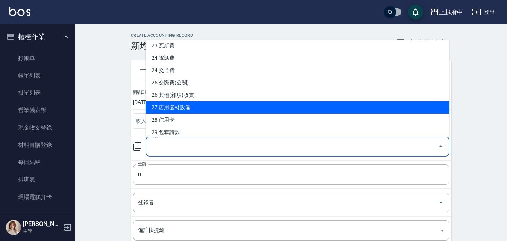
drag, startPoint x: 210, startPoint y: 95, endPoint x: 180, endPoint y: 130, distance: 46.2
click at [209, 116] on ul "0 售貨費用 1 營業收入 2 產品販賣 3 薪資 3 行政幹部薪資 4 髮卷銷售 4 設計師薪資 5 助理薪資 6 員工借支 6 教育訓練費 7 業績獎金 …" at bounding box center [297, 88] width 304 height 97
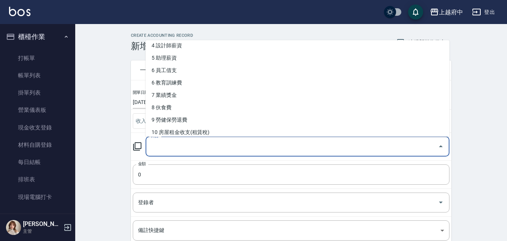
scroll to position [75, 0]
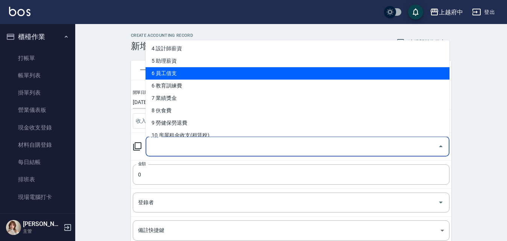
click at [219, 72] on li "6 員工借支" at bounding box center [297, 73] width 304 height 12
type input "6 員工借支"
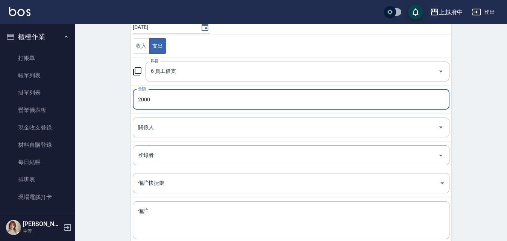
type input "2000"
click at [160, 130] on input "關係人" at bounding box center [285, 127] width 298 height 13
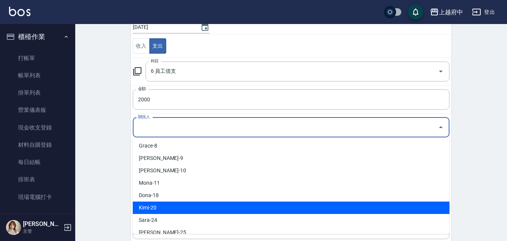
click at [176, 206] on li "Kimi-20" at bounding box center [291, 208] width 316 height 12
type input "Kimi-20"
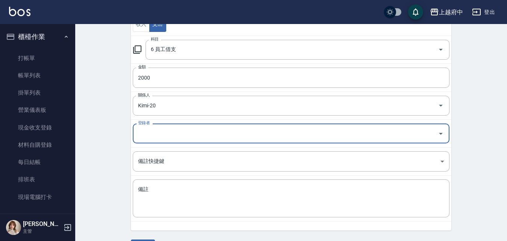
scroll to position [118, 0]
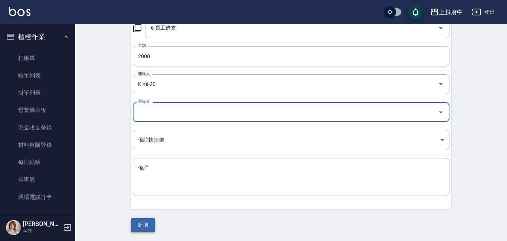
click at [142, 223] on button "新增" at bounding box center [143, 225] width 24 height 14
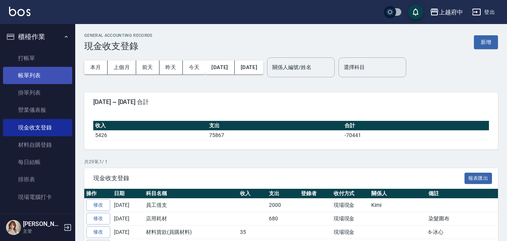
click at [37, 73] on link "帳單列表" at bounding box center [37, 75] width 69 height 17
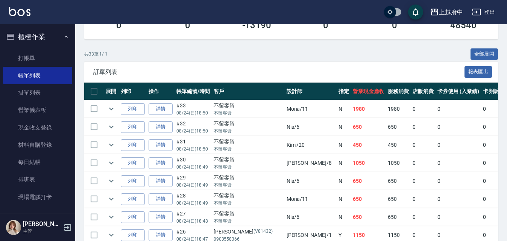
scroll to position [150, 0]
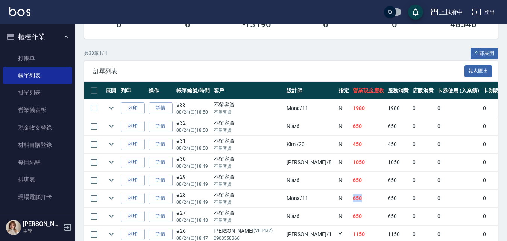
drag, startPoint x: 290, startPoint y: 199, endPoint x: 302, endPoint y: 198, distance: 12.1
click at [351, 198] on td "650" at bounding box center [368, 199] width 35 height 18
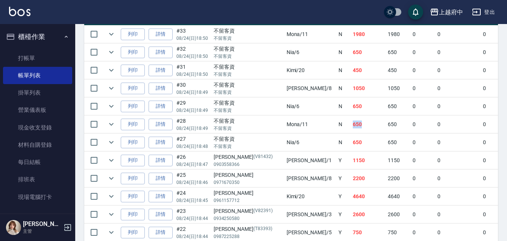
scroll to position [225, 0]
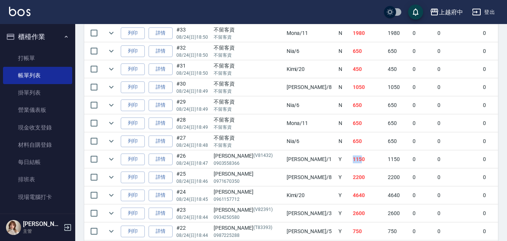
drag, startPoint x: 292, startPoint y: 160, endPoint x: 303, endPoint y: 161, distance: 11.7
click at [351, 161] on td "1150" at bounding box center [368, 160] width 35 height 18
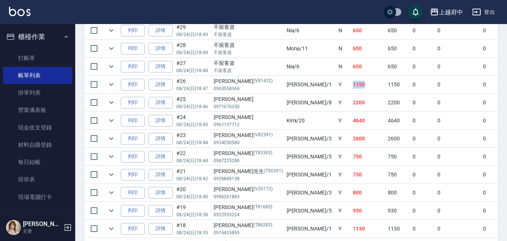
scroll to position [301, 0]
drag, startPoint x: 301, startPoint y: 119, endPoint x: 310, endPoint y: 121, distance: 9.9
click at [351, 121] on td "4640" at bounding box center [368, 121] width 35 height 18
drag, startPoint x: 296, startPoint y: 157, endPoint x: 307, endPoint y: 155, distance: 11.1
click at [351, 156] on td "750" at bounding box center [368, 157] width 35 height 18
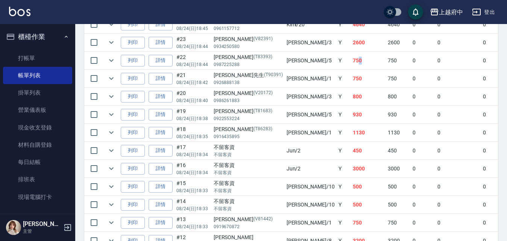
scroll to position [413, 0]
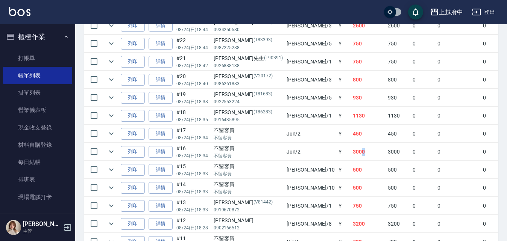
drag, startPoint x: 300, startPoint y: 152, endPoint x: 309, endPoint y: 149, distance: 9.8
click at [351, 149] on td "3000" at bounding box center [368, 152] width 35 height 18
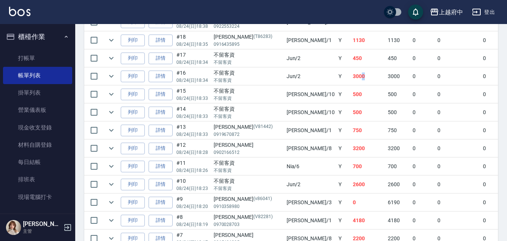
scroll to position [489, 0]
drag, startPoint x: 292, startPoint y: 183, endPoint x: 308, endPoint y: 181, distance: 16.3
click at [351, 181] on td "2600" at bounding box center [368, 185] width 35 height 18
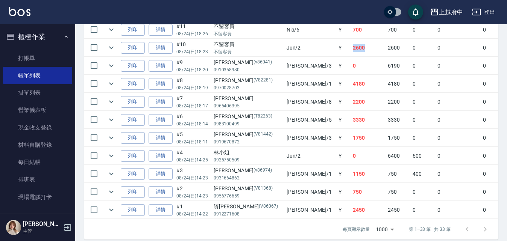
scroll to position [639, 0]
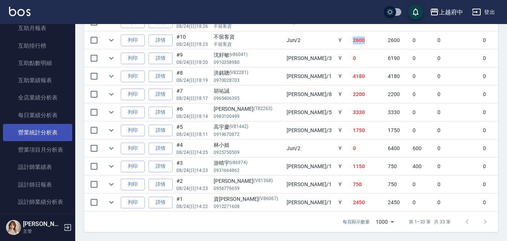
scroll to position [338, 0]
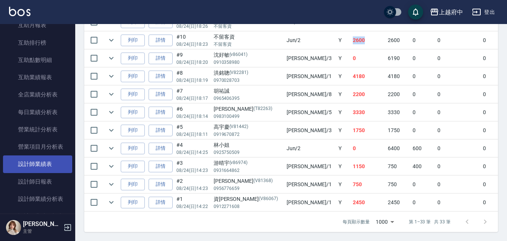
click at [57, 164] on link "設計師業績表" at bounding box center [37, 164] width 69 height 17
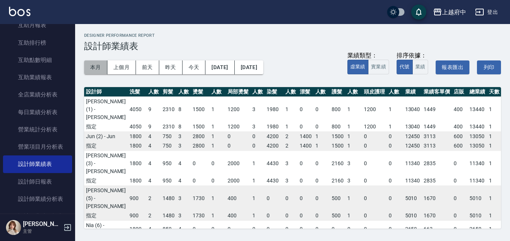
click at [99, 63] on button "本月" at bounding box center [95, 67] width 23 height 14
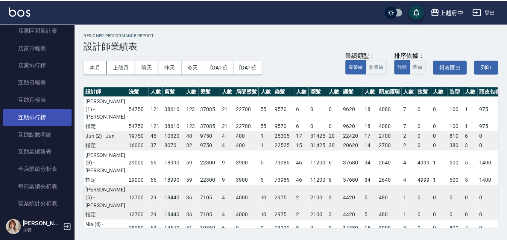
scroll to position [263, 0]
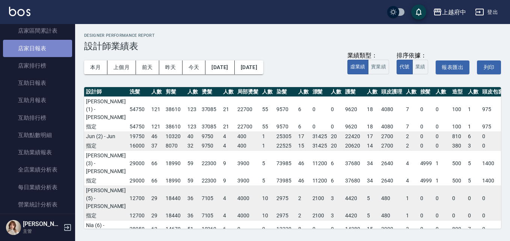
click at [46, 53] on link "店家日報表" at bounding box center [37, 48] width 69 height 17
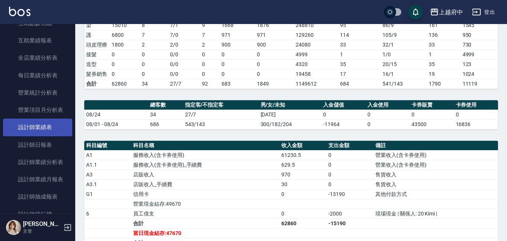
scroll to position [376, 0]
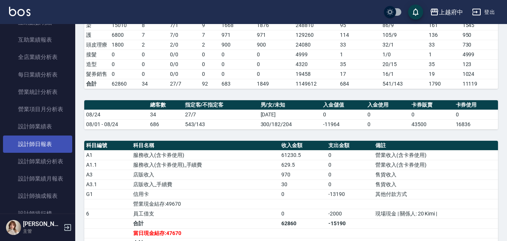
click at [45, 142] on link "設計師日報表" at bounding box center [37, 144] width 69 height 17
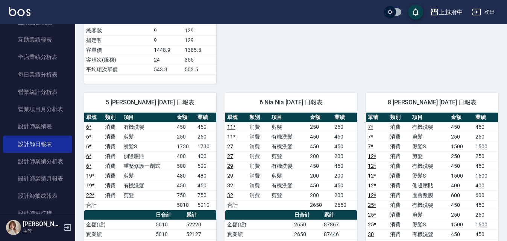
scroll to position [526, 0]
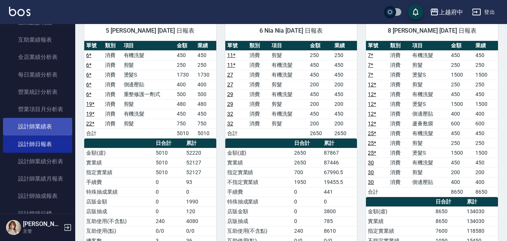
click at [56, 130] on link "設計師業績表" at bounding box center [37, 126] width 69 height 17
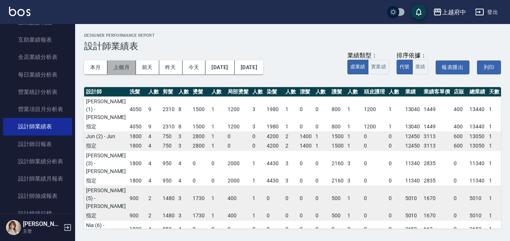
click at [108, 63] on button "上個月" at bounding box center [121, 67] width 29 height 14
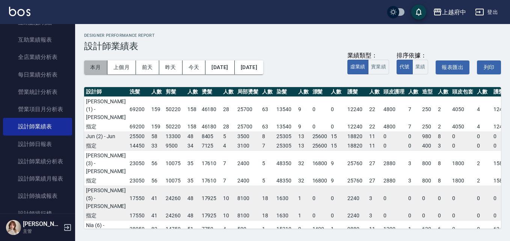
click at [103, 71] on button "本月" at bounding box center [95, 67] width 23 height 14
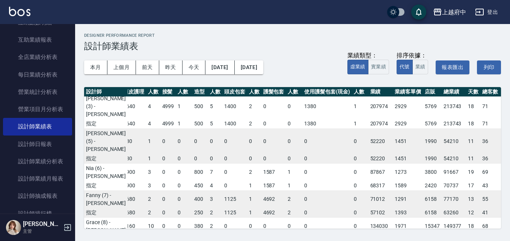
scroll to position [75, 258]
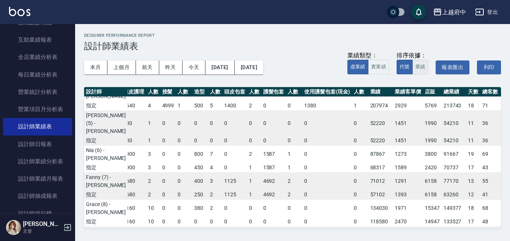
click at [427, 64] on button "業績" at bounding box center [421, 67] width 16 height 15
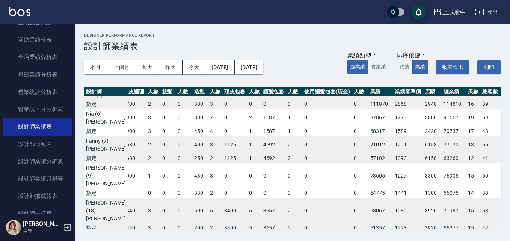
scroll to position [113, 258]
